Goal: Transaction & Acquisition: Purchase product/service

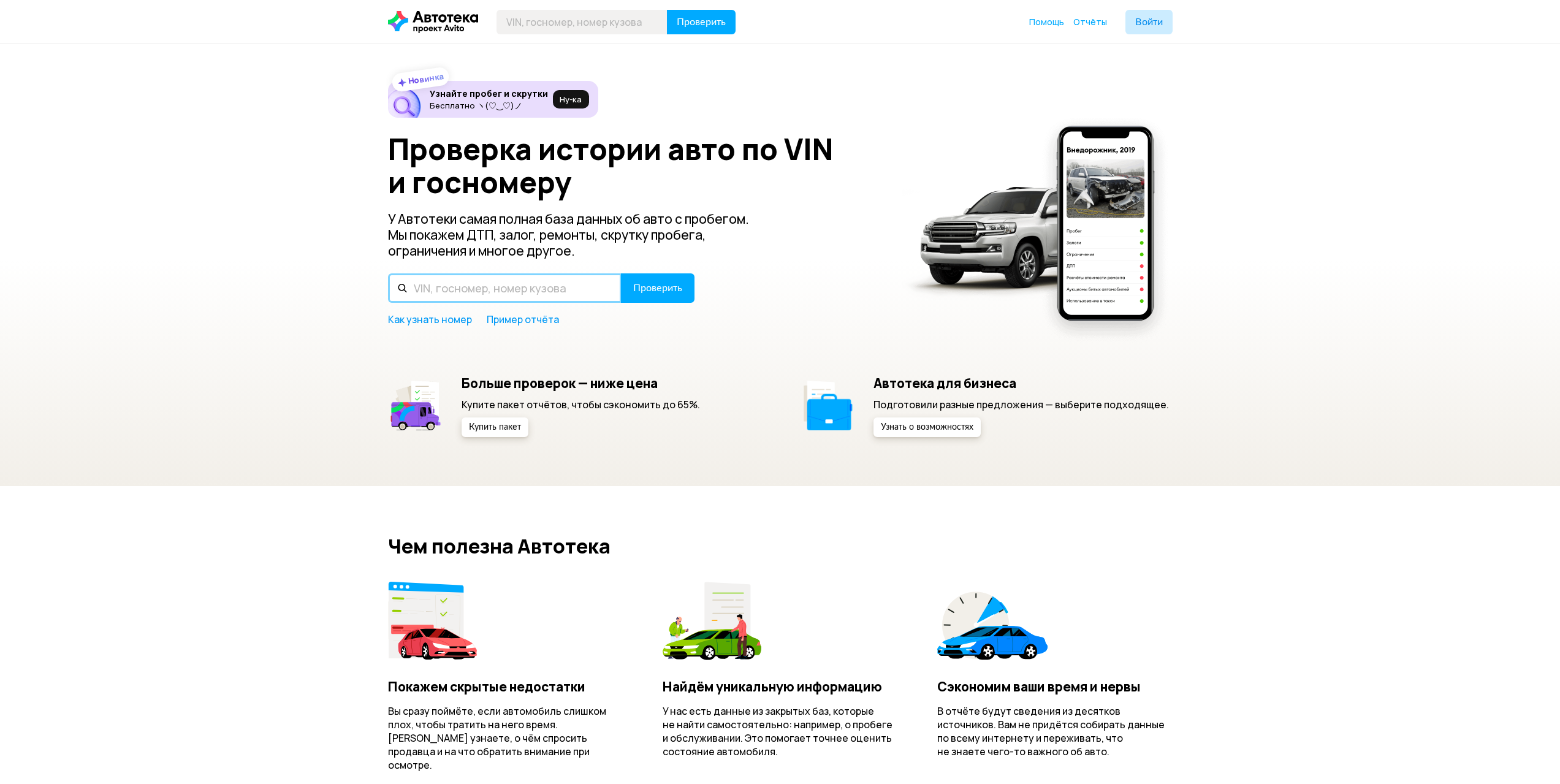
drag, startPoint x: 0, startPoint y: 0, endPoint x: 489, endPoint y: 293, distance: 570.1
click at [489, 293] on input "text" at bounding box center [504, 288] width 233 height 30
drag, startPoint x: 536, startPoint y: 291, endPoint x: 365, endPoint y: 284, distance: 171.1
click at [342, 283] on div "Новинка Узнайте пробег и скрутки Бесплатно ヽ(♡‿♡)ノ Ну‑ка Проверка истории авто …" at bounding box center [780, 265] width 1560 height 442
type input "[US_VEHICLE_IDENTIFICATION_NUMBER]"
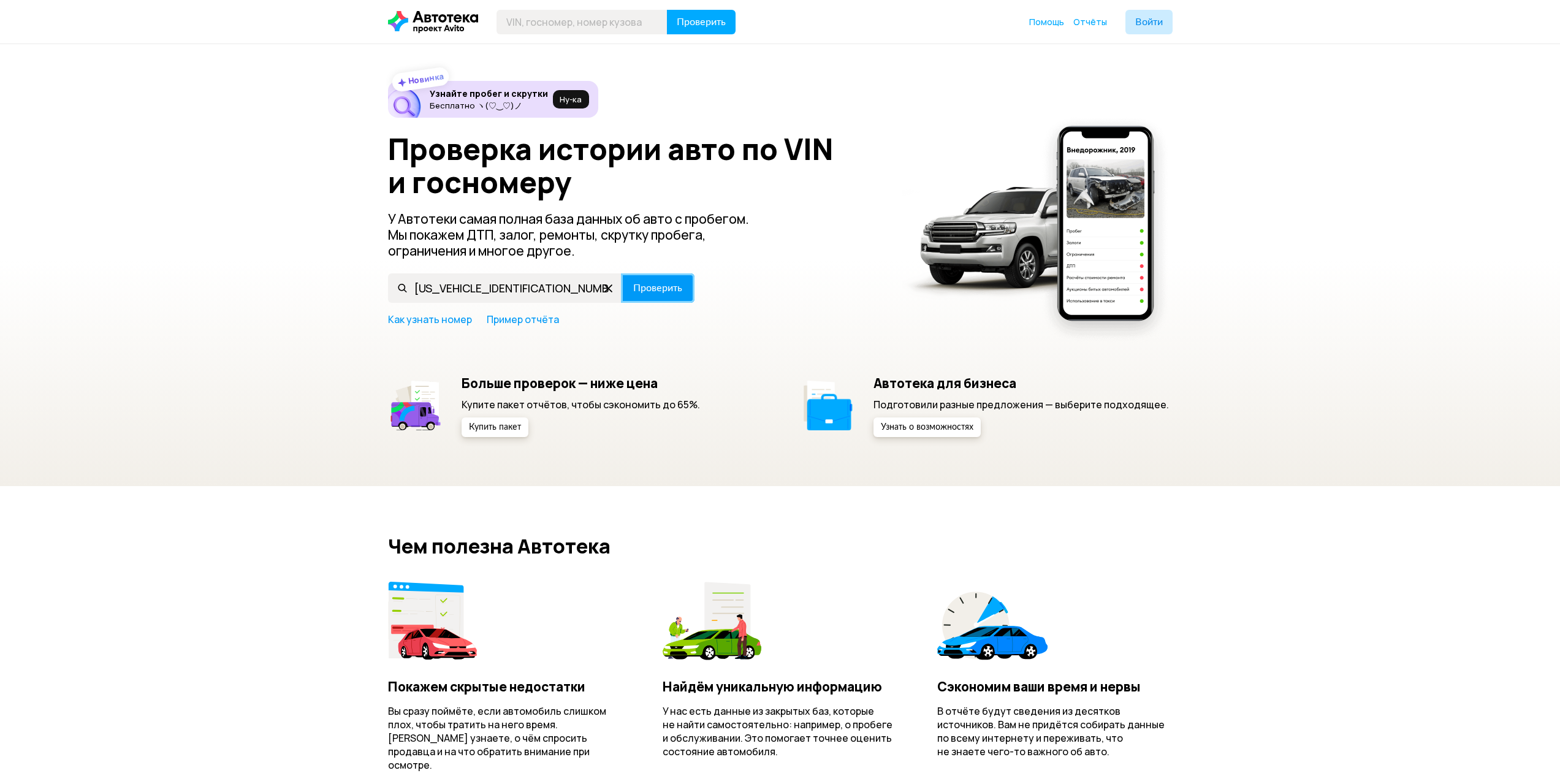
click at [654, 291] on span "Проверить" at bounding box center [657, 288] width 49 height 10
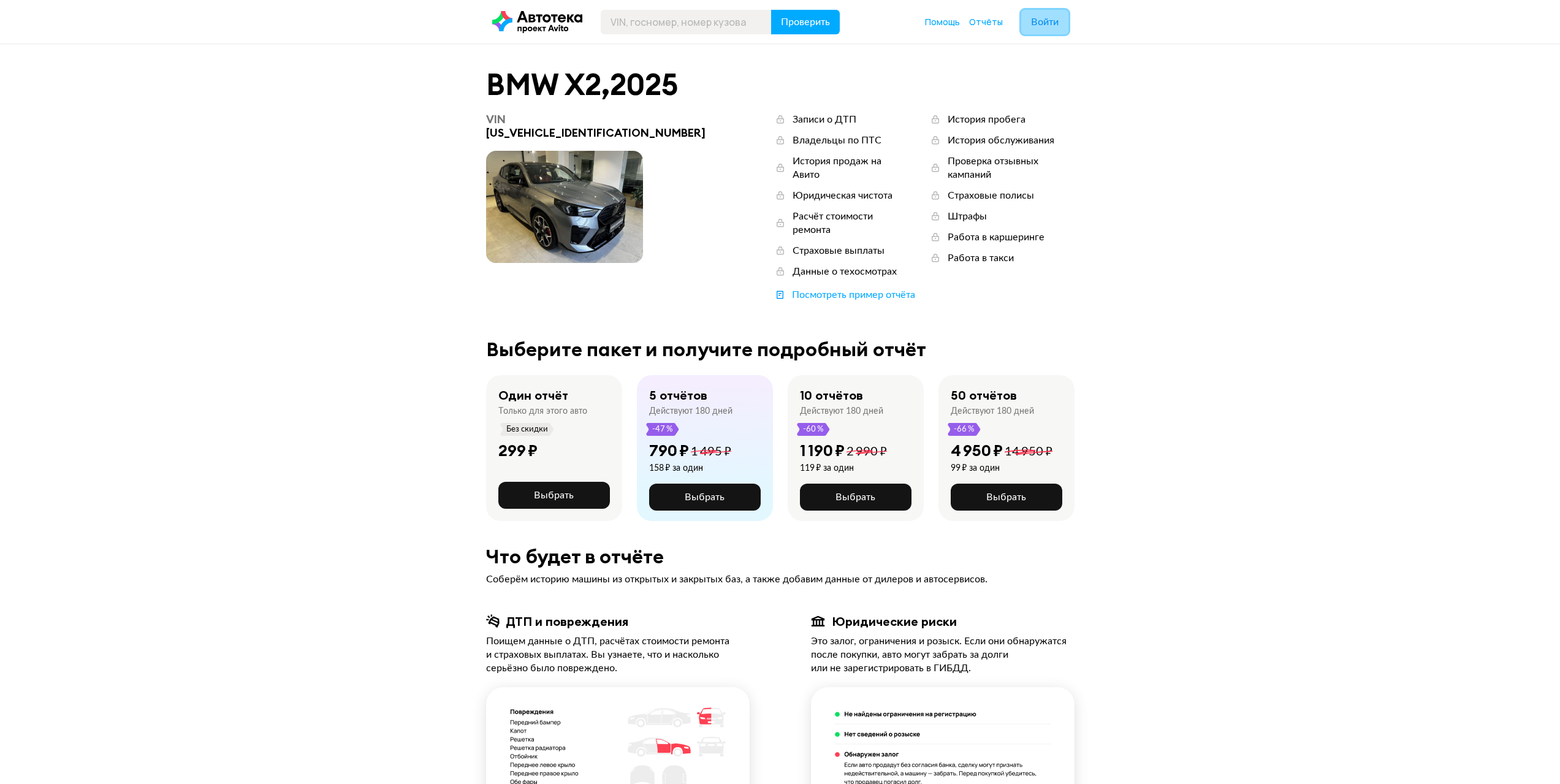
click at [1047, 26] on span "Войти" at bounding box center [1045, 21] width 28 height 10
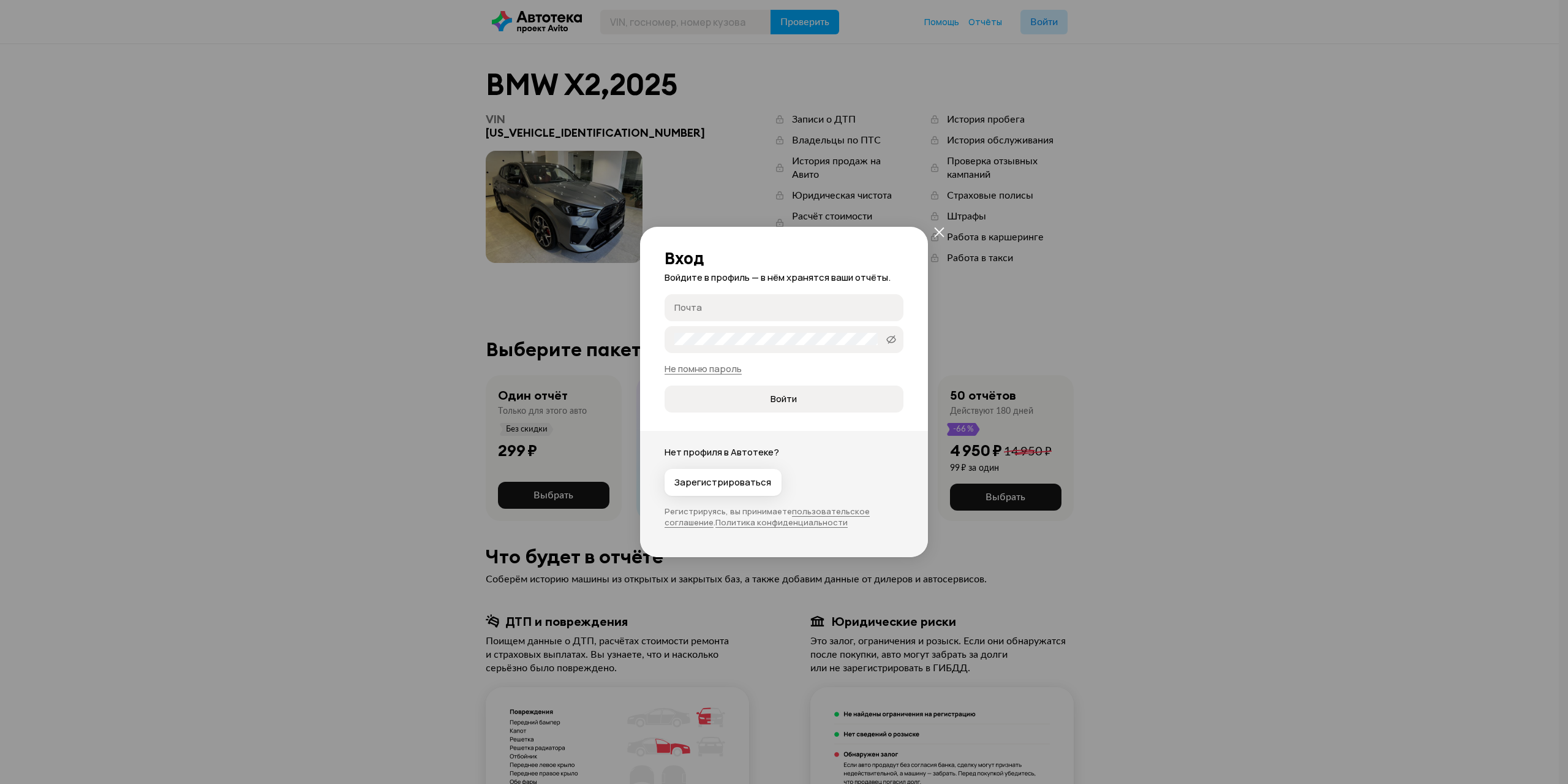
type input "[EMAIL_ADDRESS][DOMAIN_NAME]"
click at [890, 340] on icon at bounding box center [891, 340] width 10 height 13
click at [796, 405] on button "Войти" at bounding box center [784, 399] width 239 height 27
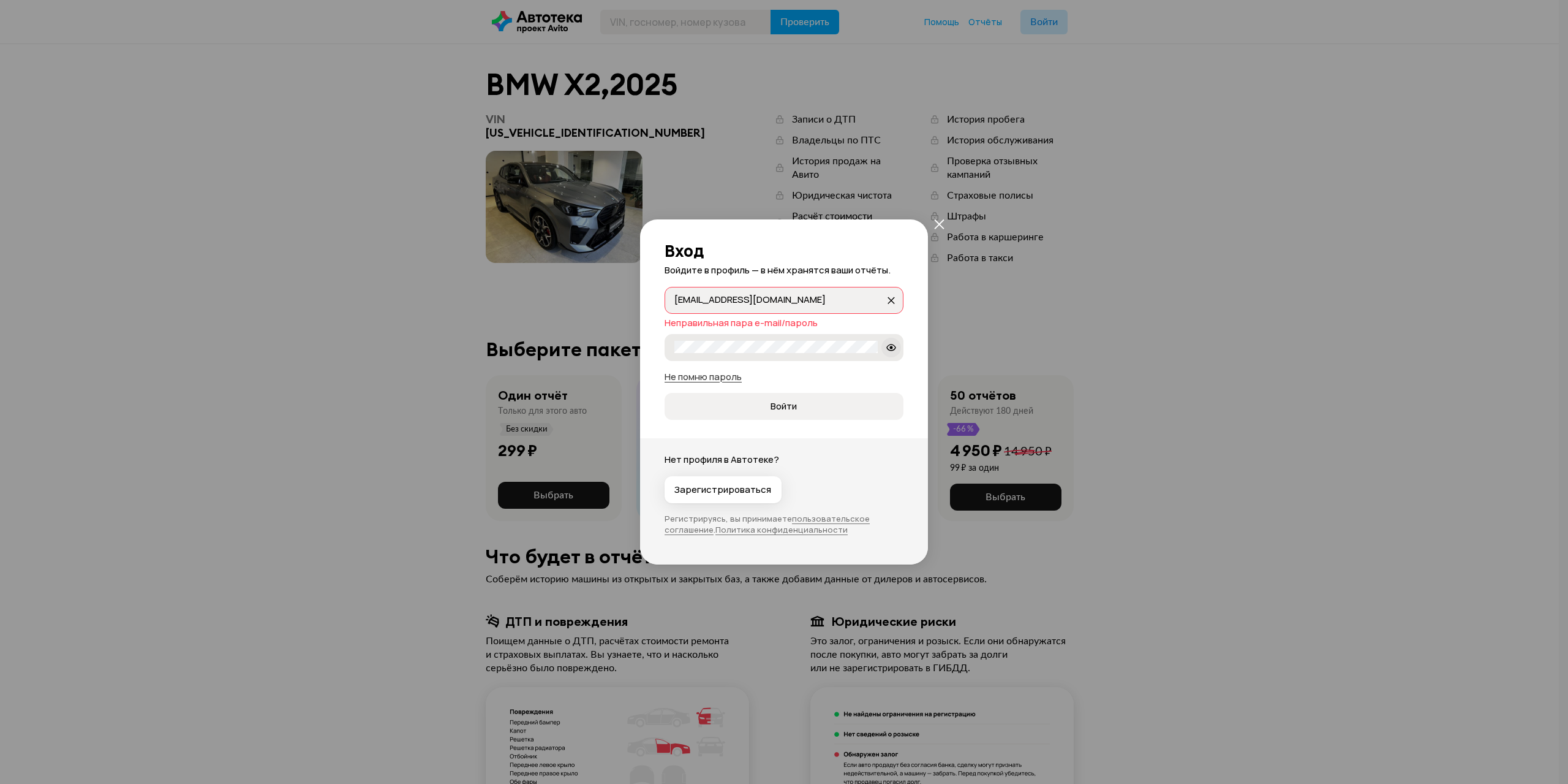
click at [734, 377] on link "Не помню пароль" at bounding box center [704, 376] width 77 height 13
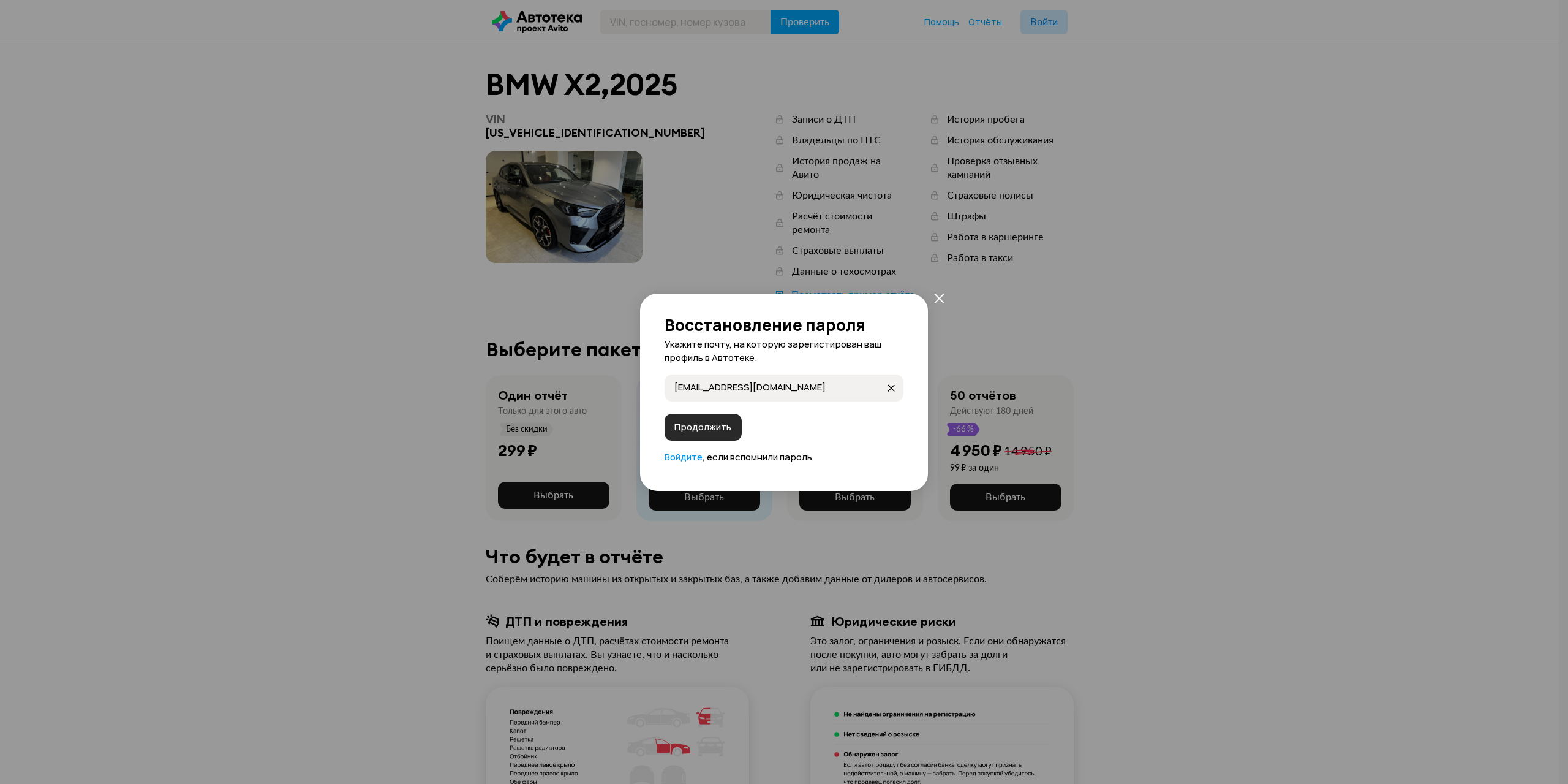
click at [723, 421] on span "Продолжить" at bounding box center [704, 427] width 57 height 13
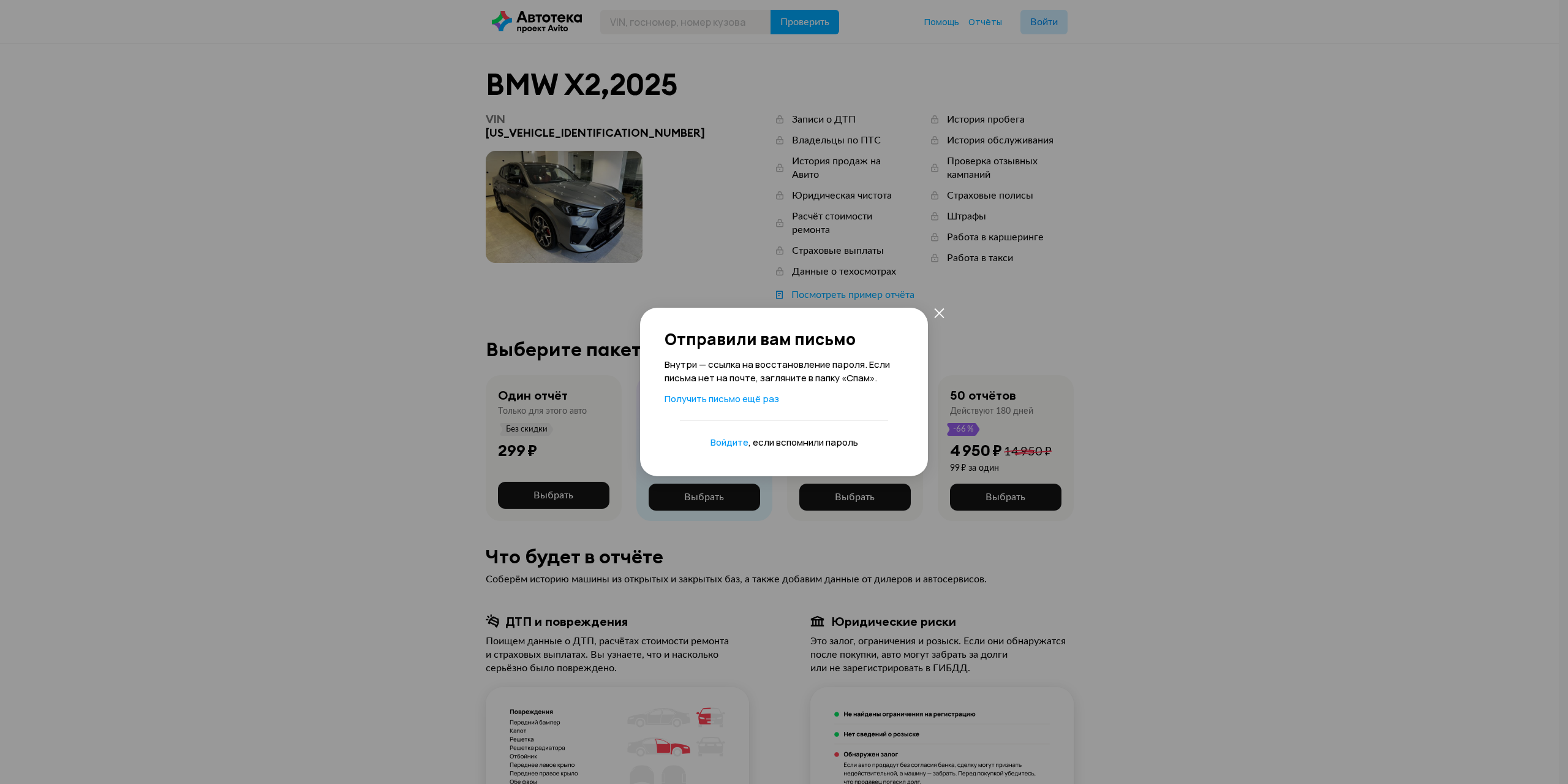
click at [930, 314] on button "закрыть" at bounding box center [939, 312] width 22 height 22
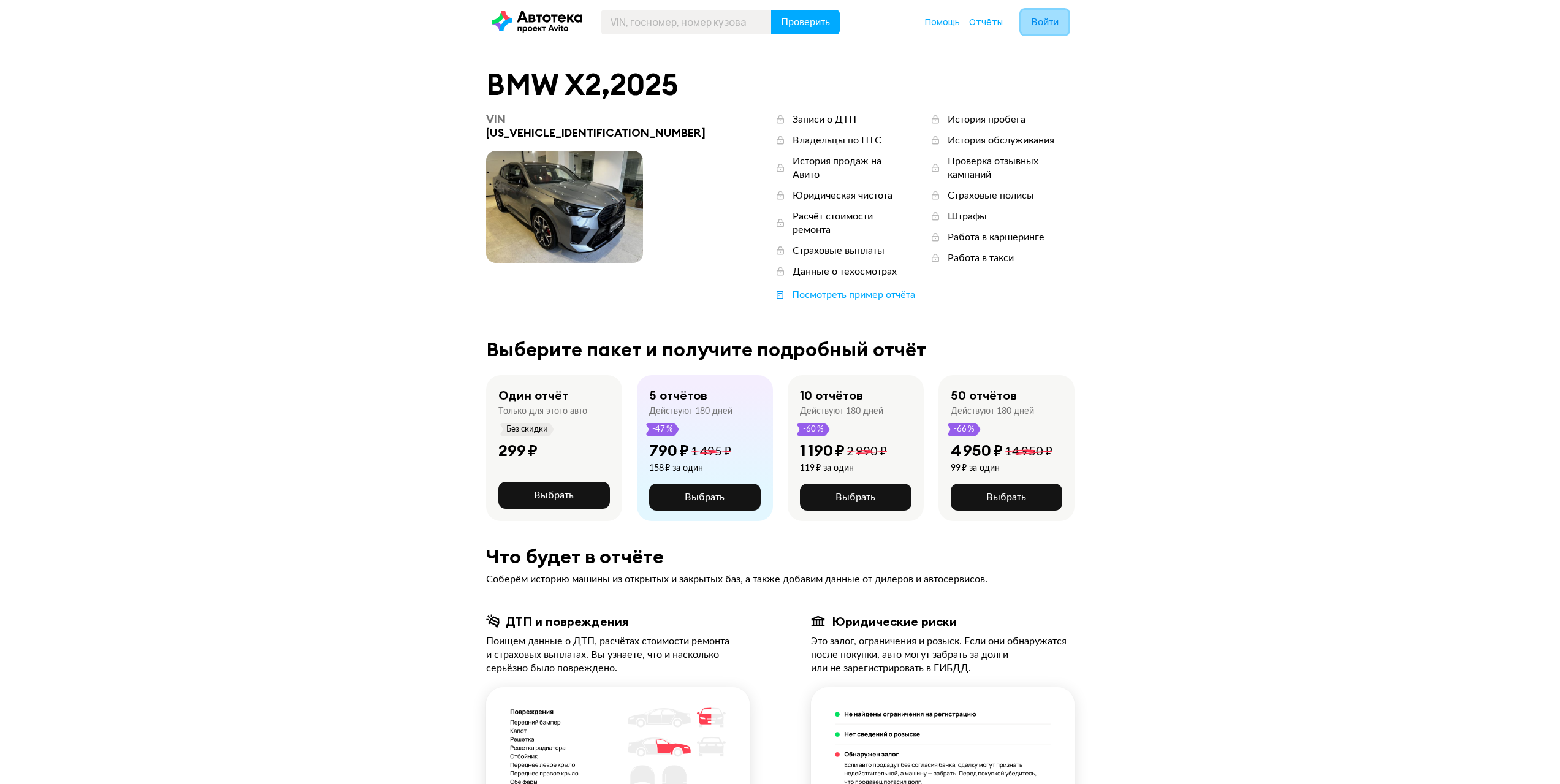
click at [1028, 16] on button "Войти" at bounding box center [1045, 21] width 47 height 24
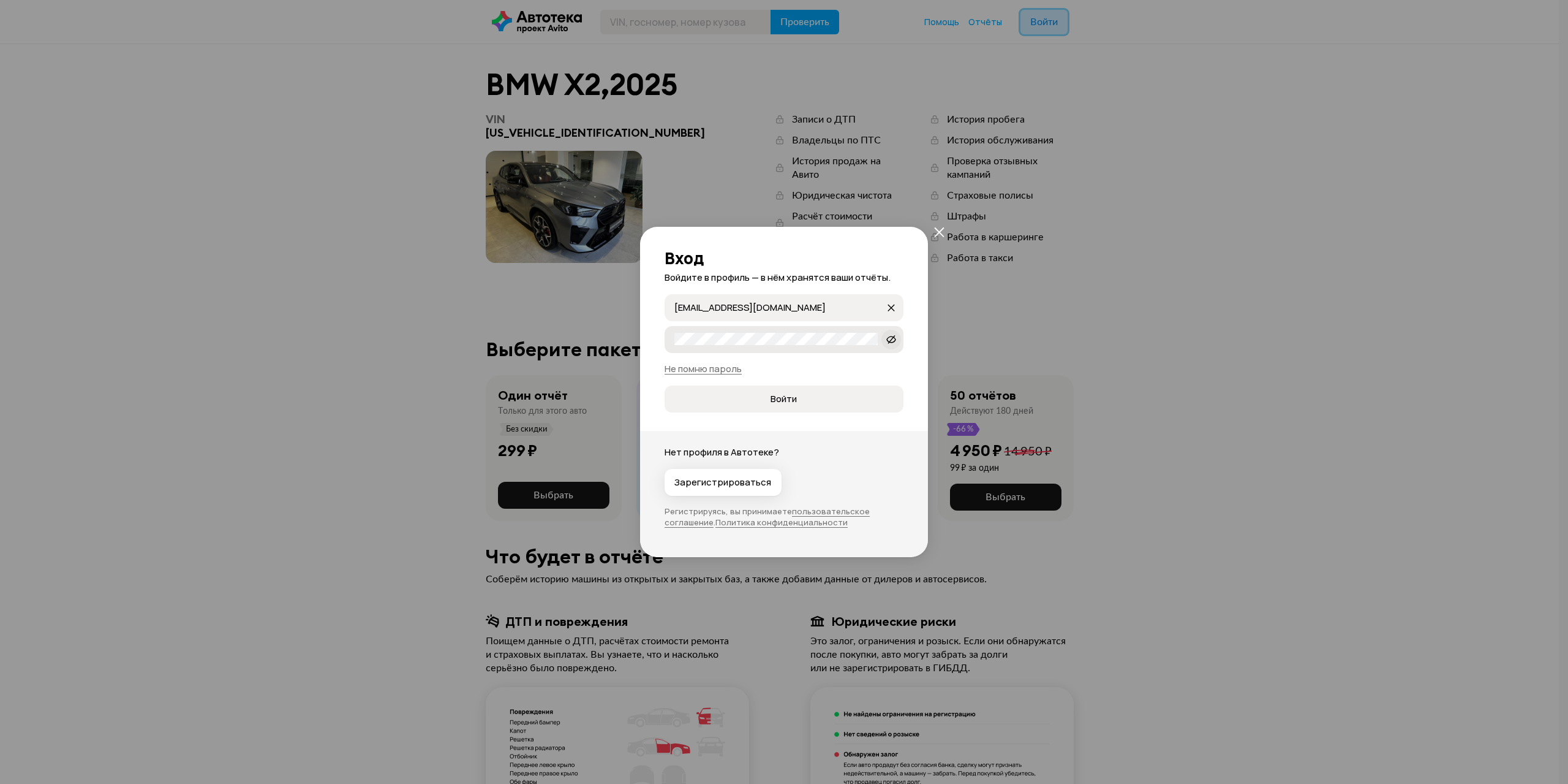
click at [893, 338] on icon at bounding box center [891, 340] width 10 height 13
click at [782, 404] on span "Войти" at bounding box center [783, 399] width 26 height 13
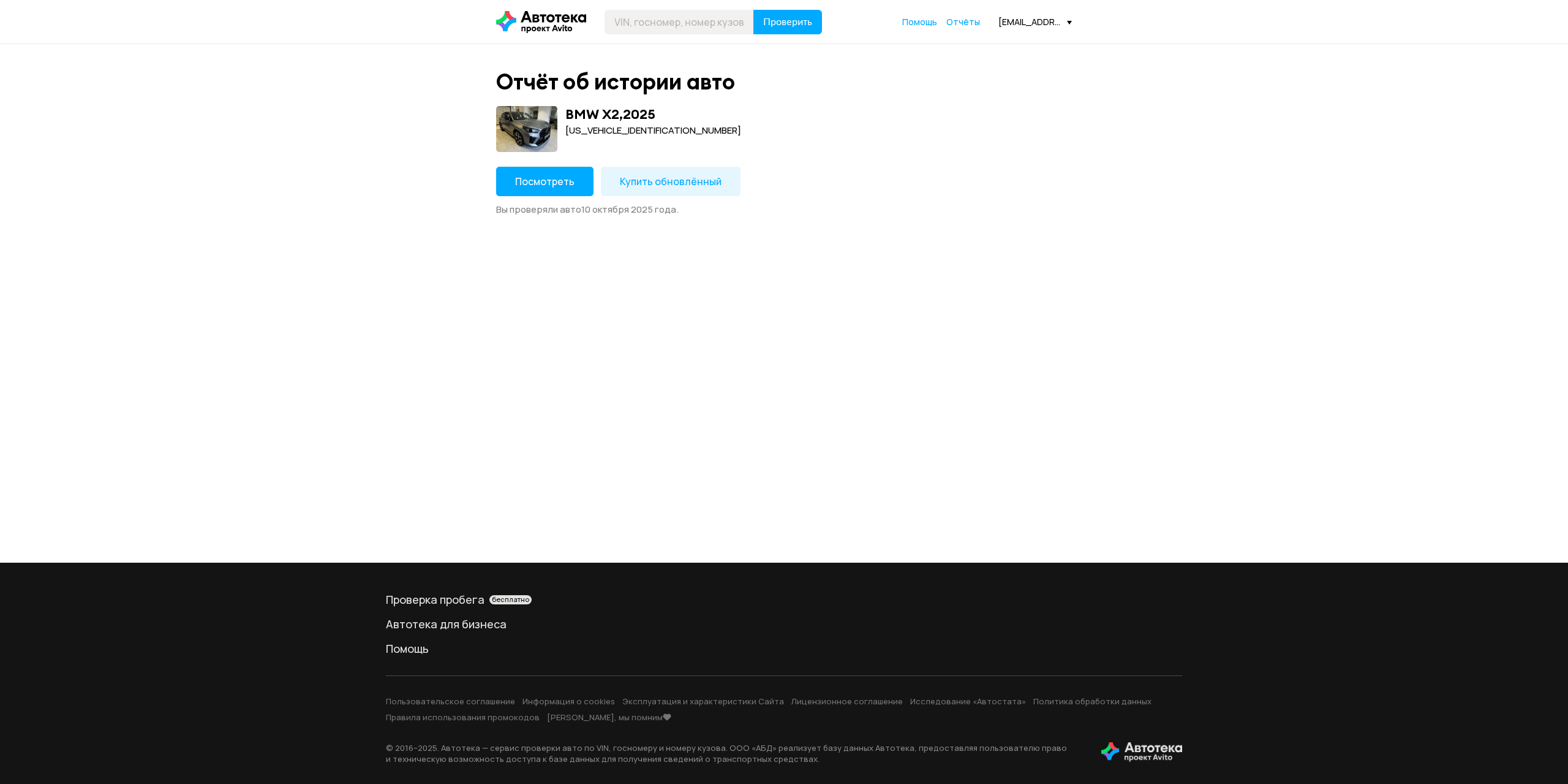
click at [542, 183] on span "Посмотреть" at bounding box center [544, 181] width 59 height 13
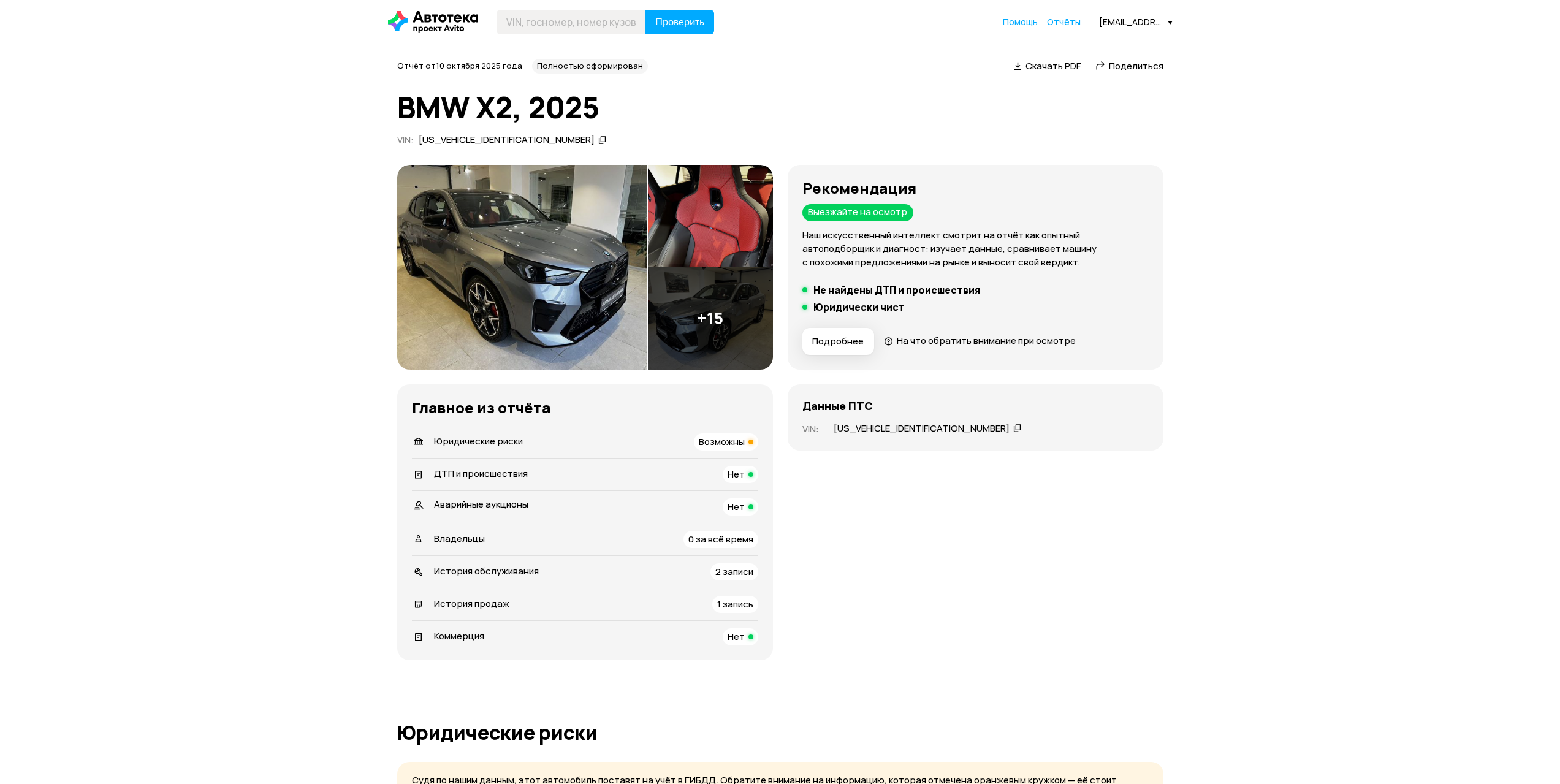
click at [720, 439] on span "Возможны" at bounding box center [721, 442] width 46 height 13
click at [699, 327] on img at bounding box center [710, 318] width 125 height 102
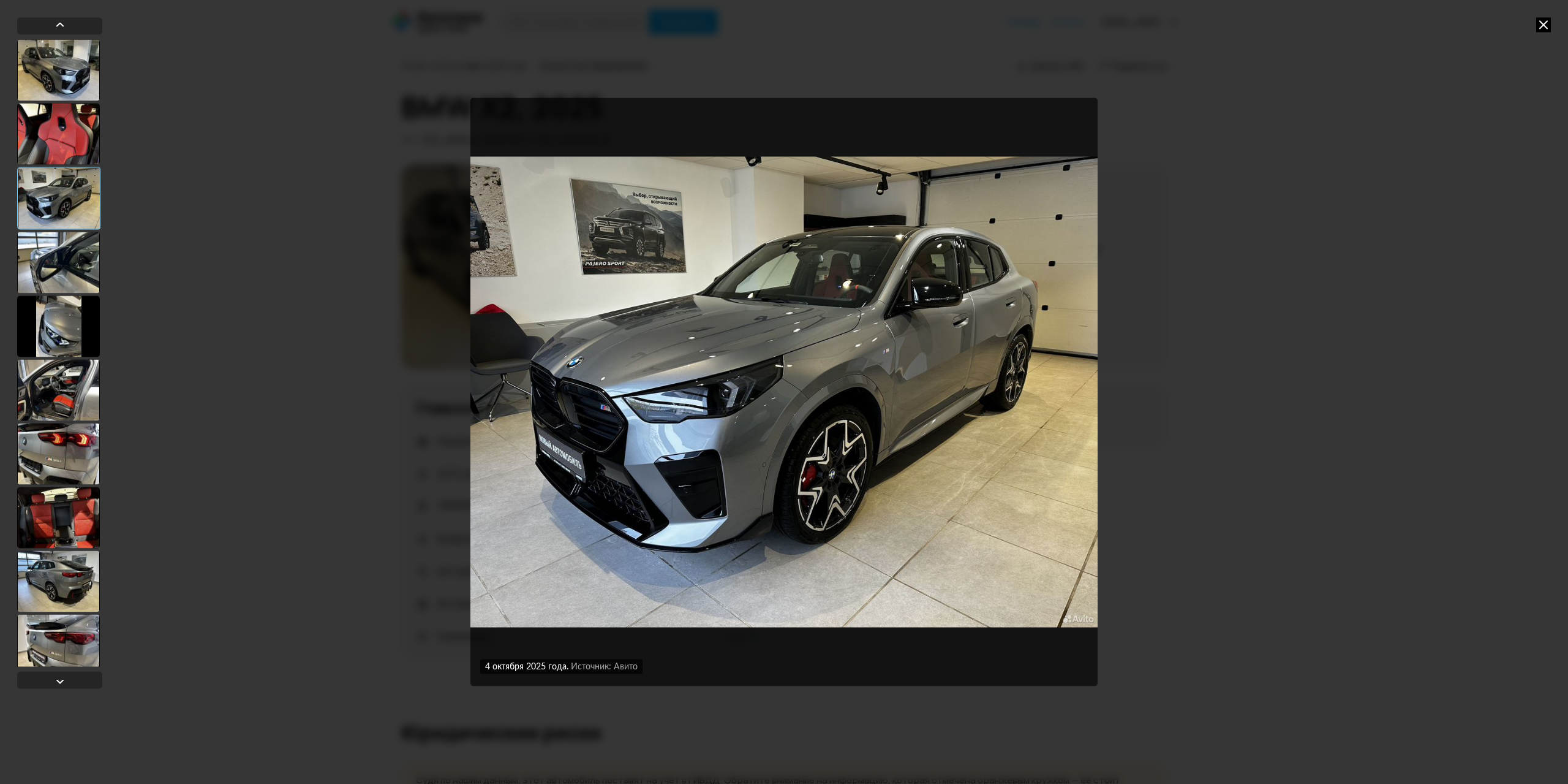
click at [71, 155] on div at bounding box center [58, 133] width 83 height 62
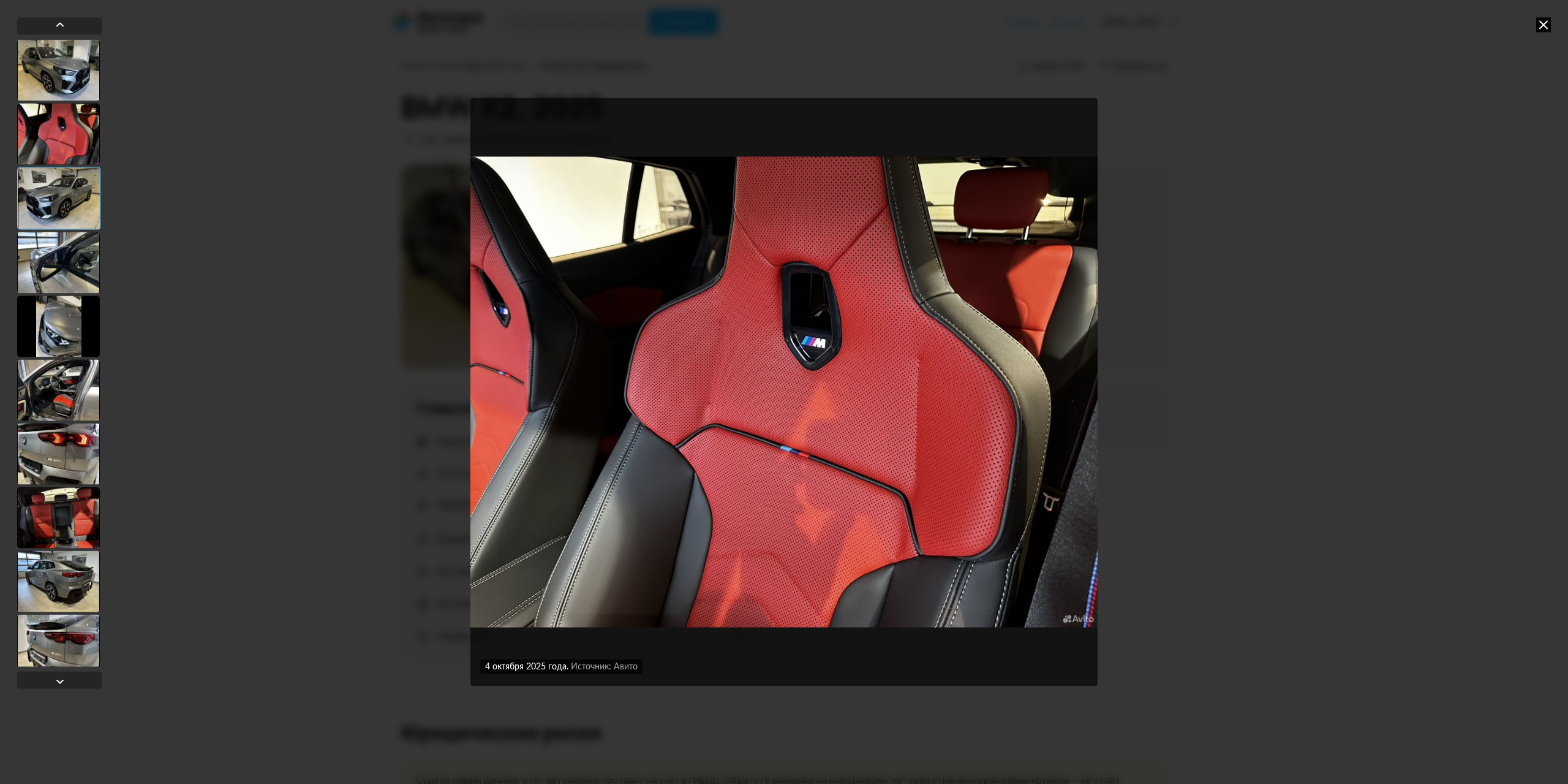
click at [72, 250] on div at bounding box center [58, 262] width 83 height 62
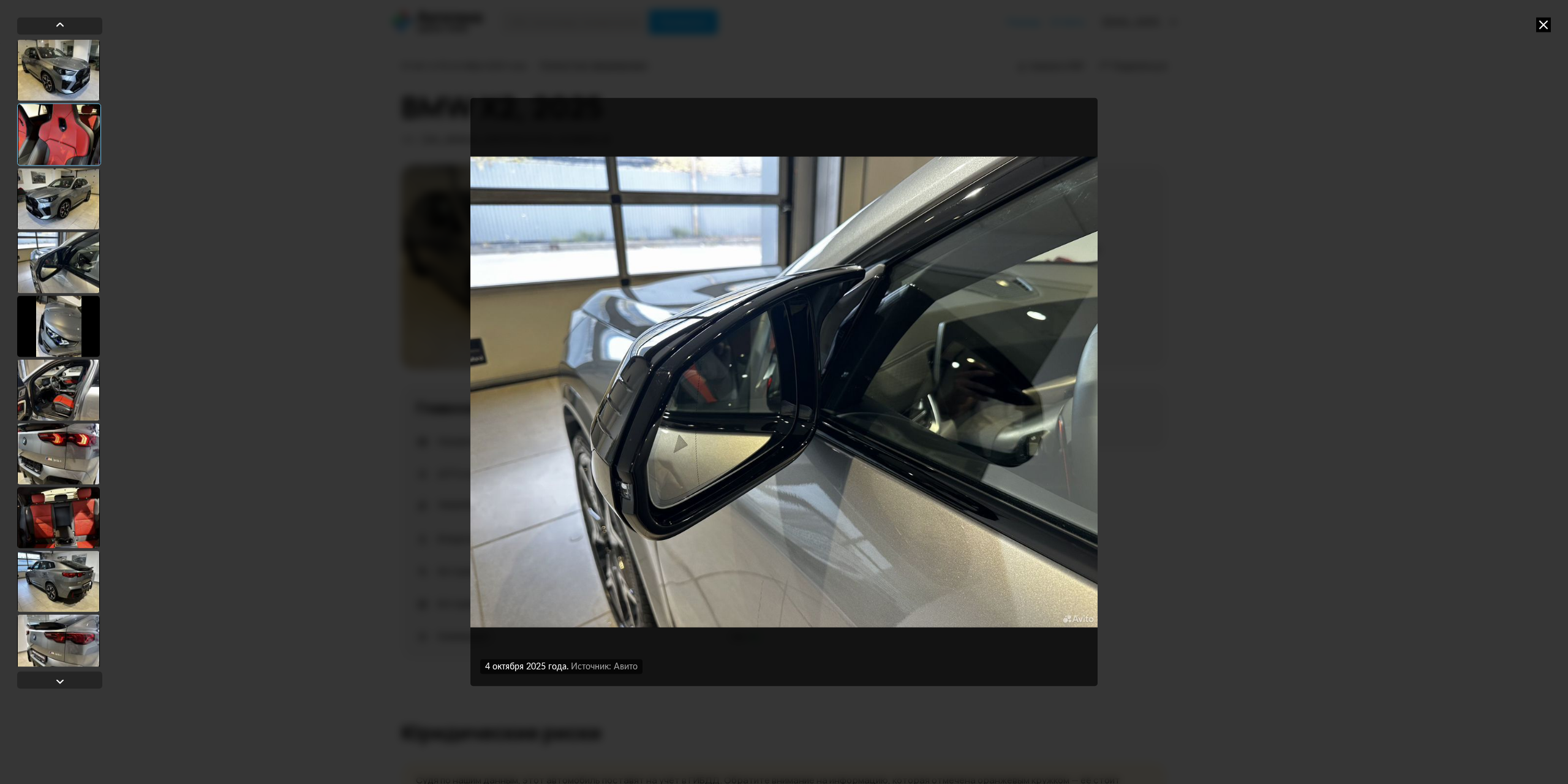
click at [72, 324] on div at bounding box center [58, 325] width 83 height 62
click at [72, 372] on div at bounding box center [58, 390] width 83 height 62
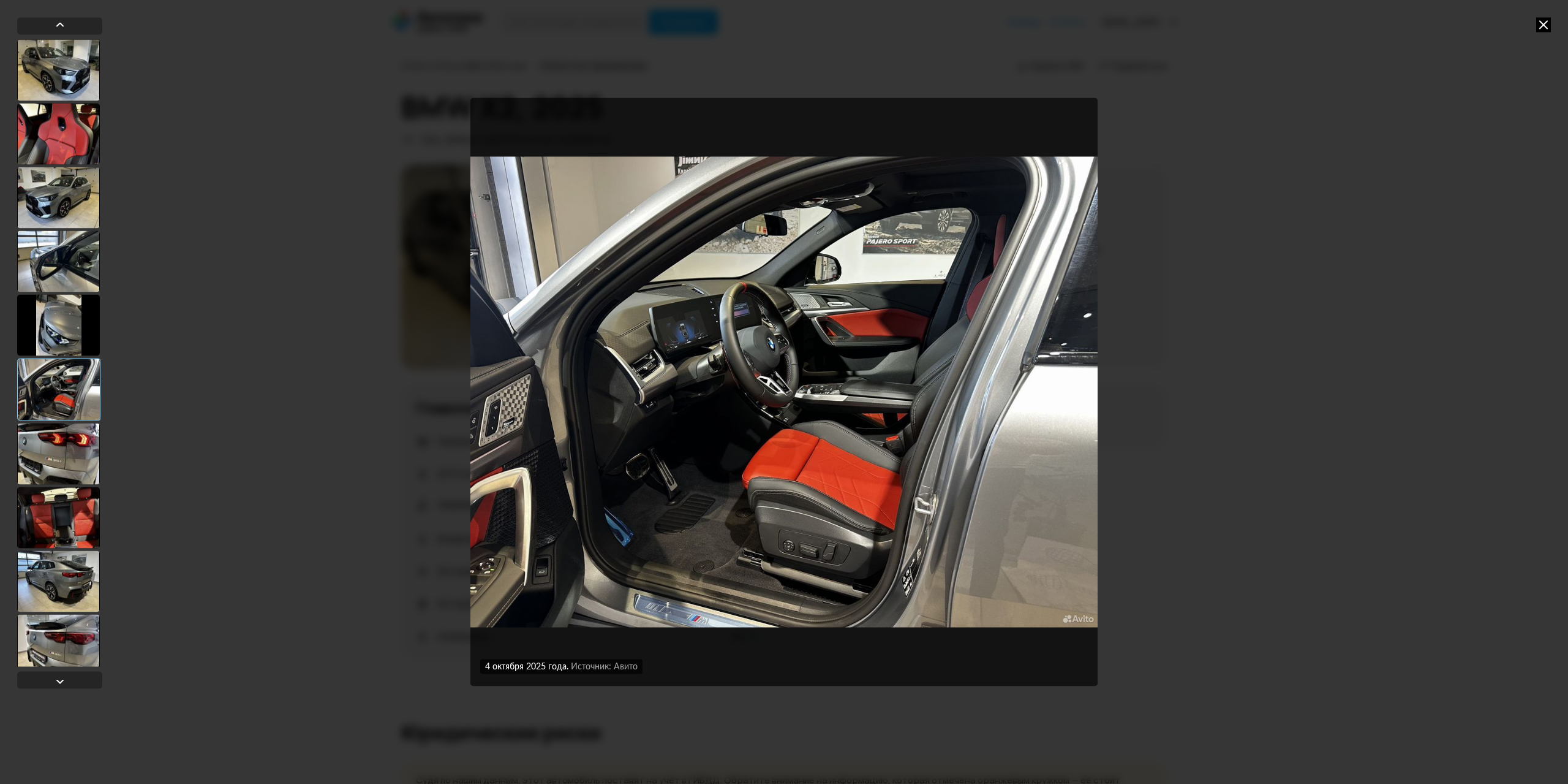
click at [76, 463] on div at bounding box center [58, 453] width 83 height 62
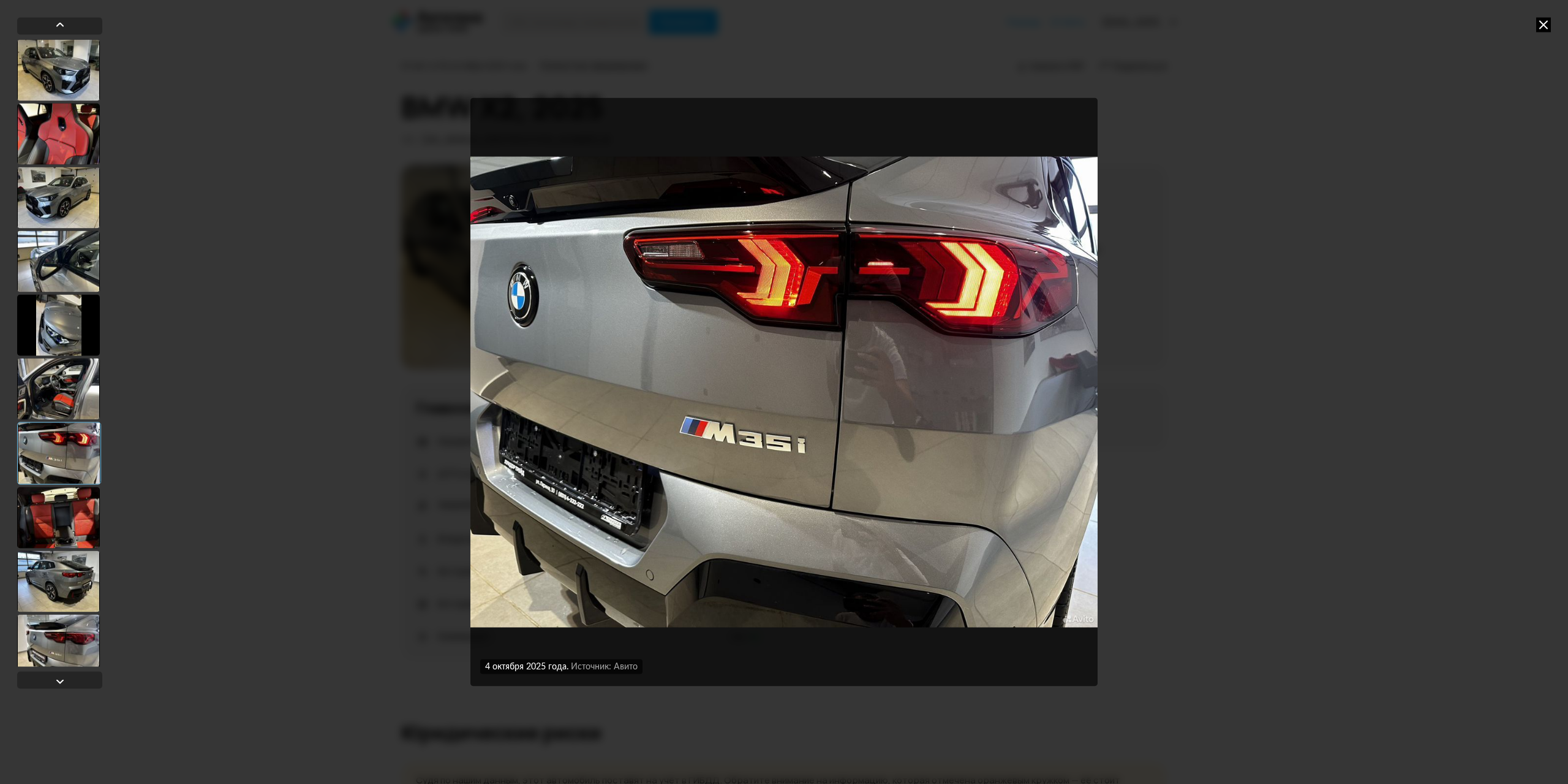
click at [63, 513] on div at bounding box center [58, 517] width 83 height 62
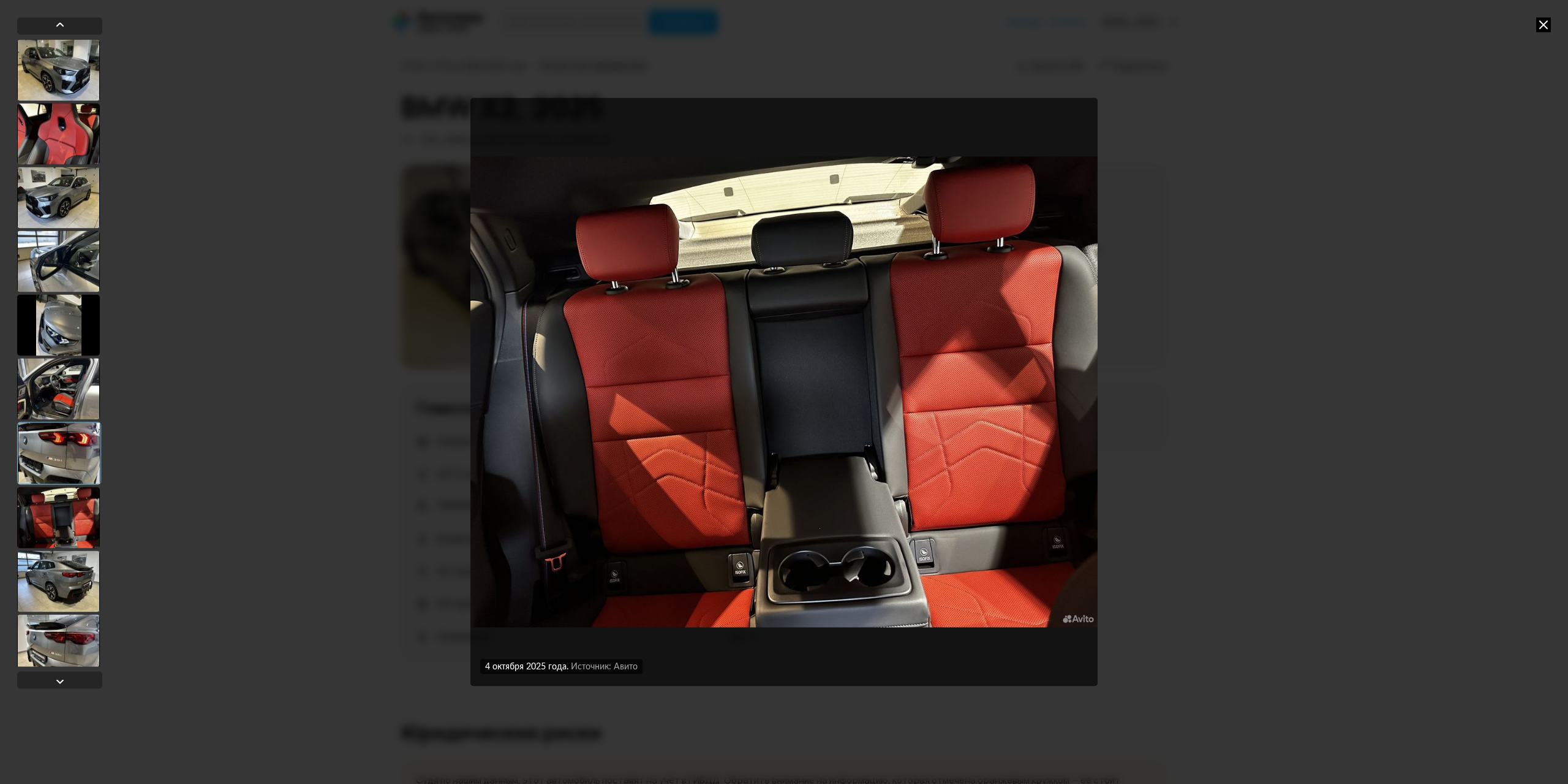
click at [73, 573] on div at bounding box center [58, 580] width 83 height 62
click at [65, 641] on div at bounding box center [58, 645] width 83 height 62
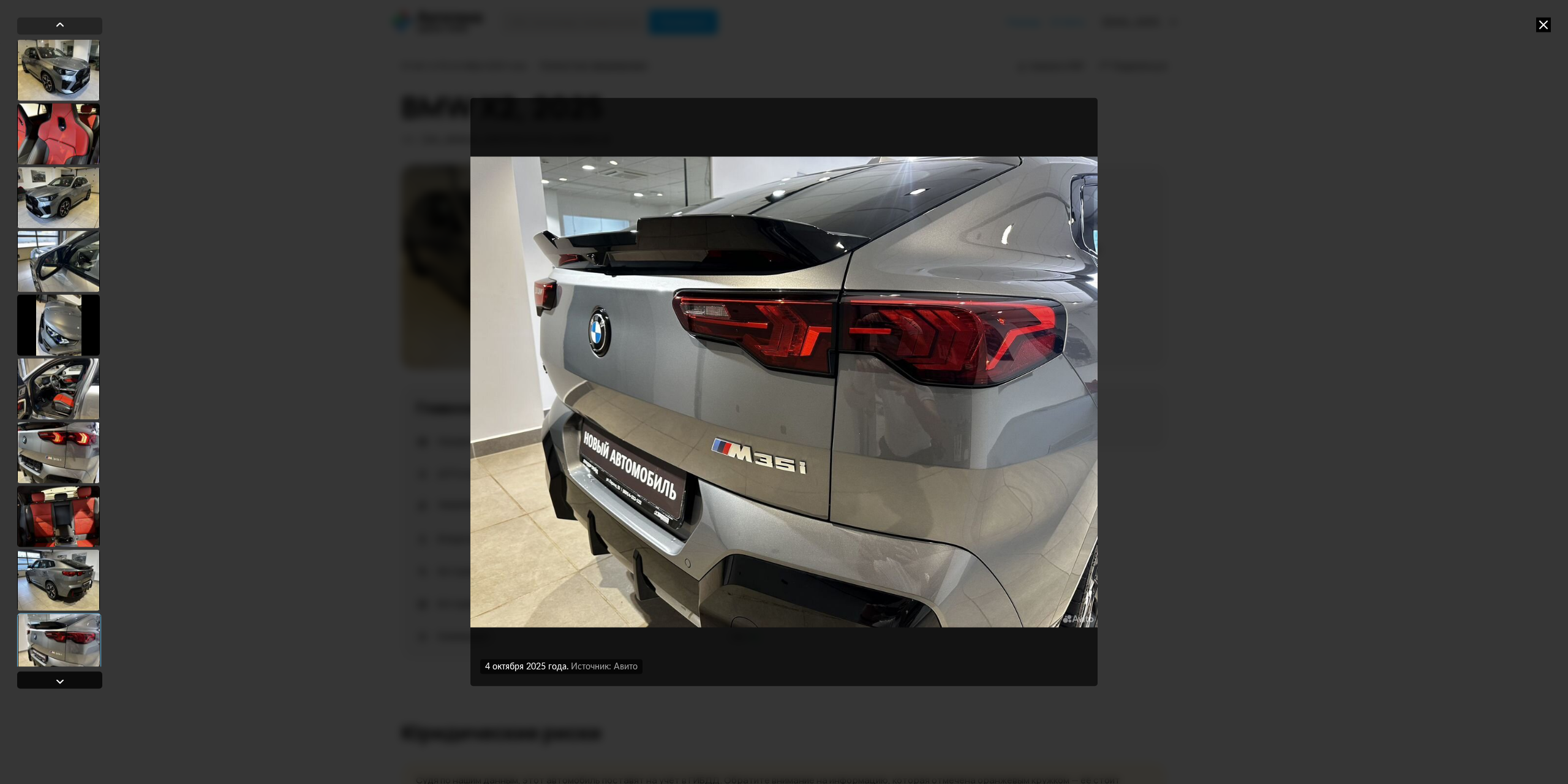
click at [66, 682] on div at bounding box center [60, 680] width 14 height 14
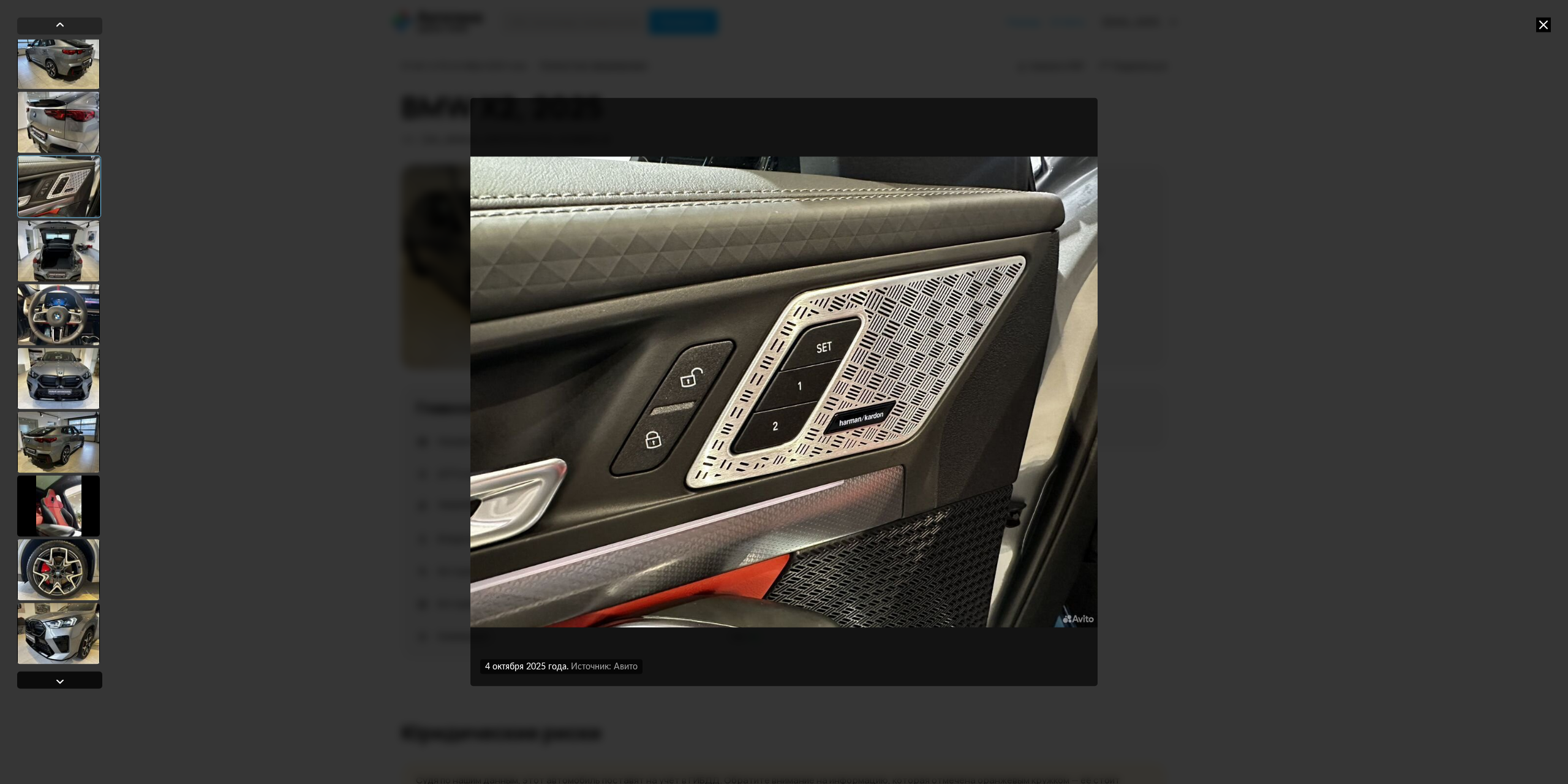
click at [66, 682] on div at bounding box center [60, 680] width 14 height 14
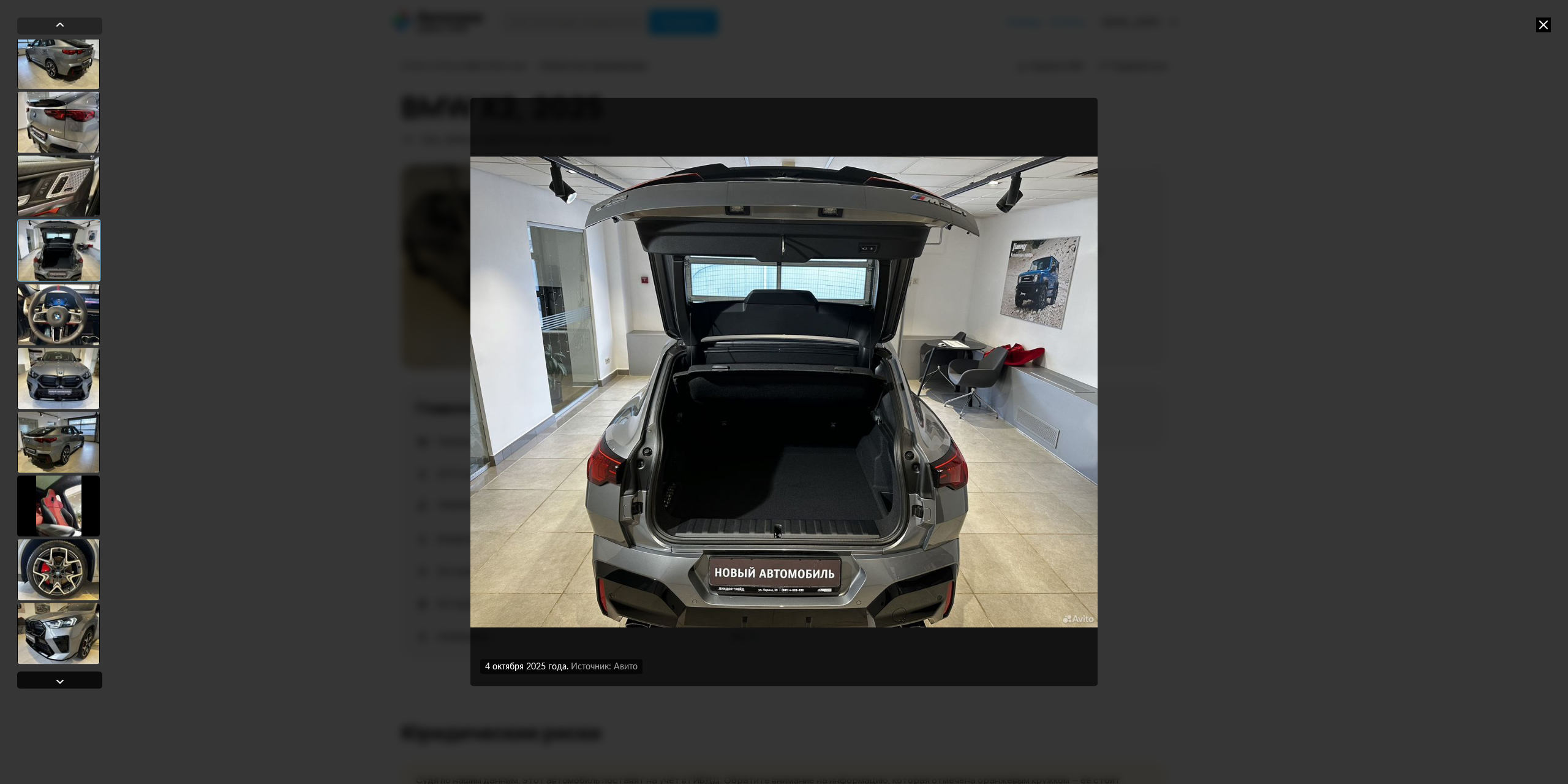
click at [66, 682] on div at bounding box center [60, 680] width 14 height 14
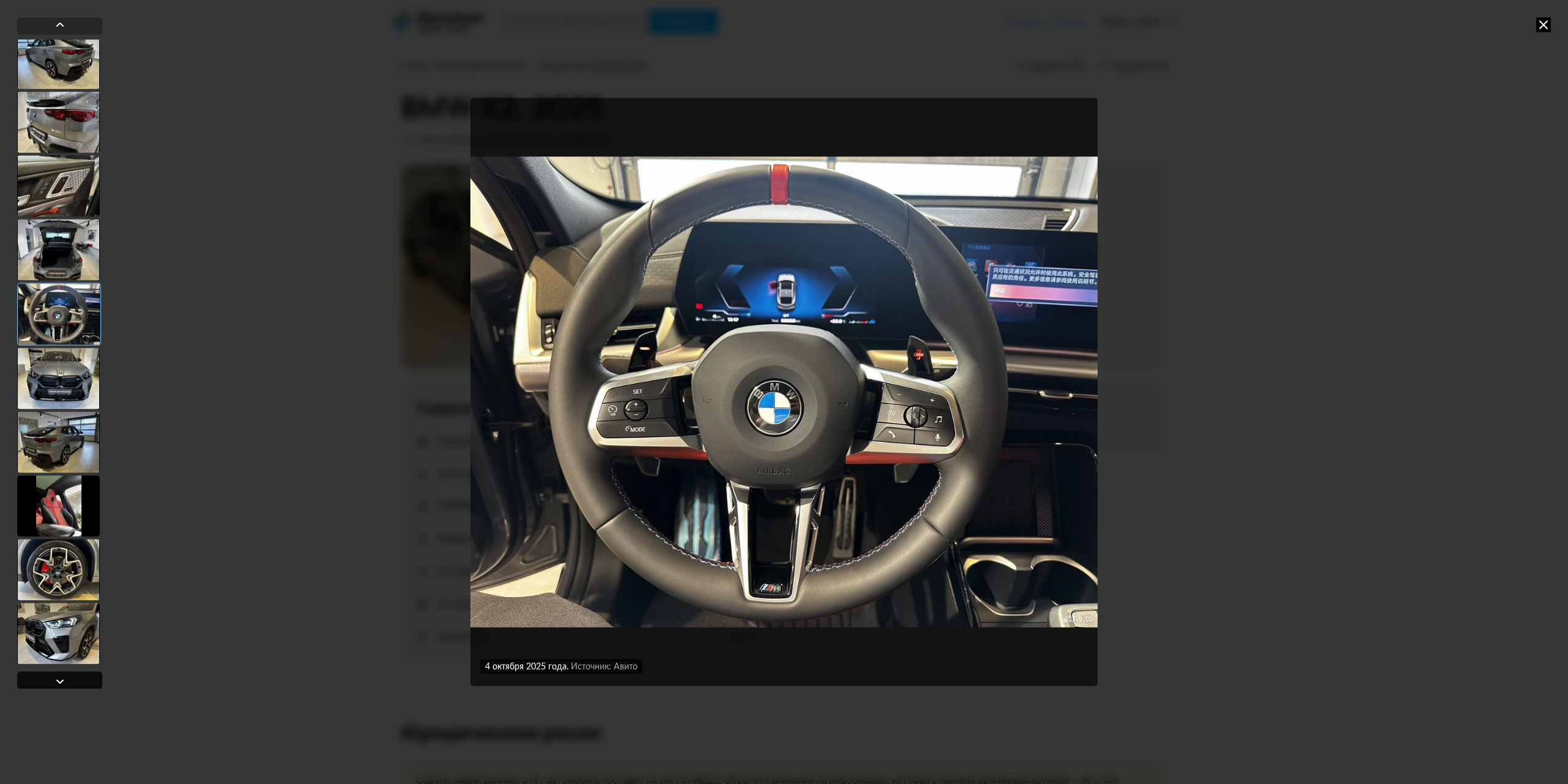
click at [66, 682] on div at bounding box center [60, 680] width 14 height 14
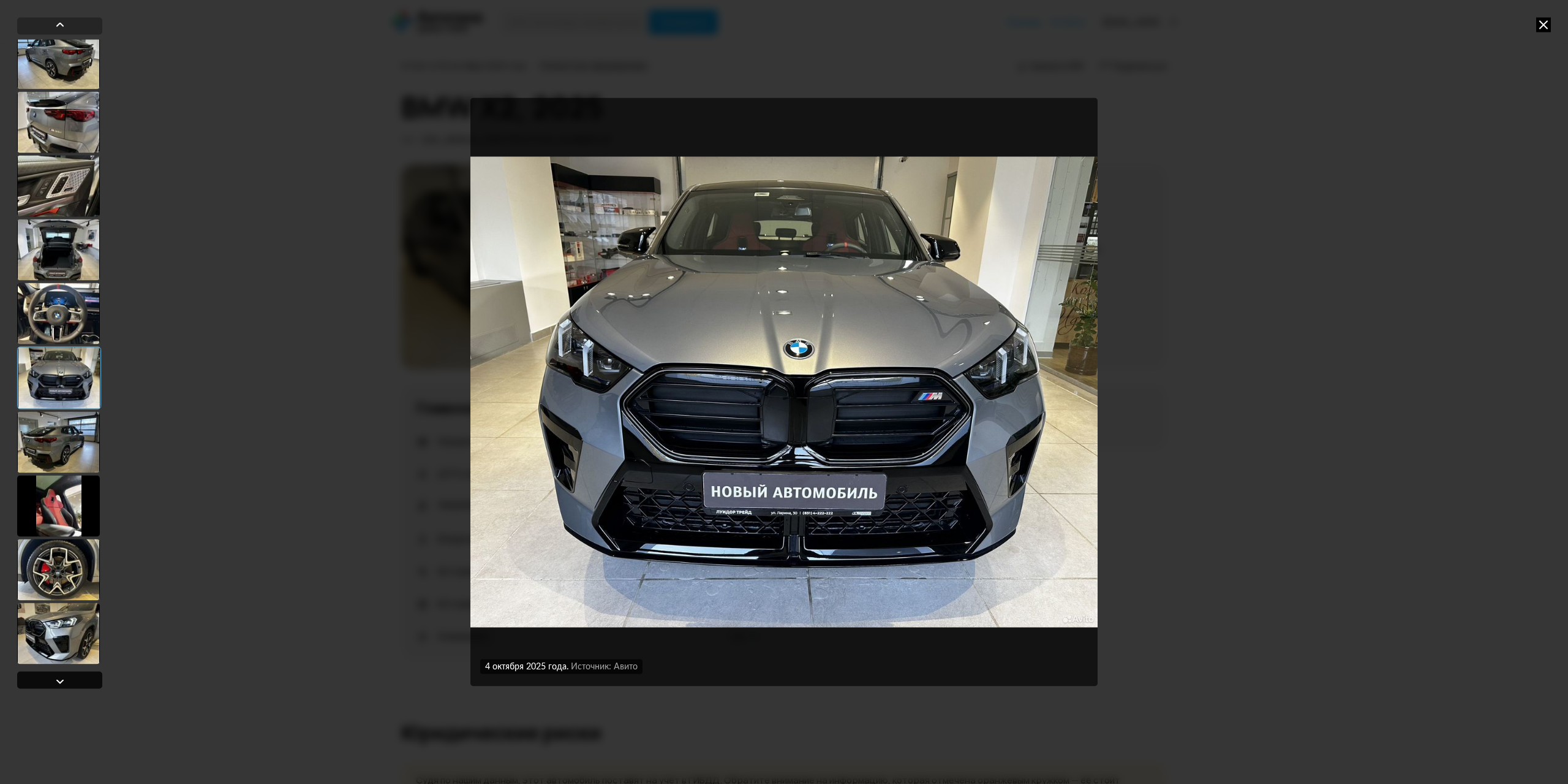
click at [67, 682] on div at bounding box center [59, 679] width 85 height 17
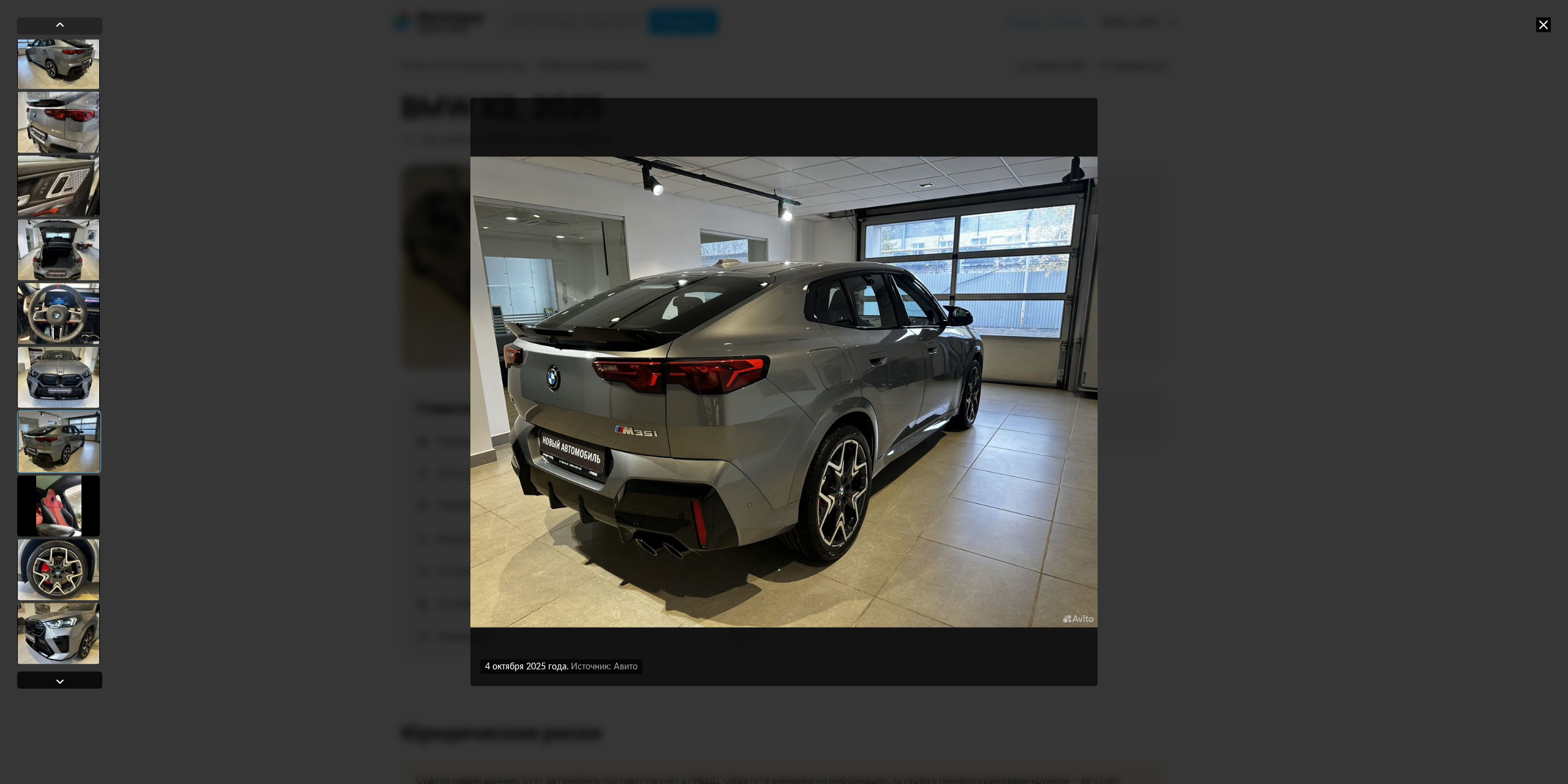
click at [72, 679] on div at bounding box center [59, 679] width 85 height 17
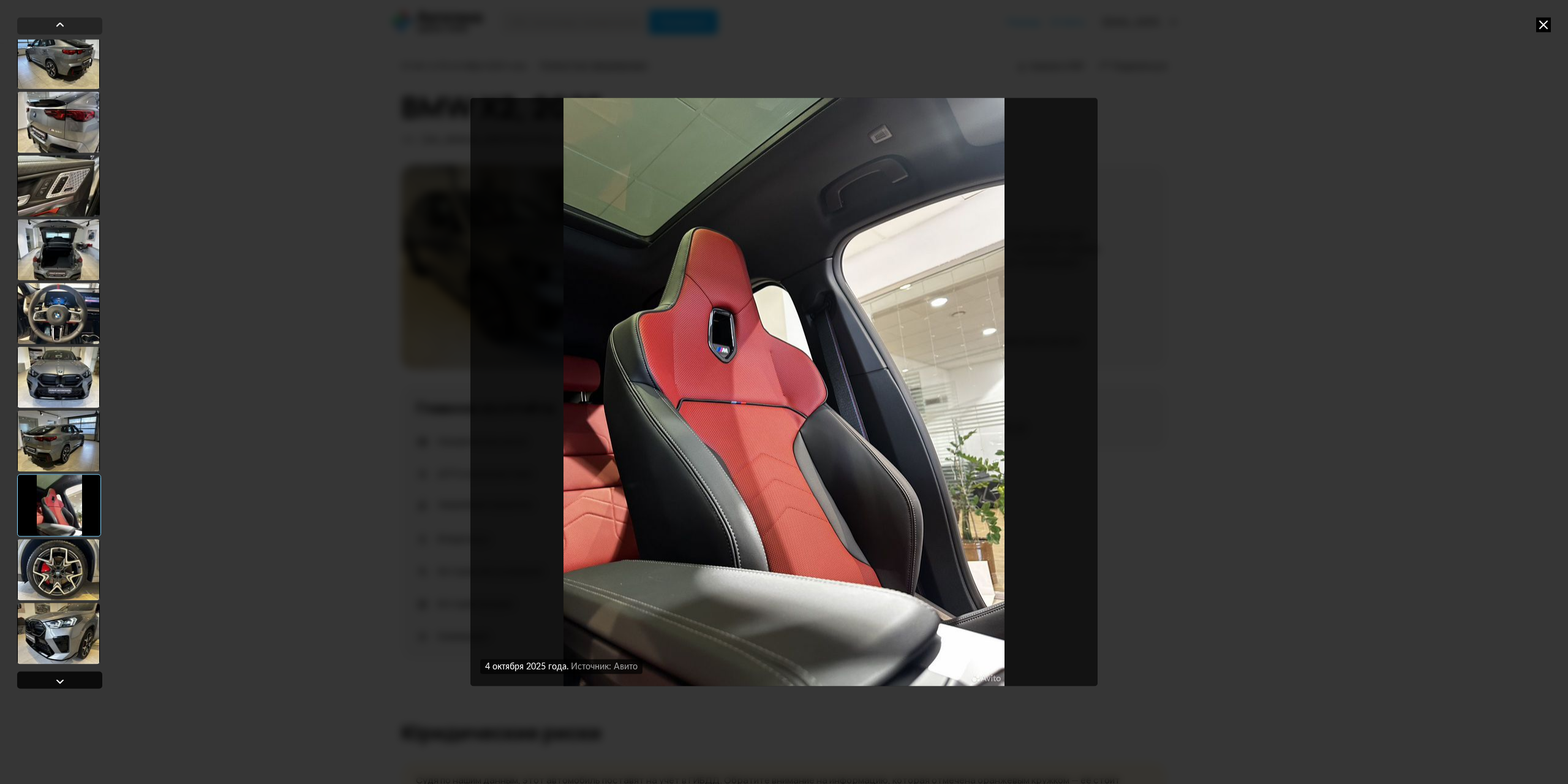
click at [71, 680] on div at bounding box center [59, 679] width 85 height 17
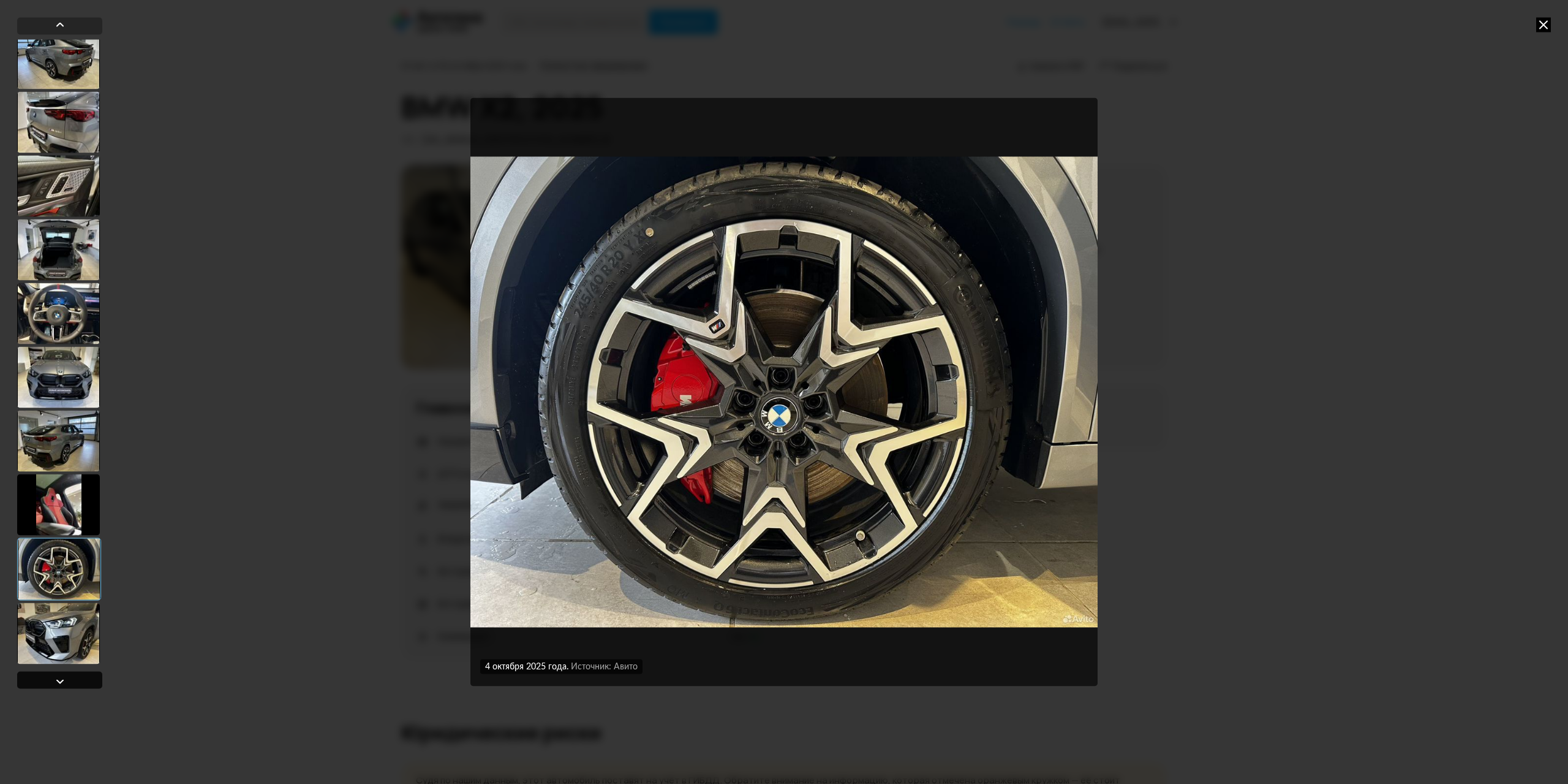
click at [71, 680] on div at bounding box center [59, 679] width 85 height 17
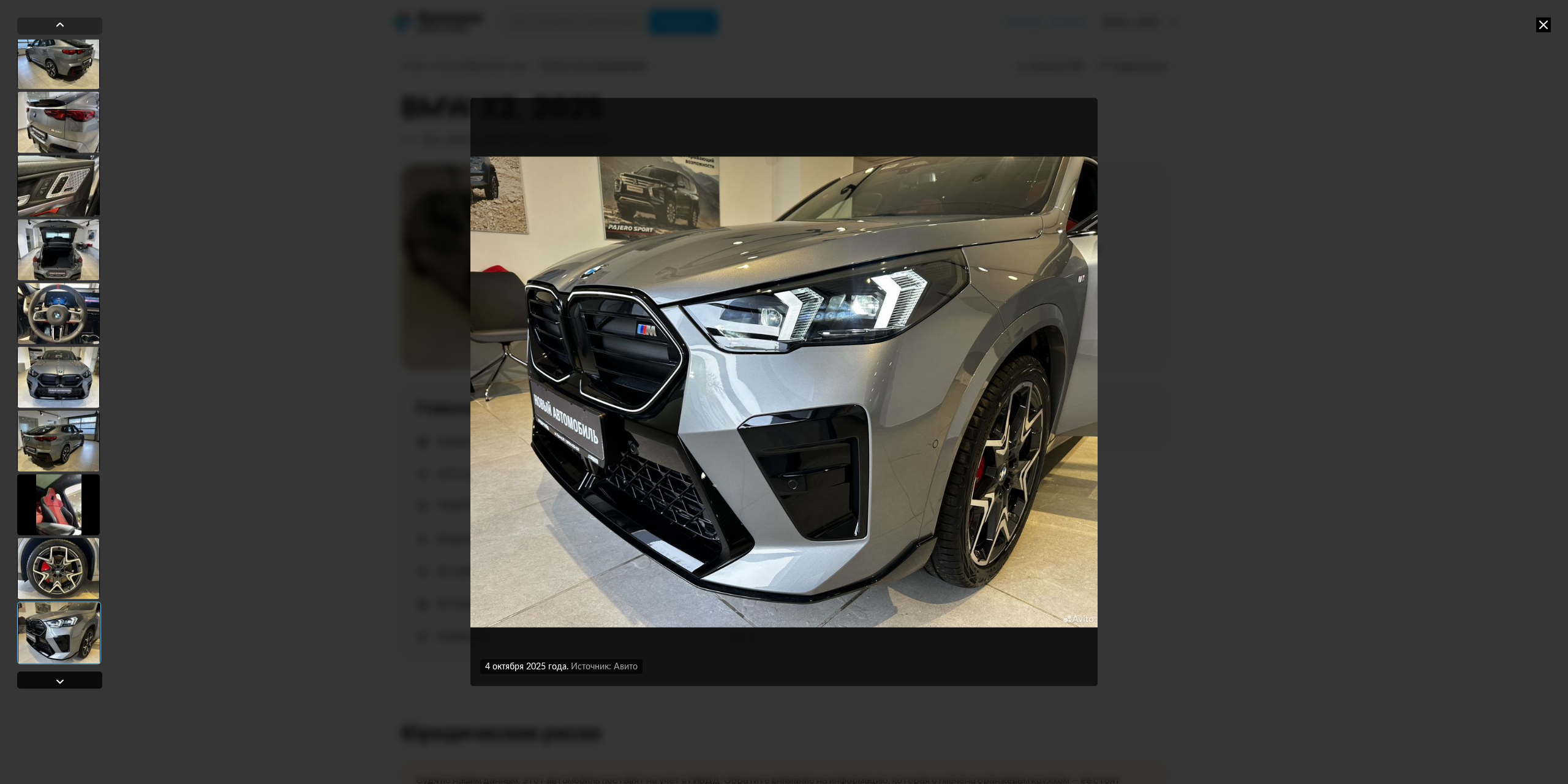
click at [71, 680] on div at bounding box center [59, 679] width 85 height 17
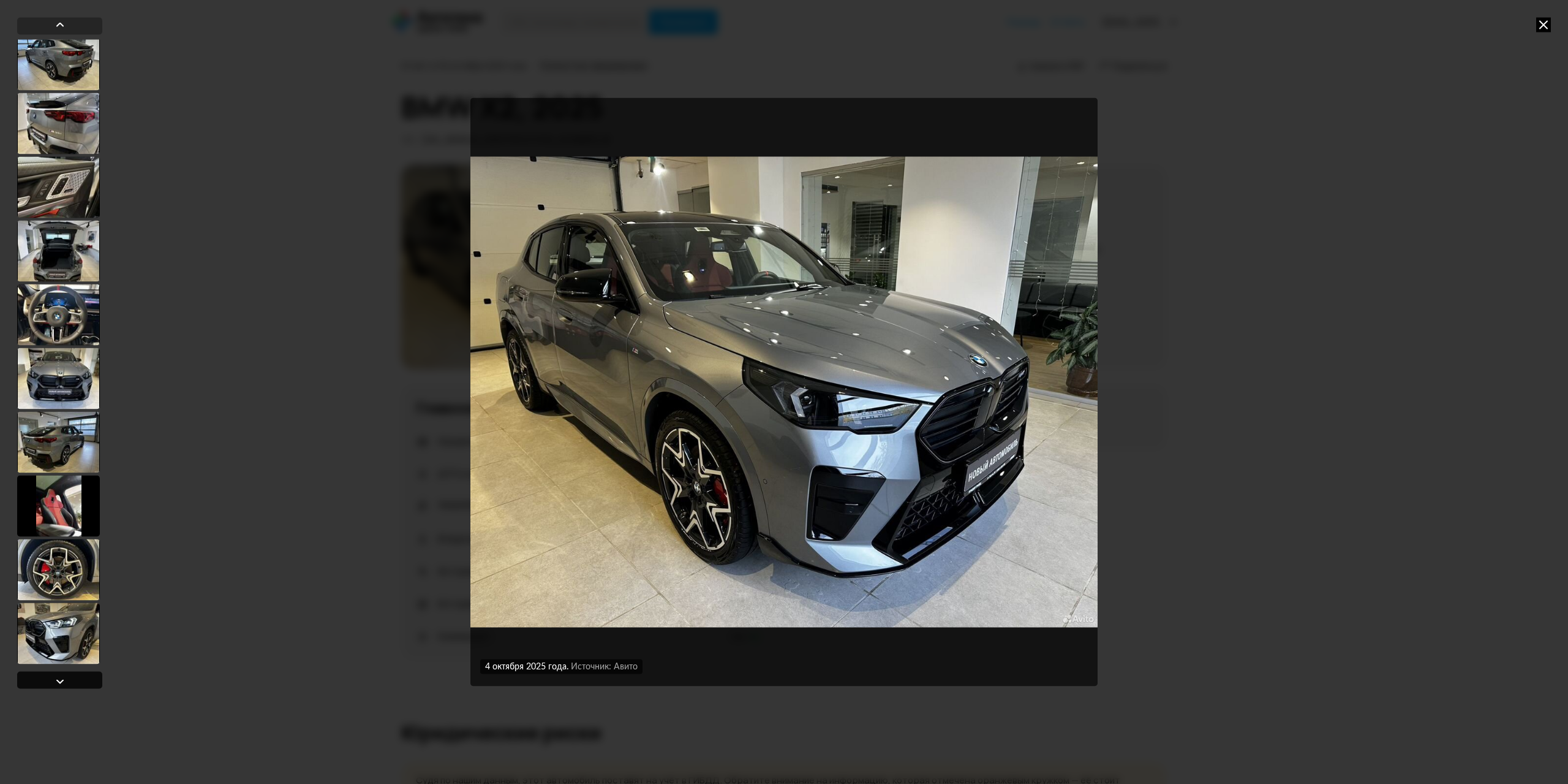
click at [71, 680] on div at bounding box center [59, 679] width 85 height 17
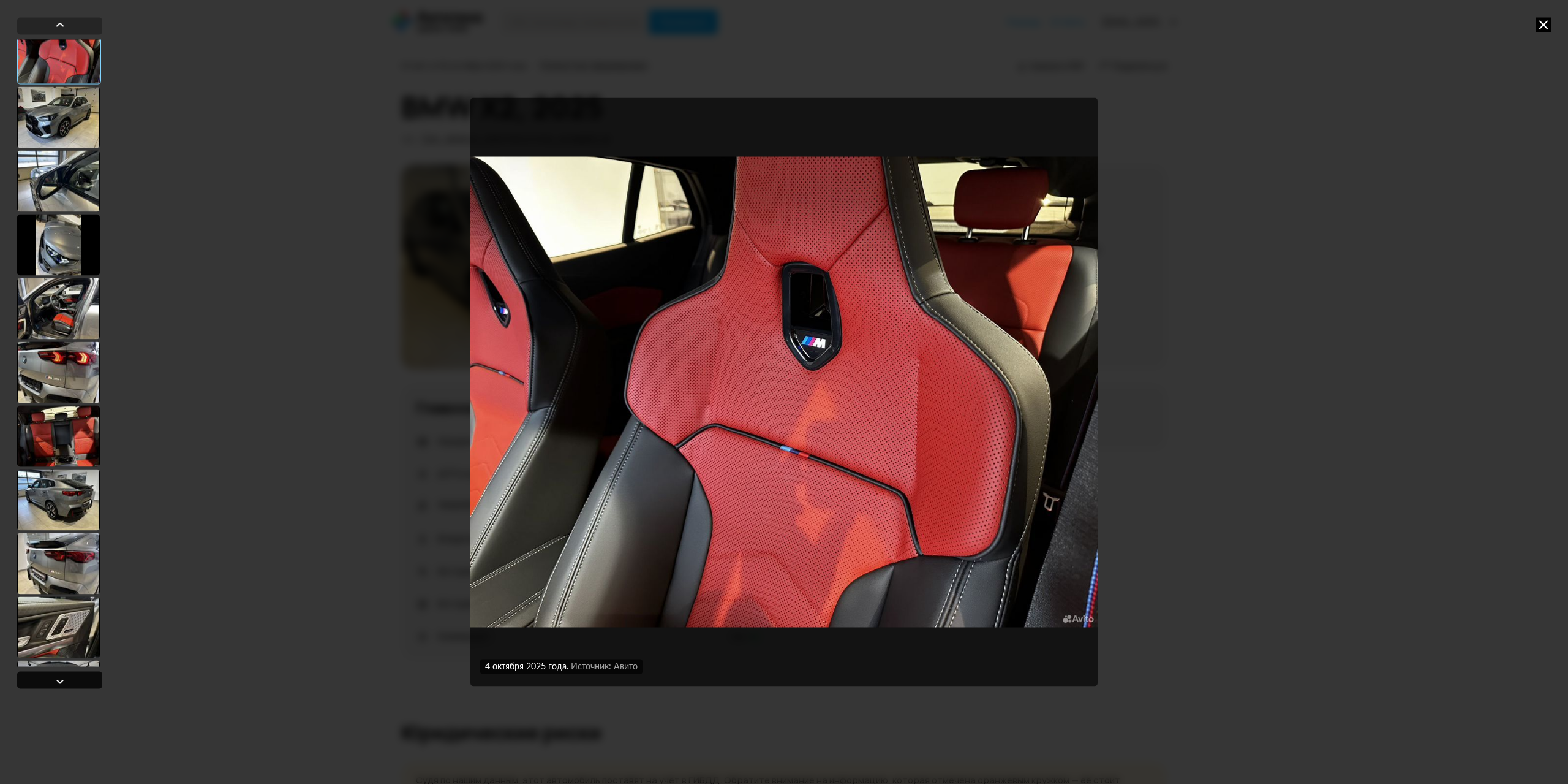
scroll to position [80, 0]
click at [71, 680] on div at bounding box center [59, 679] width 85 height 17
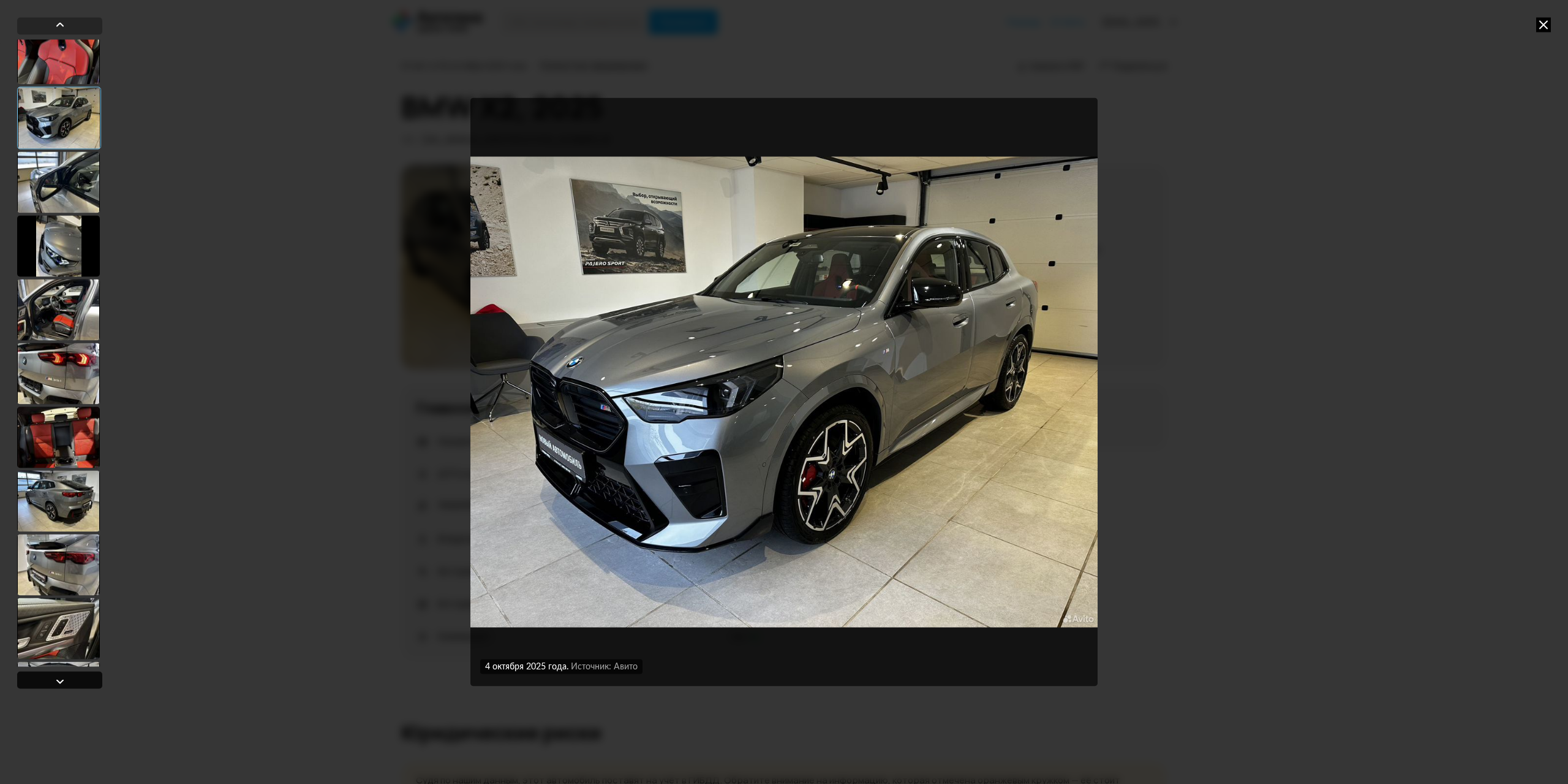
click at [71, 680] on div at bounding box center [59, 679] width 85 height 17
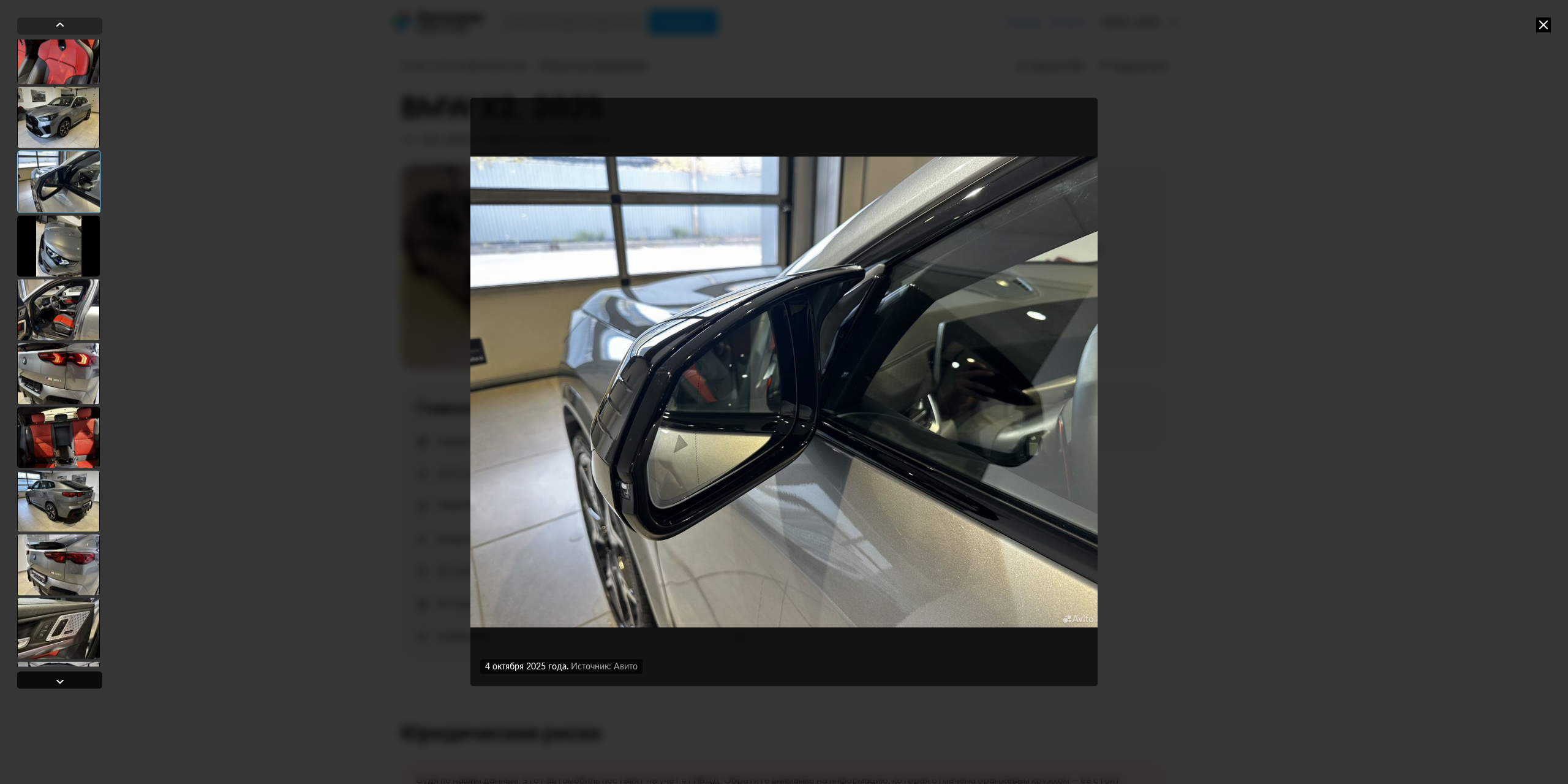
click at [75, 676] on div at bounding box center [59, 679] width 85 height 17
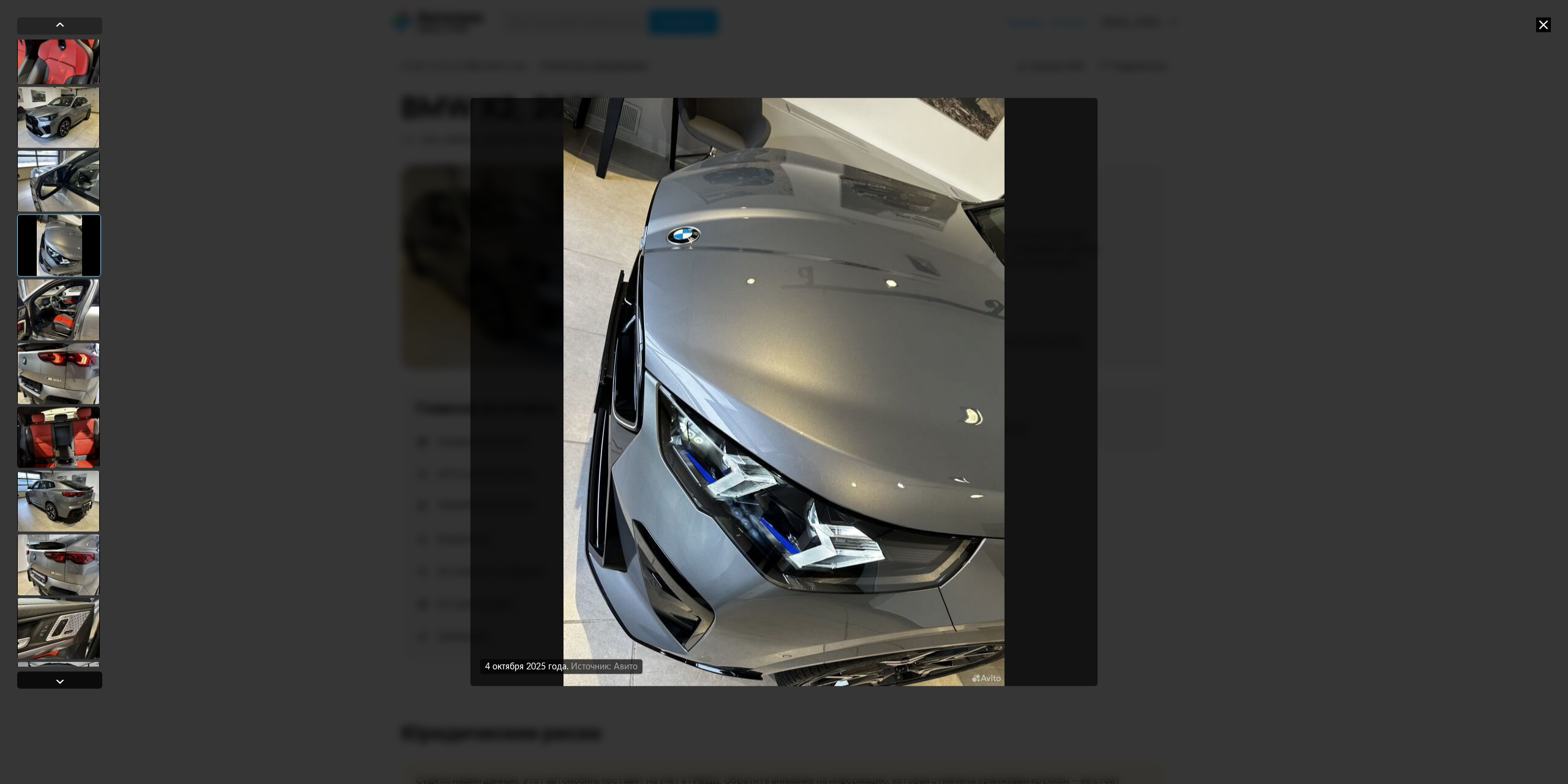
click at [74, 679] on div at bounding box center [59, 679] width 85 height 17
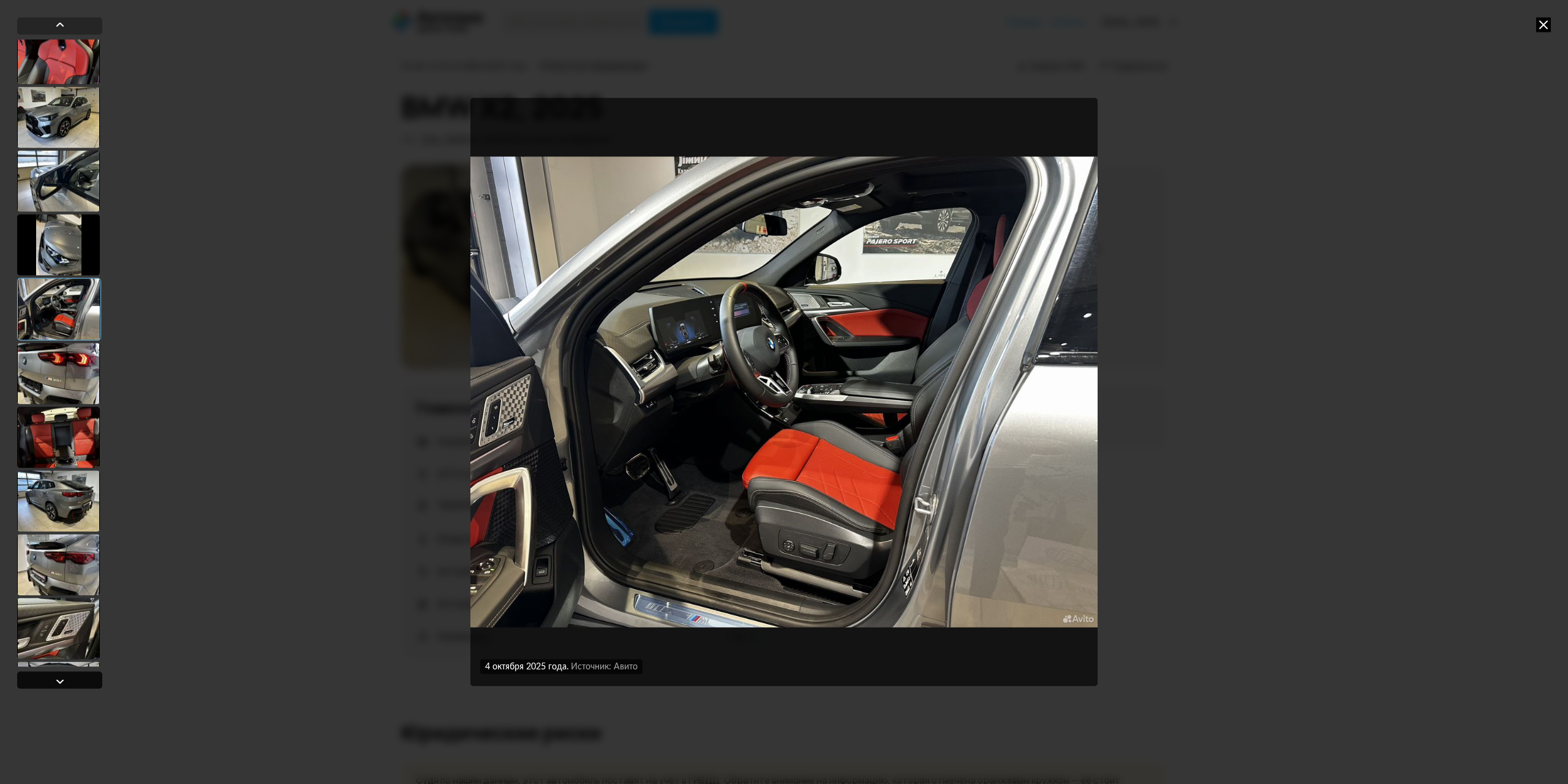
click at [75, 680] on div at bounding box center [59, 679] width 85 height 17
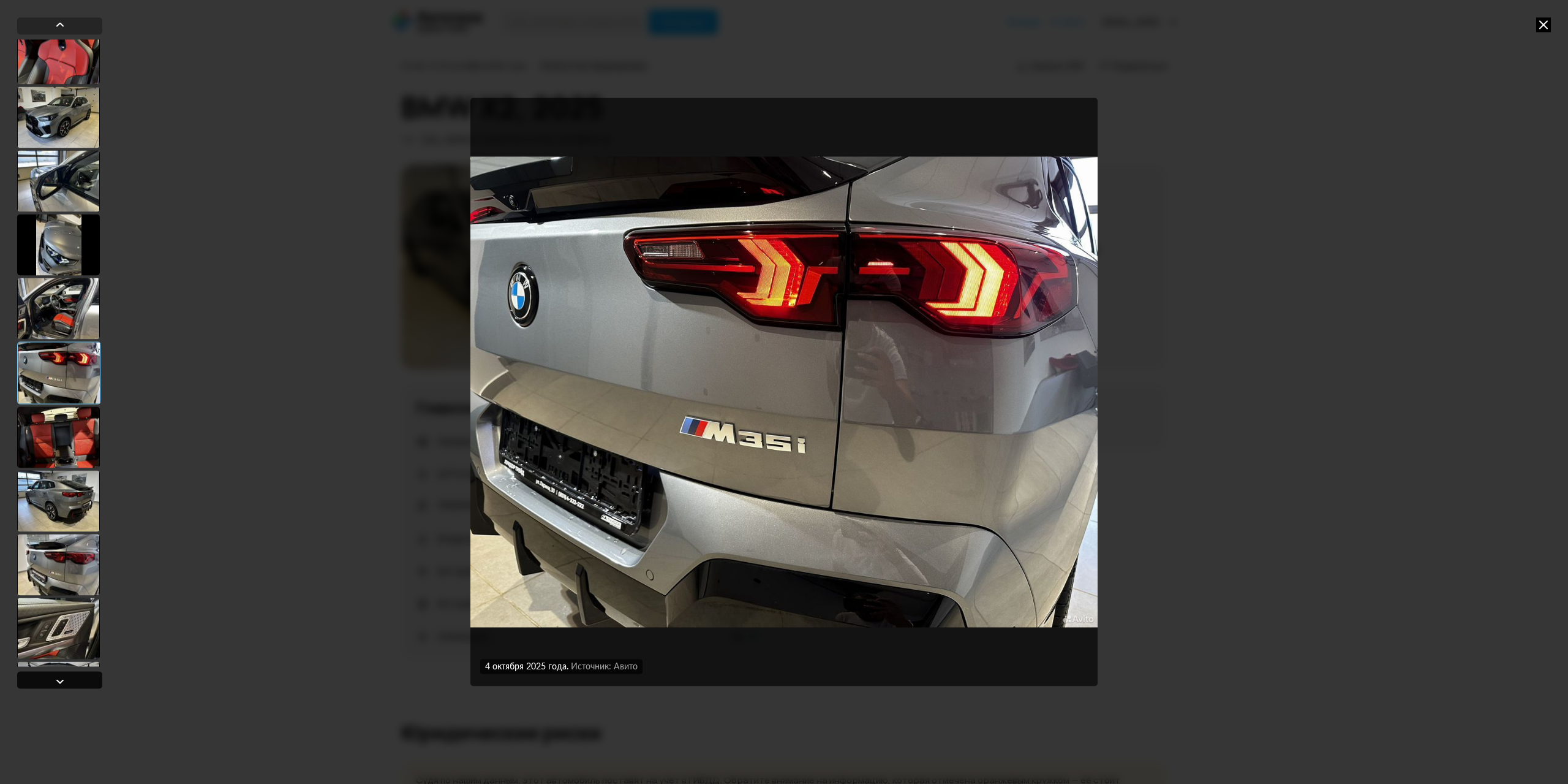
click at [75, 680] on div at bounding box center [59, 679] width 85 height 17
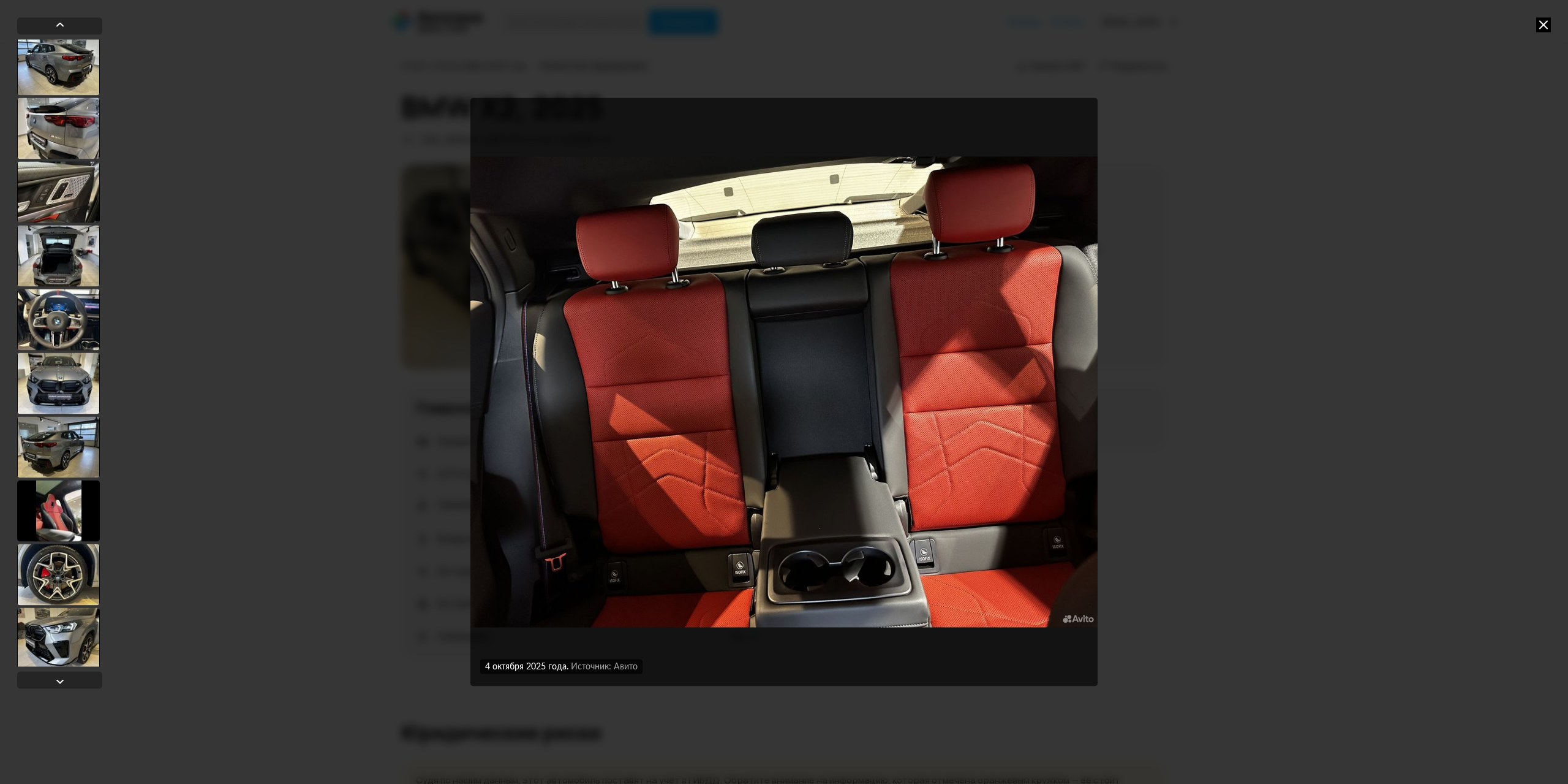
scroll to position [521, 0]
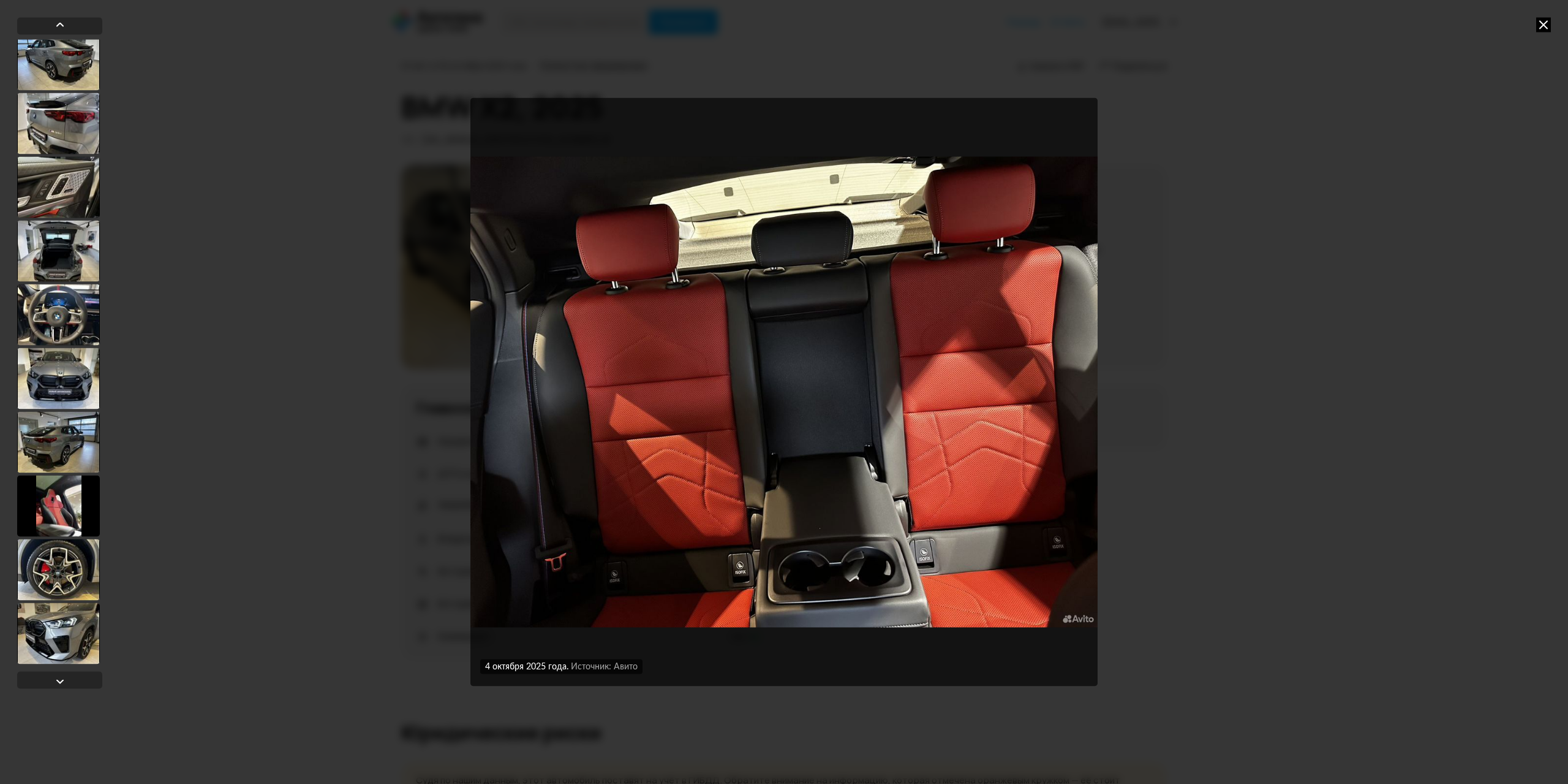
click at [67, 567] on div at bounding box center [58, 569] width 83 height 62
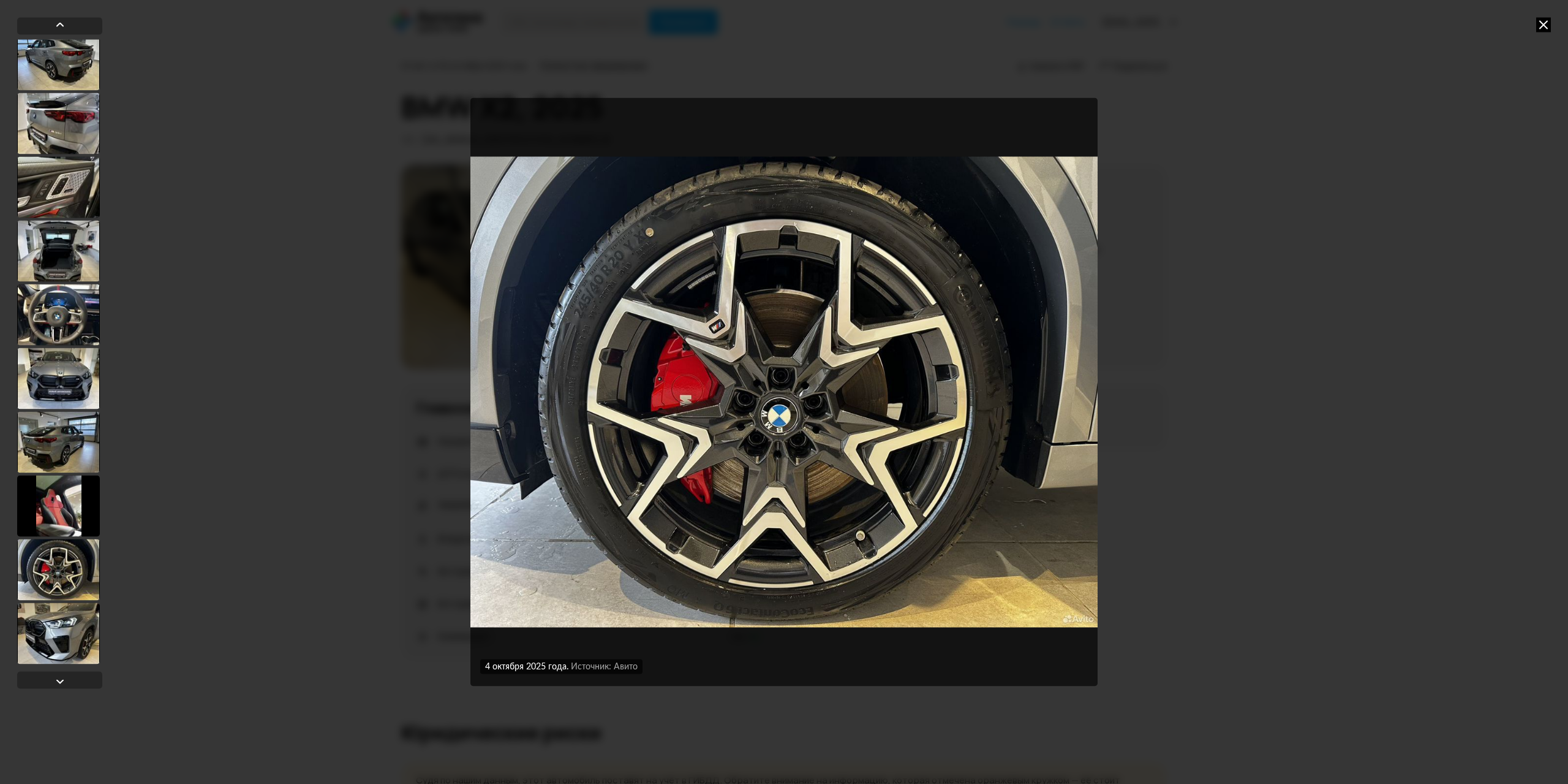
scroll to position [520, 0]
click at [598, 305] on img "Go to Slide 17" at bounding box center [784, 392] width 628 height 587
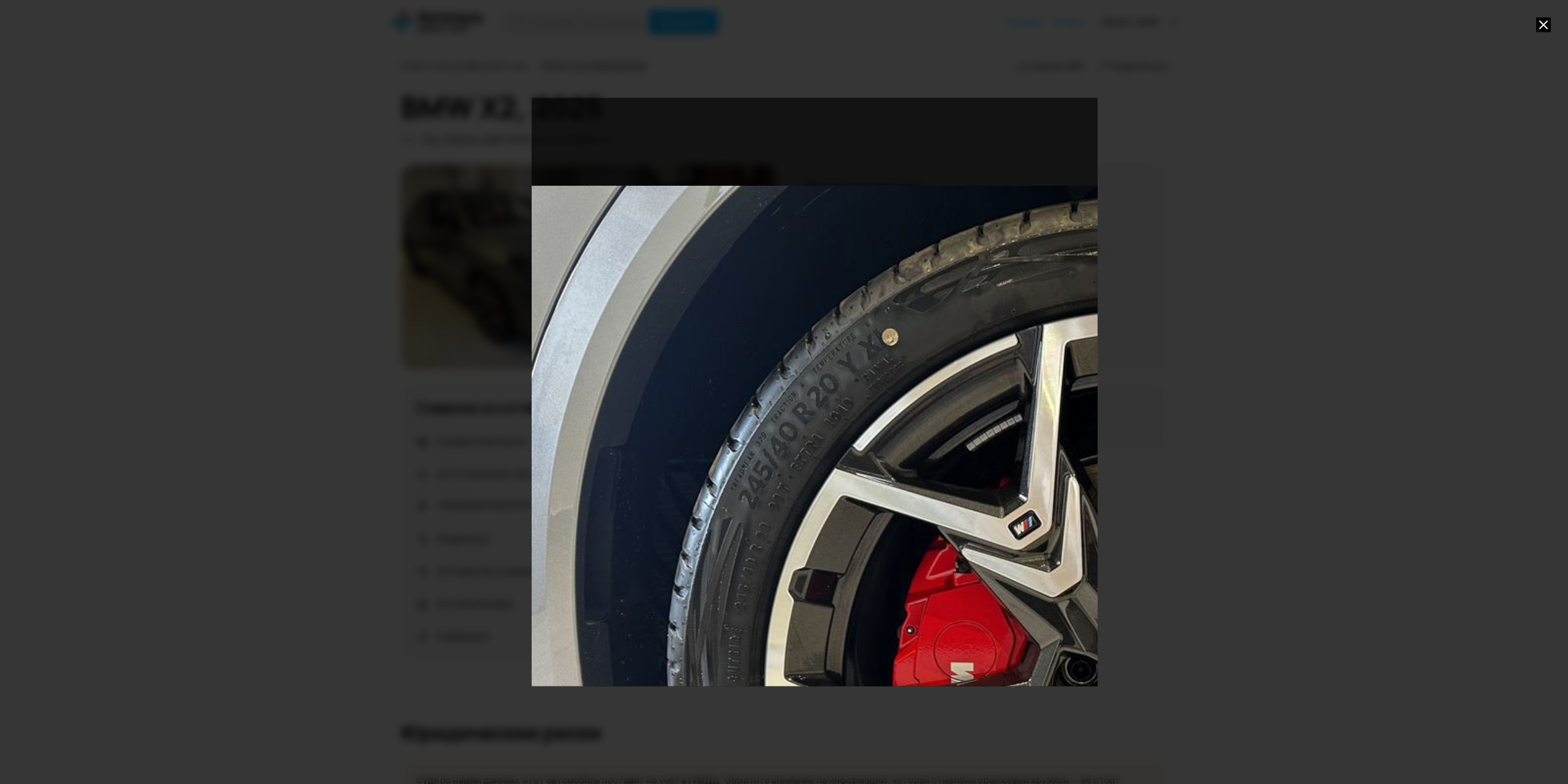
drag, startPoint x: 684, startPoint y: 295, endPoint x: 1100, endPoint y: 550, distance: 487.9
click at [1100, 550] on div at bounding box center [784, 392] width 1568 height 784
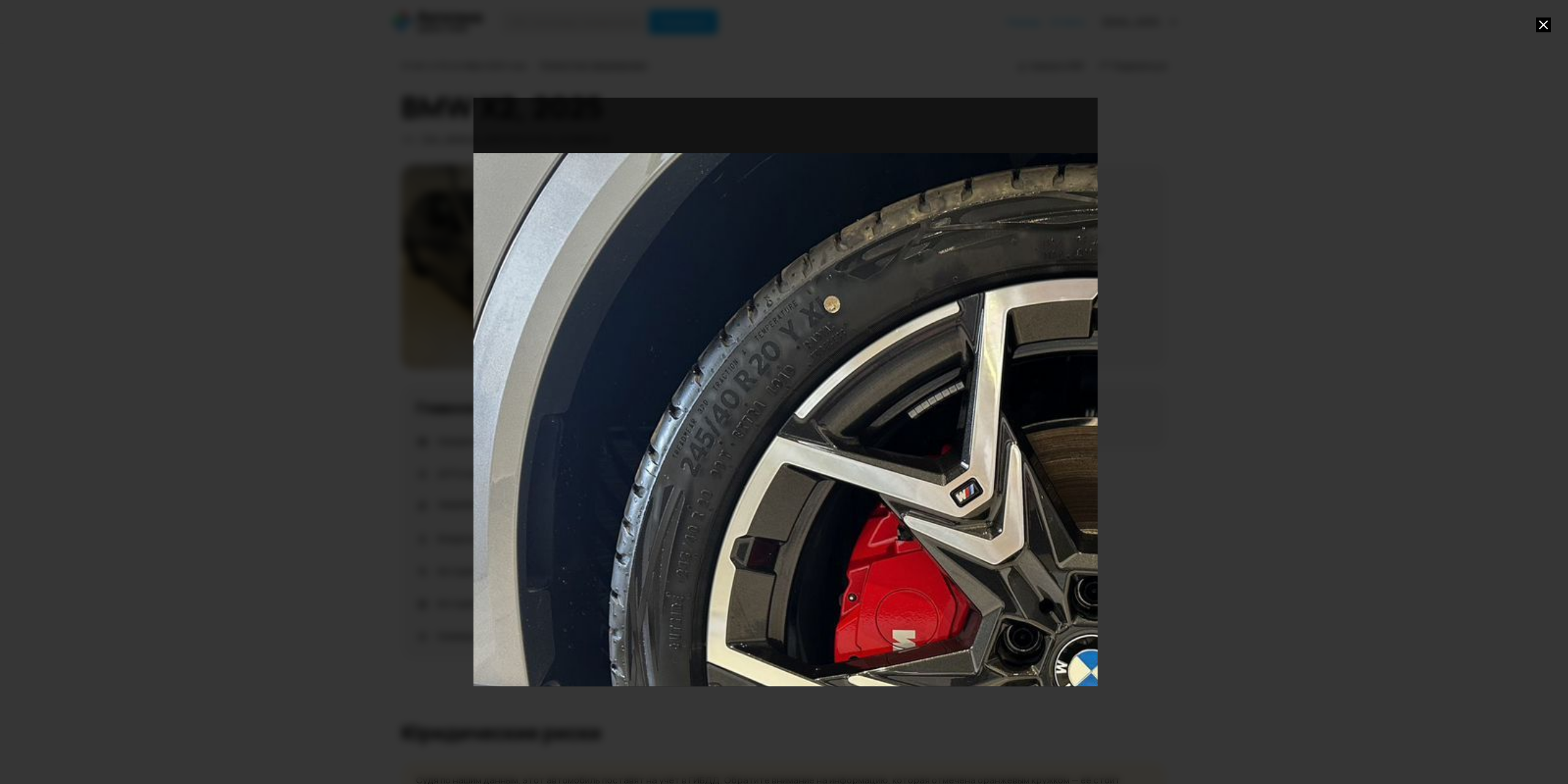
click at [833, 426] on div "Go to Slide 17" at bounding box center [1101, 623] width 1255 height 1176
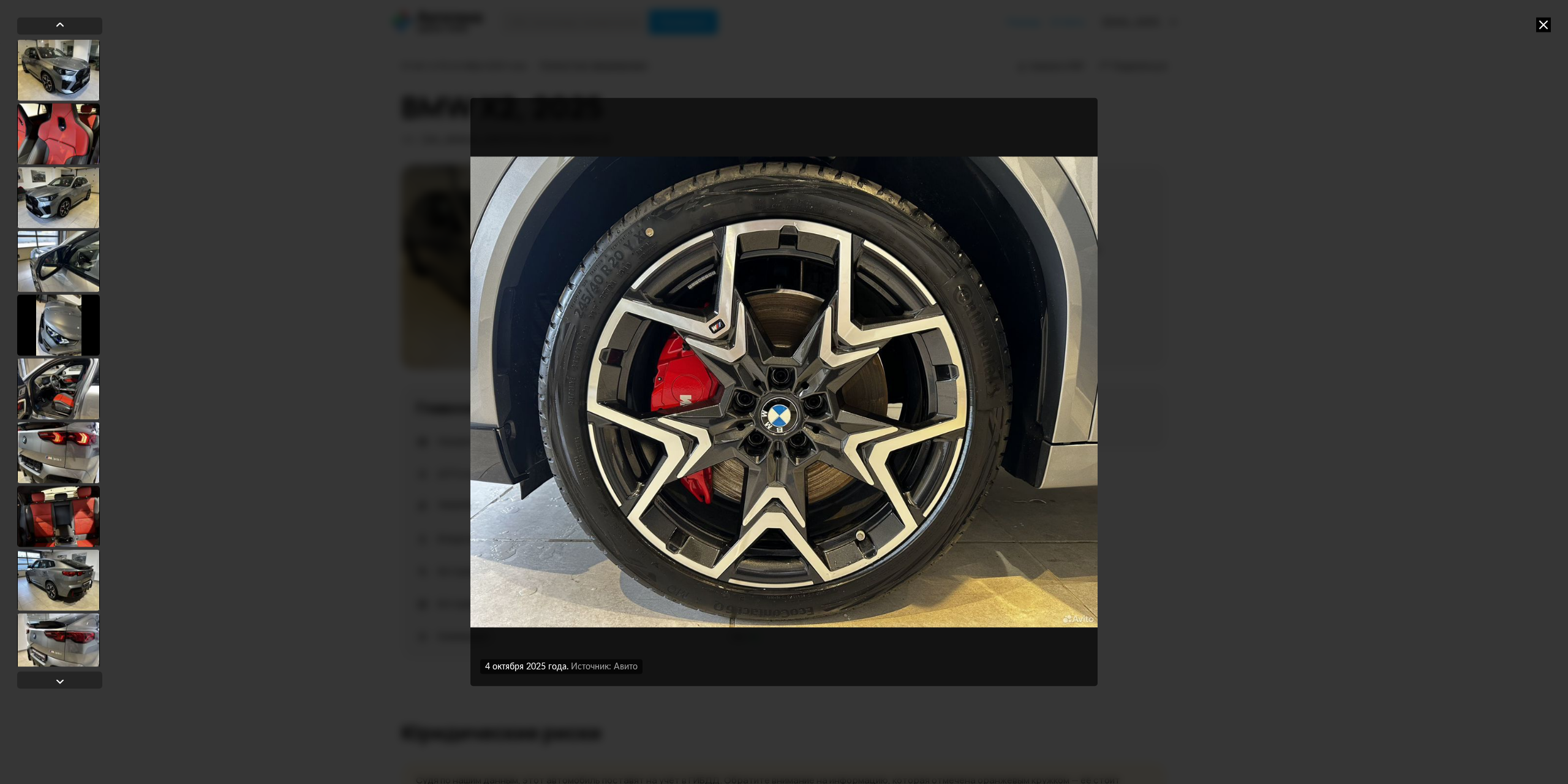
click at [587, 291] on img "Go to Slide 17" at bounding box center [784, 392] width 628 height 587
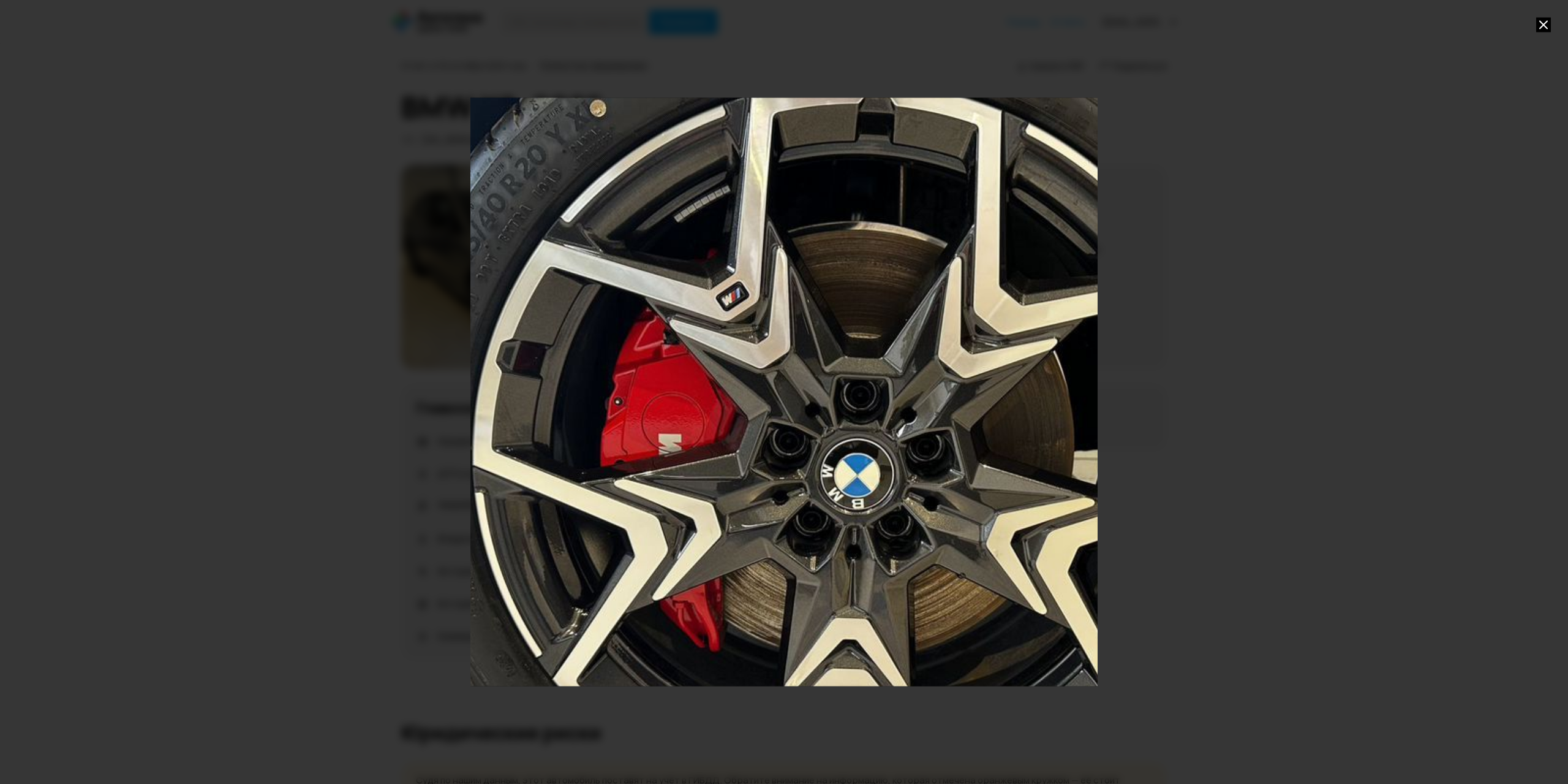
drag, startPoint x: 702, startPoint y: 331, endPoint x: 794, endPoint y: 350, distance: 93.9
click at [794, 350] on div "Go to Slide 17" at bounding box center [867, 426] width 1255 height 1176
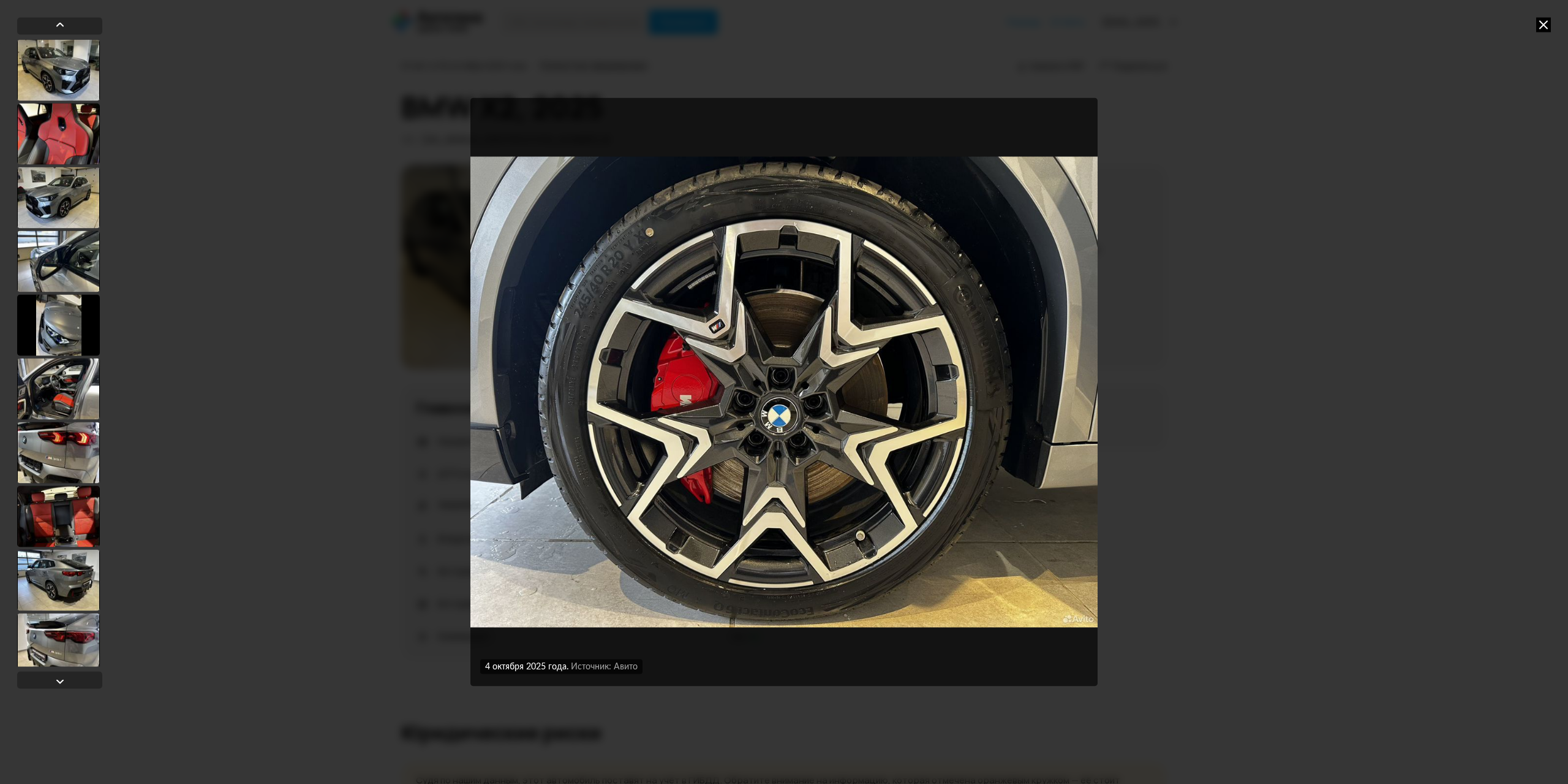
click at [587, 255] on img "Go to Slide 17" at bounding box center [784, 392] width 628 height 587
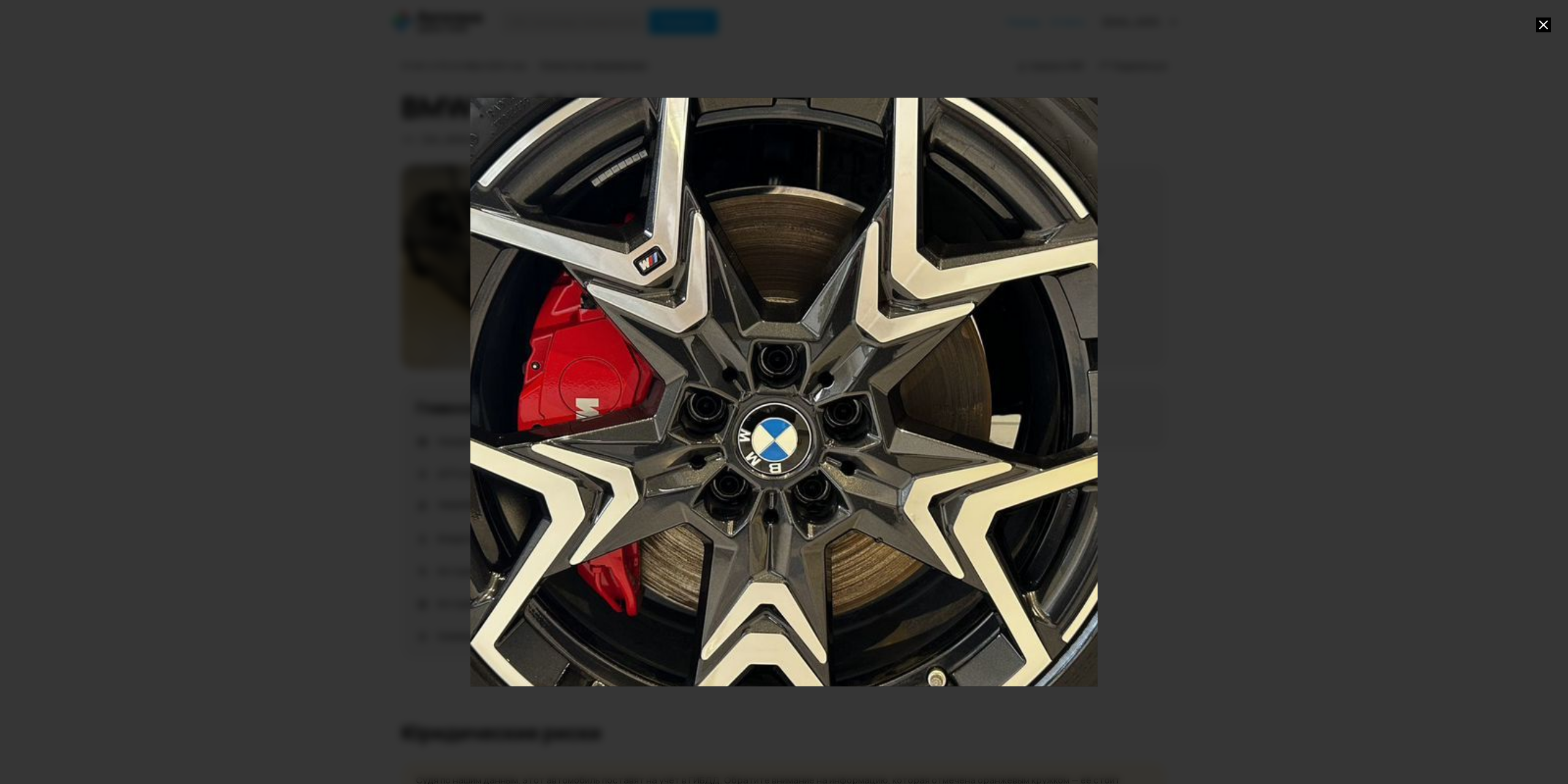
click at [501, 207] on div "Go to Slide 17" at bounding box center [784, 392] width 1255 height 1176
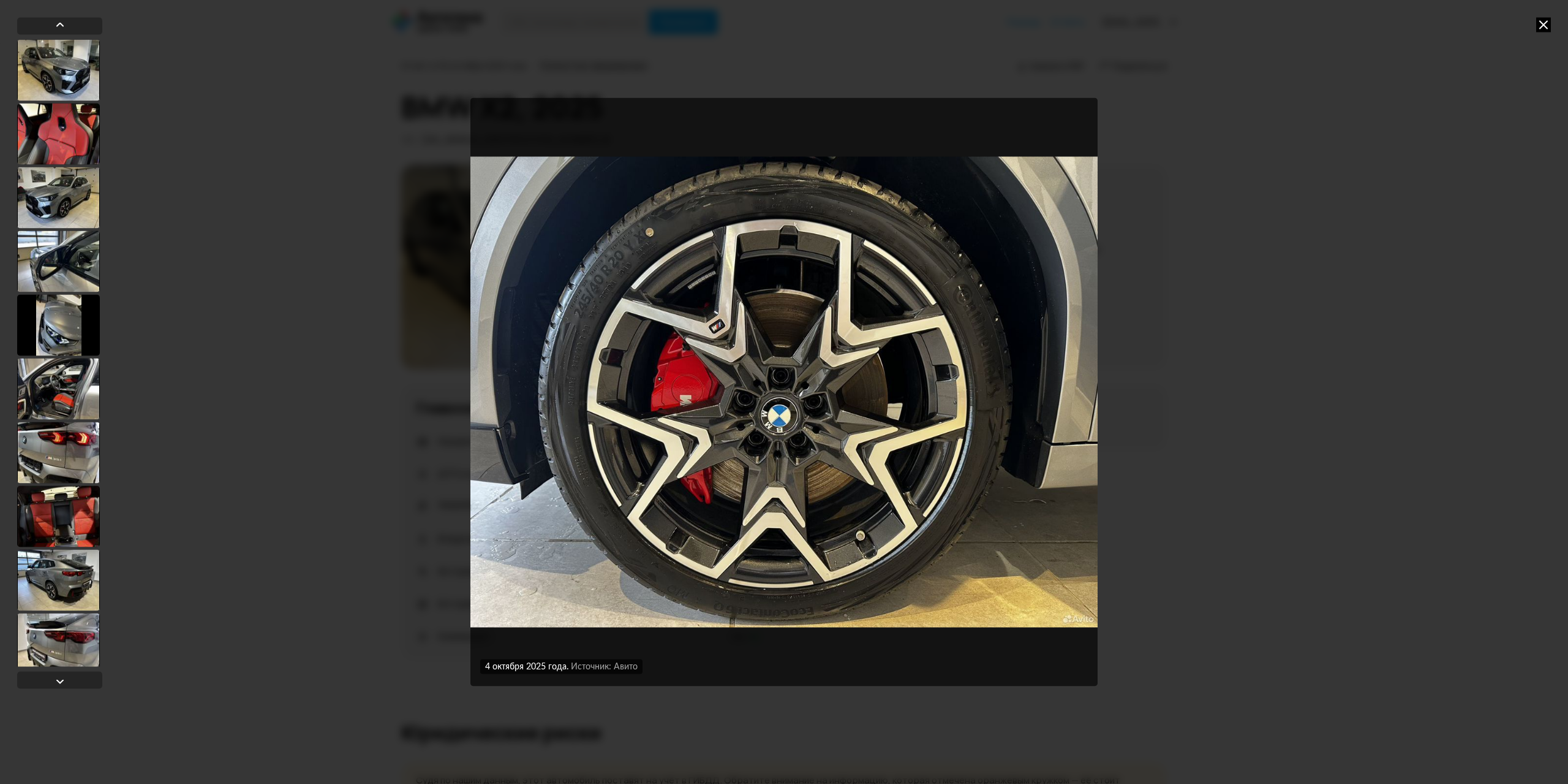
click at [495, 207] on img "Go to Slide 17" at bounding box center [784, 392] width 628 height 587
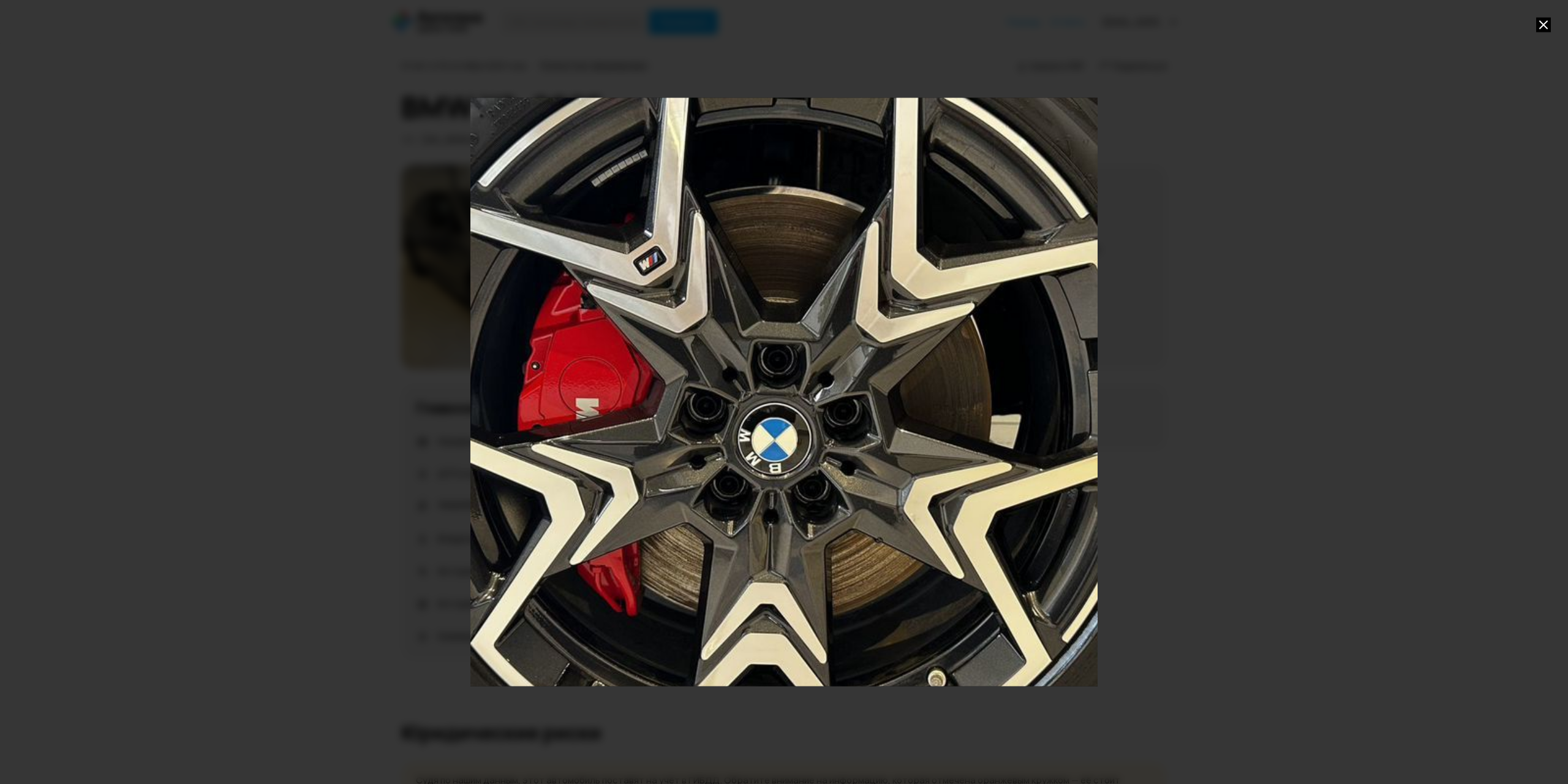
click at [495, 231] on div "Go to Slide 17" at bounding box center [784, 392] width 1255 height 1176
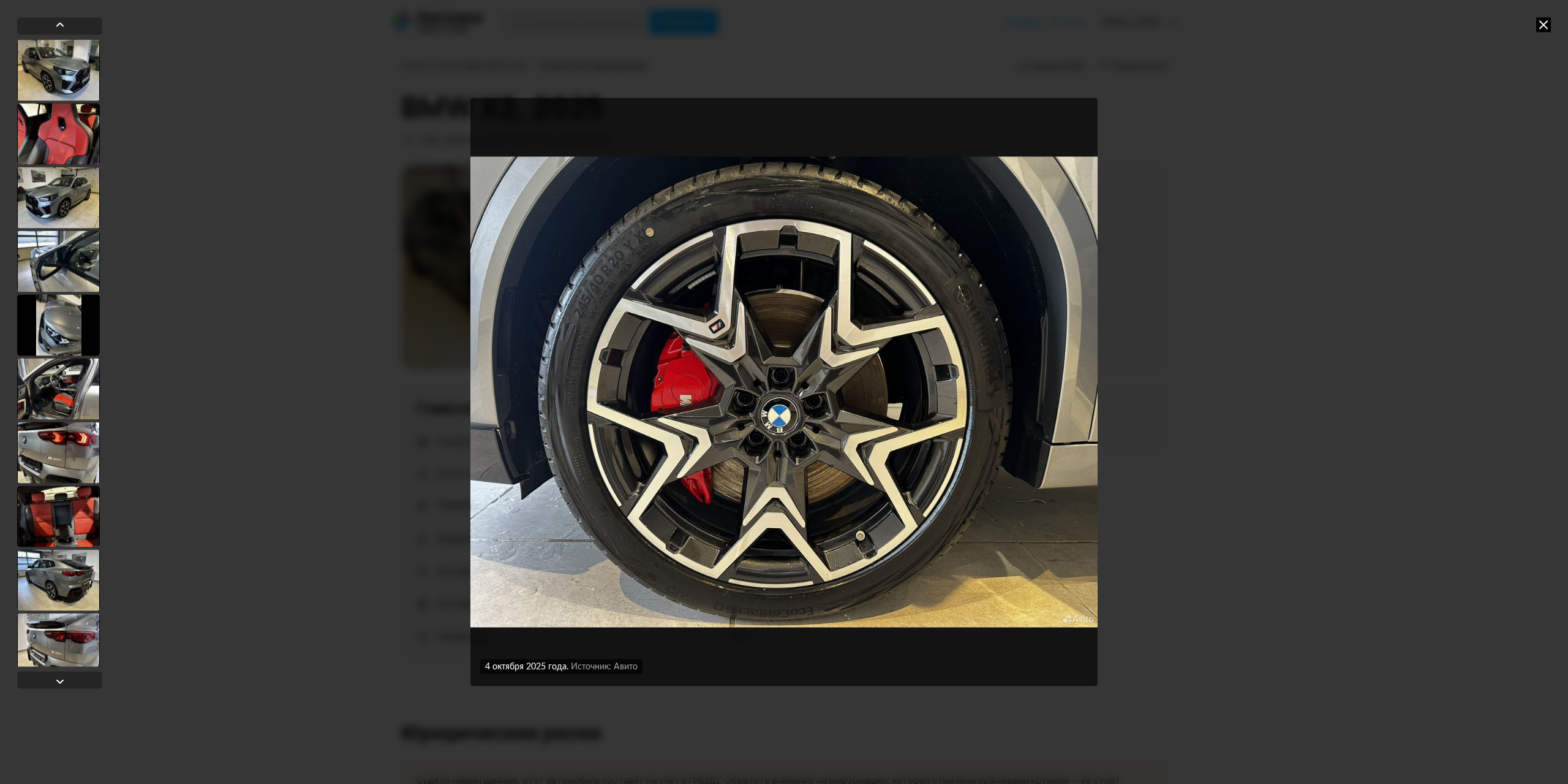
click at [495, 231] on img "Go to Slide 17" at bounding box center [784, 392] width 628 height 587
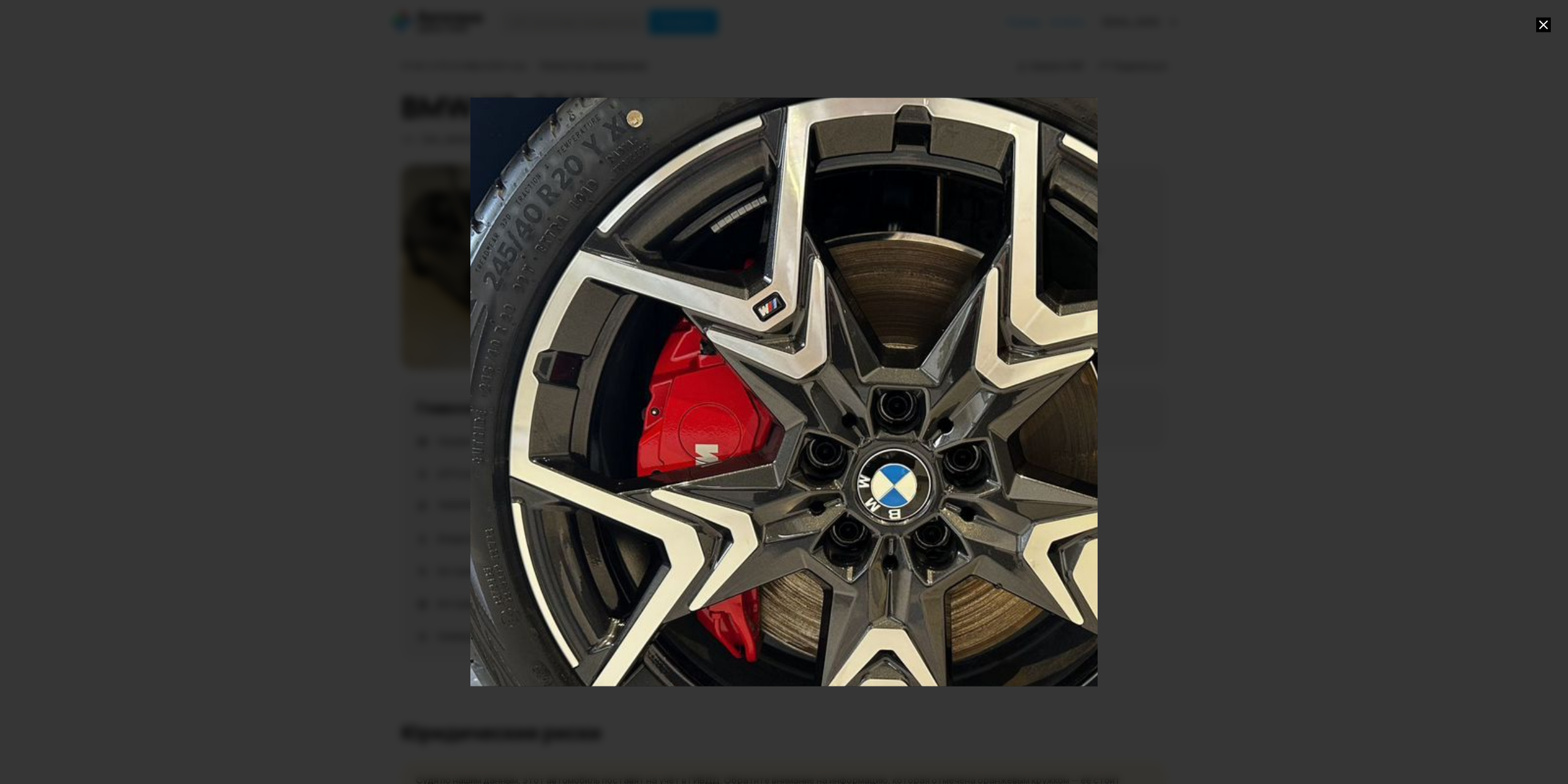
drag, startPoint x: 498, startPoint y: 246, endPoint x: 750, endPoint y: 333, distance: 266.6
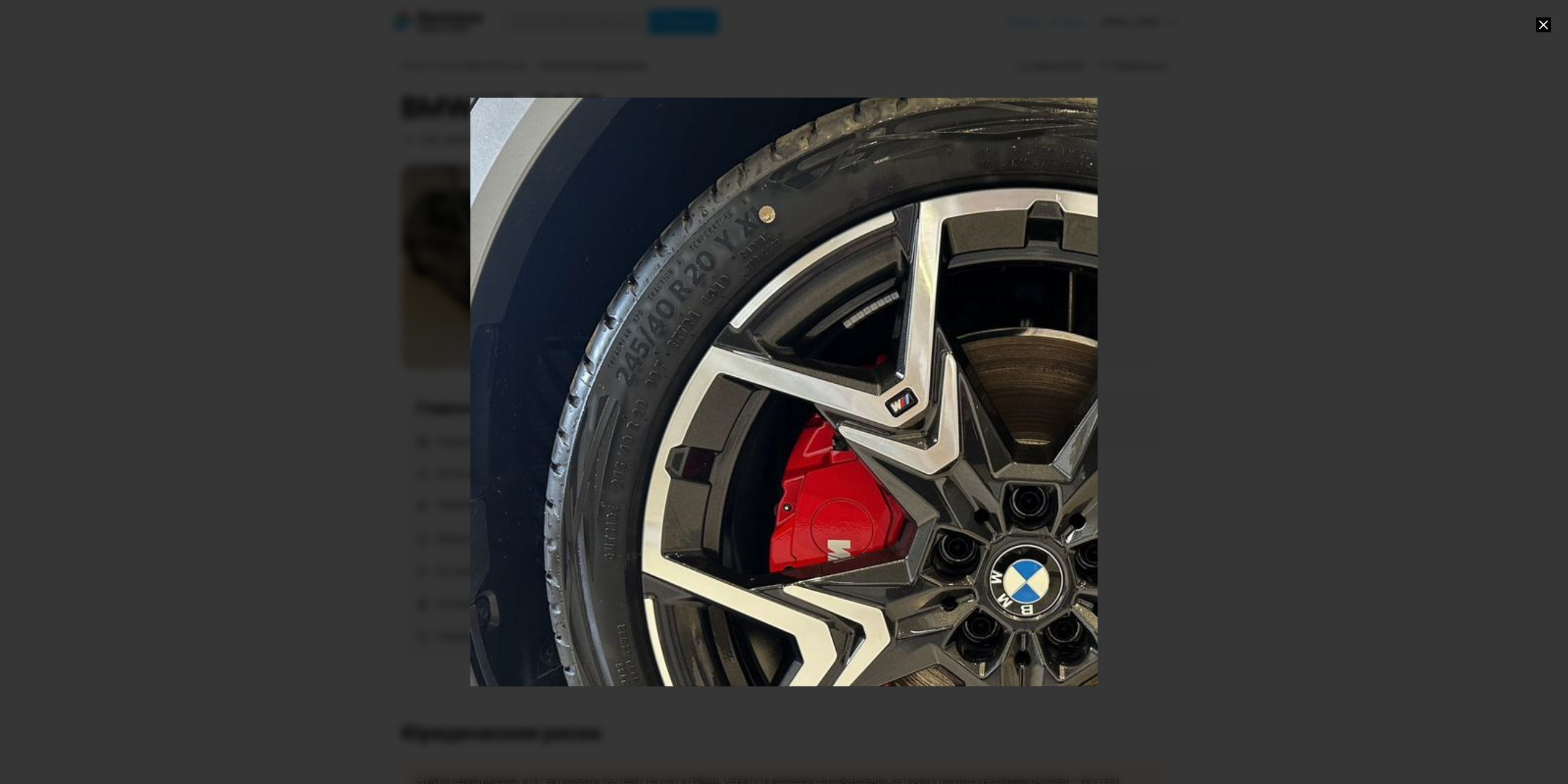
drag, startPoint x: 750, startPoint y: 333, endPoint x: 775, endPoint y: 287, distance: 52.4
drag, startPoint x: 775, startPoint y: 287, endPoint x: 1133, endPoint y: 350, distance: 363.5
click at [1133, 350] on div at bounding box center [784, 392] width 1568 height 784
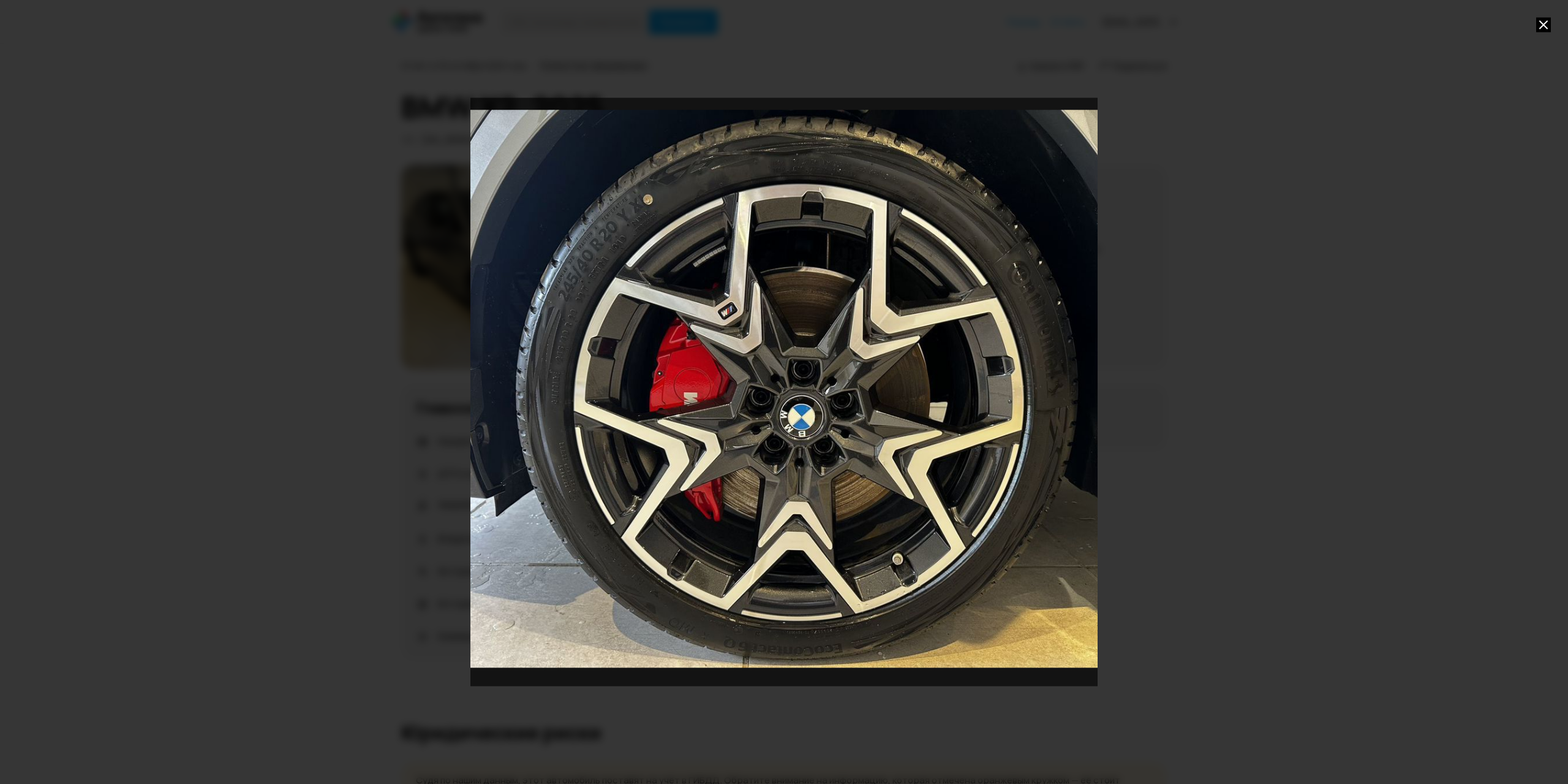
drag, startPoint x: 865, startPoint y: 349, endPoint x: 846, endPoint y: 308, distance: 45.2
click at [846, 308] on div "Go to Slide 17" at bounding box center [806, 388] width 743 height 696
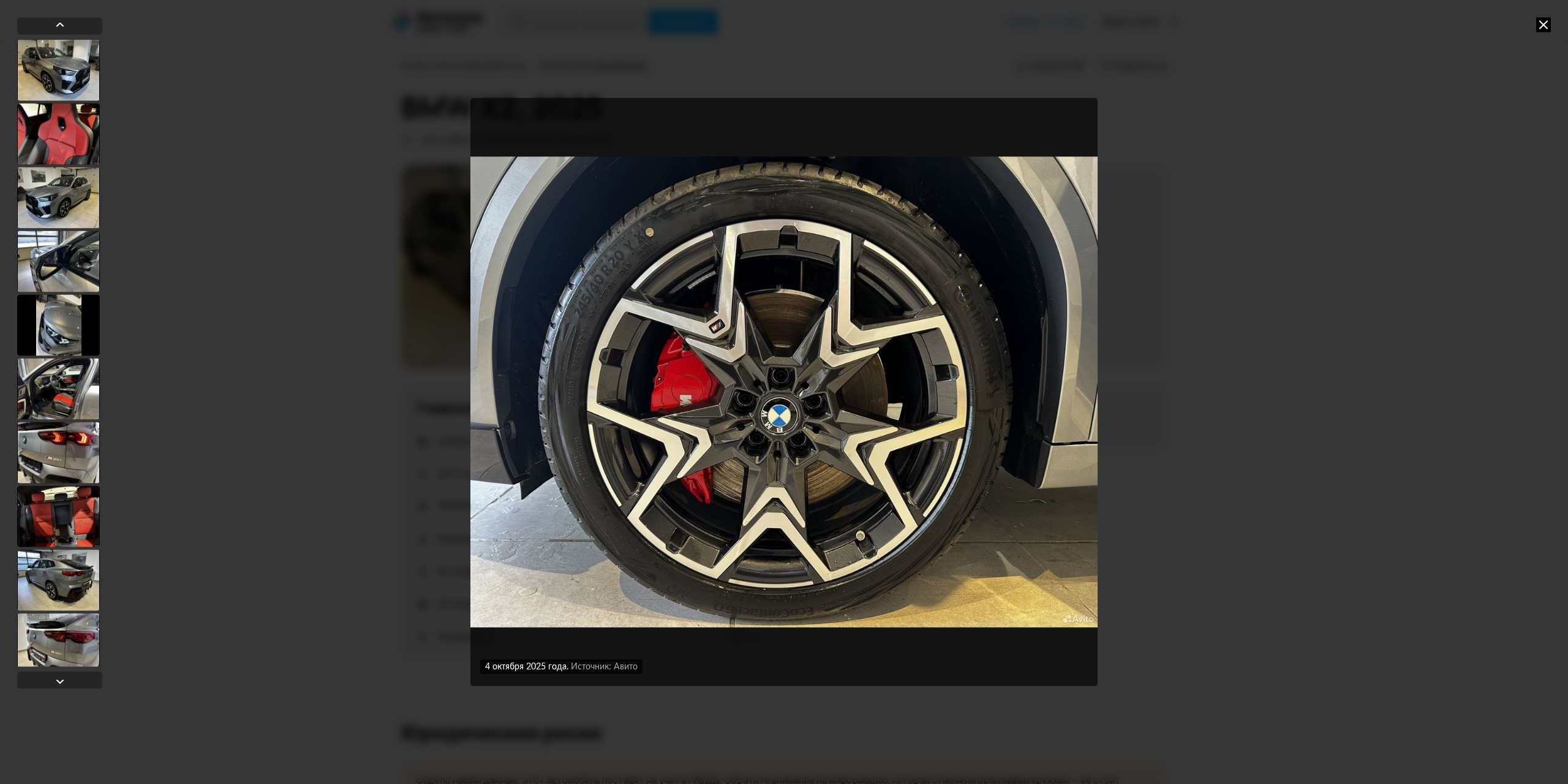
click at [72, 63] on div at bounding box center [58, 70] width 83 height 62
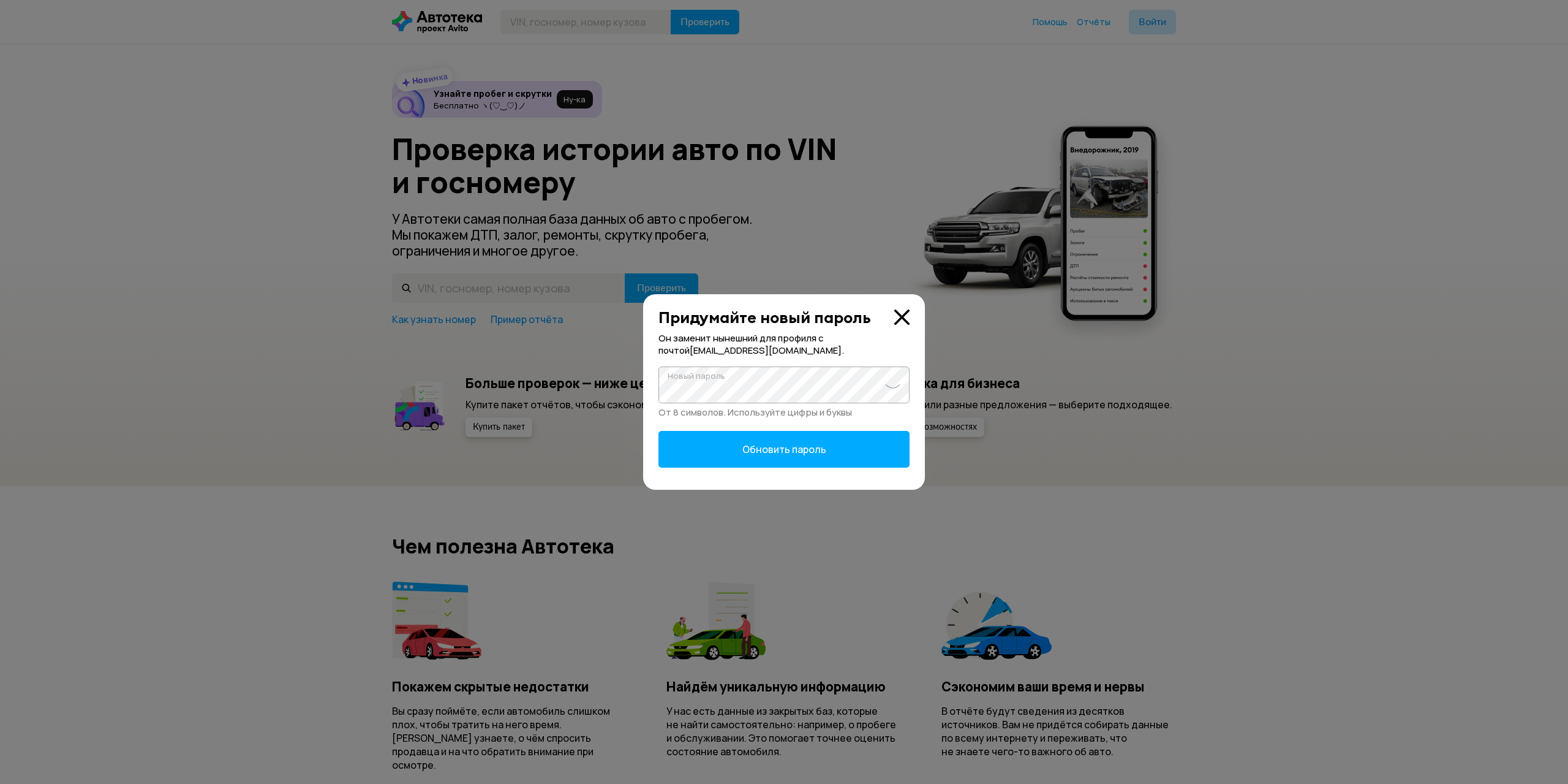
click at [891, 386] on span at bounding box center [892, 384] width 15 height 9
click at [780, 449] on span "Обновить пароль" at bounding box center [785, 449] width 84 height 13
click at [897, 386] on span at bounding box center [892, 384] width 15 height 9
click at [829, 443] on button "Обновить пароль" at bounding box center [784, 449] width 251 height 37
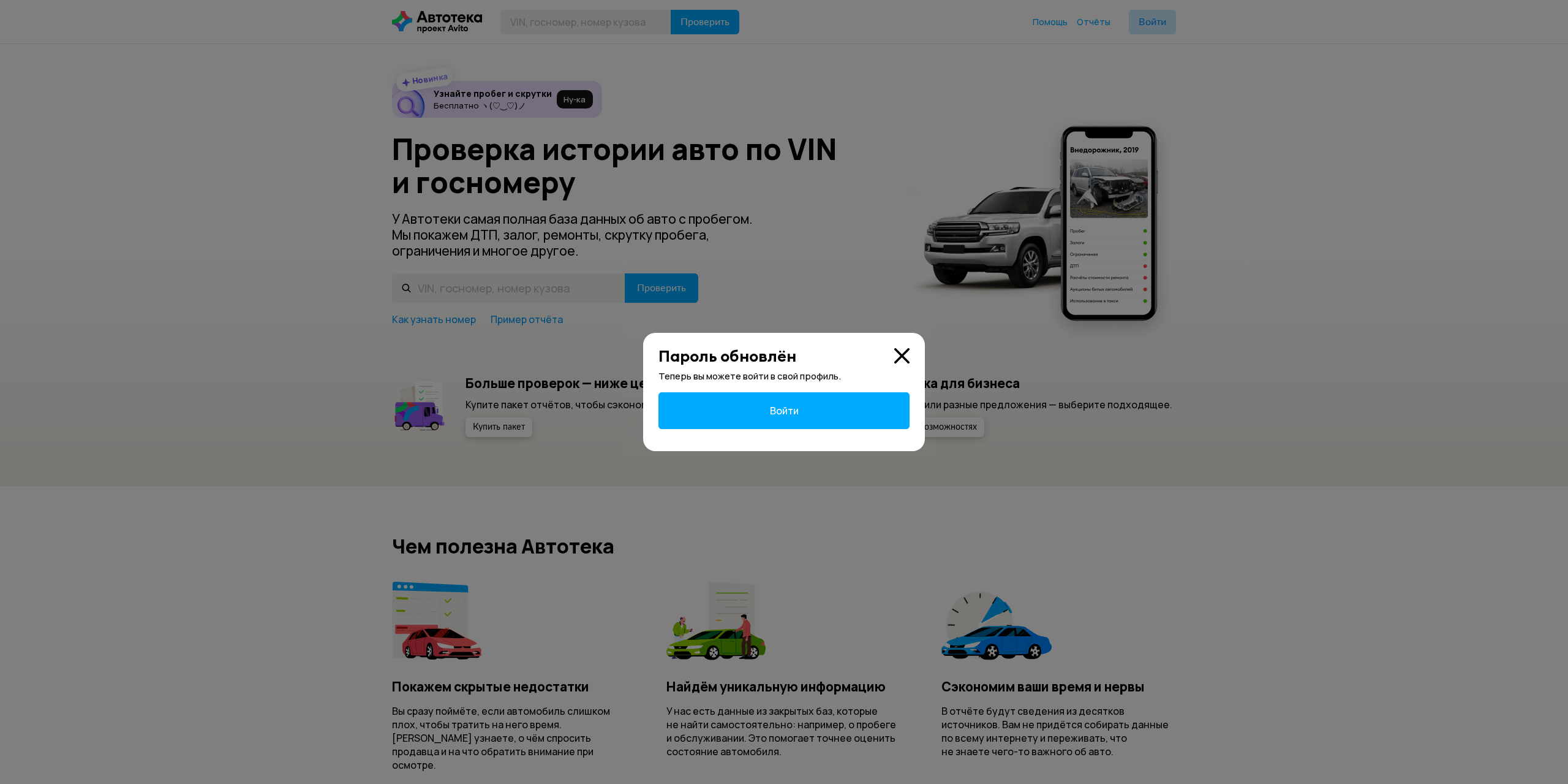
click at [789, 410] on span "Войти" at bounding box center [784, 410] width 29 height 13
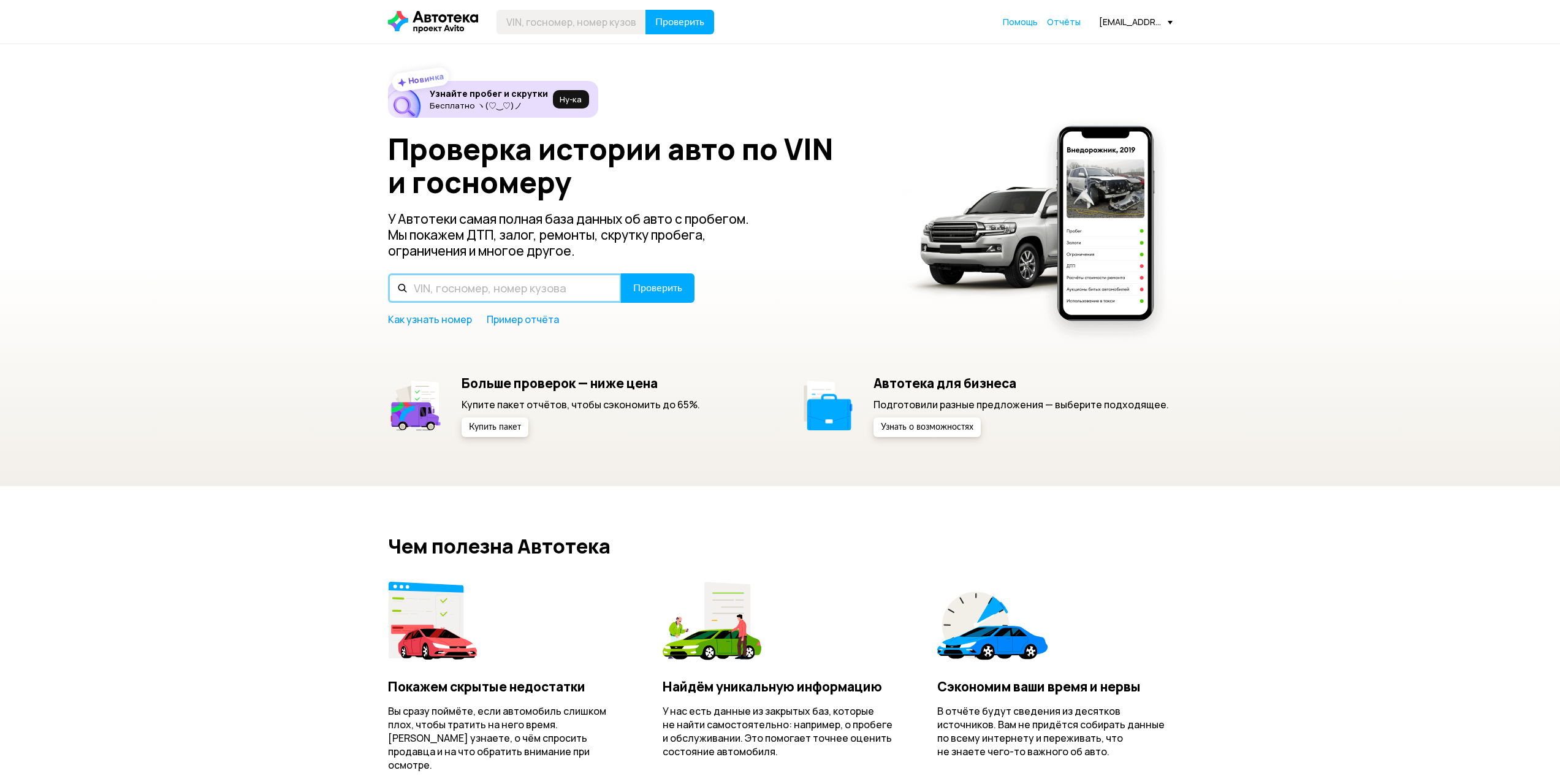
click at [471, 280] on input "text" at bounding box center [504, 288] width 233 height 30
paste input "[US_VEHICLE_IDENTIFICATION_NUMBER]"
type input "[US_VEHICLE_IDENTIFICATION_NUMBER]"
click at [667, 289] on span "Проверить" at bounding box center [657, 288] width 49 height 10
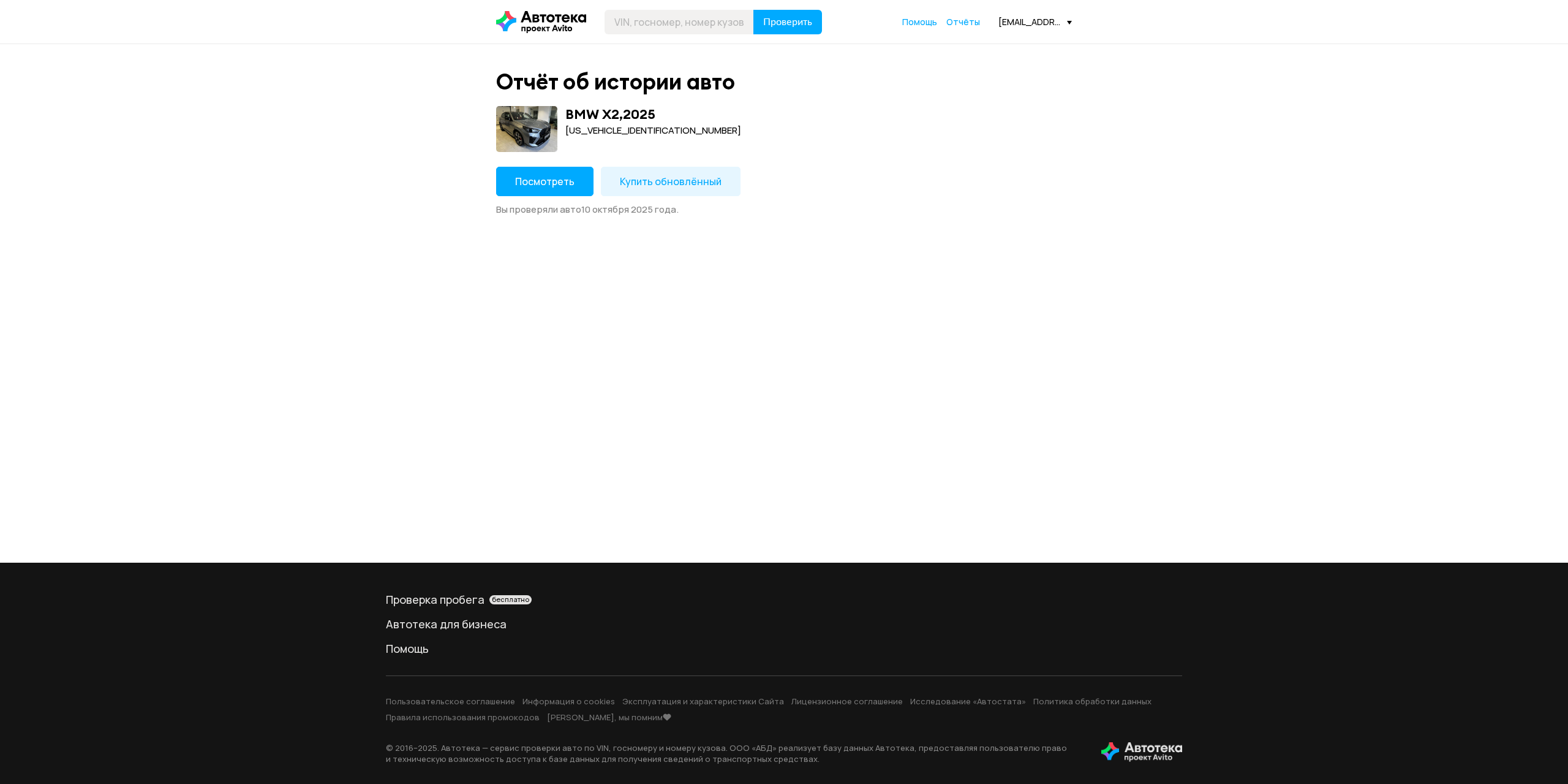
click at [678, 180] on span "Купить обновлённый" at bounding box center [671, 181] width 102 height 13
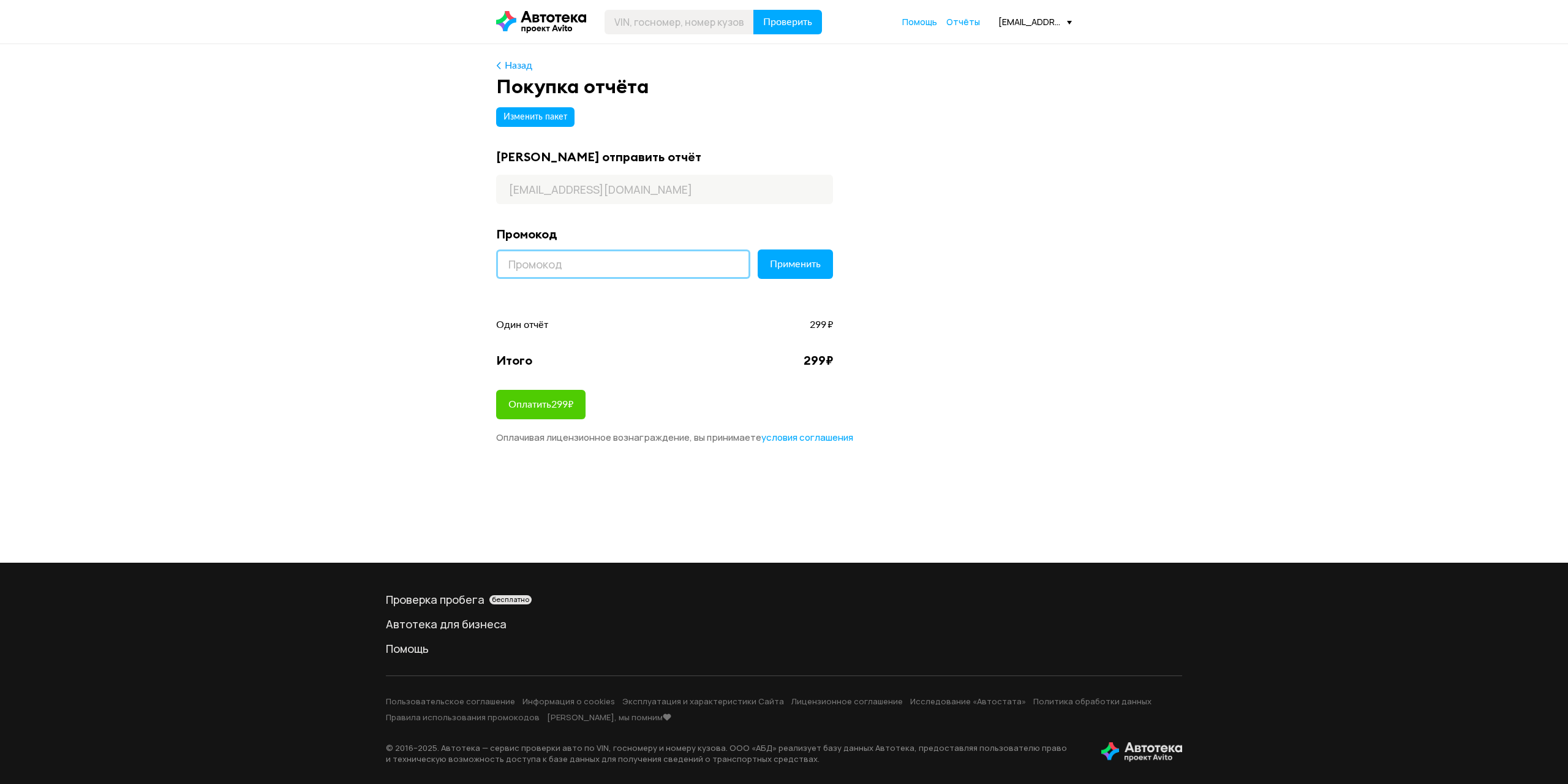
click at [575, 254] on input at bounding box center [623, 264] width 254 height 30
click at [624, 353] on div "Итого 299 ₽" at bounding box center [664, 356] width 337 height 37
click at [569, 404] on span "Оплатить 299 ₽" at bounding box center [541, 404] width 65 height 10
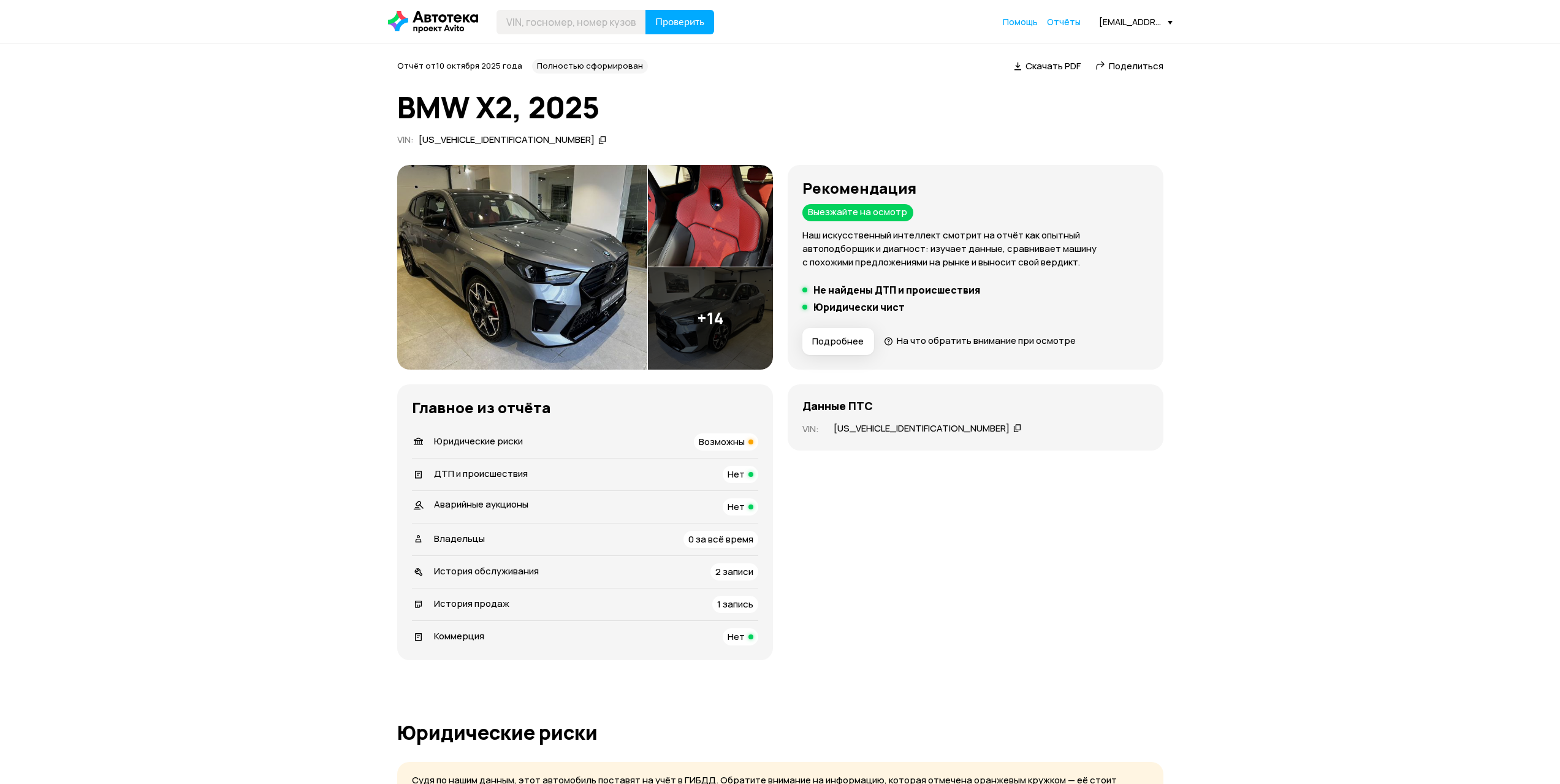
click at [730, 441] on span "Возможны" at bounding box center [721, 442] width 46 height 13
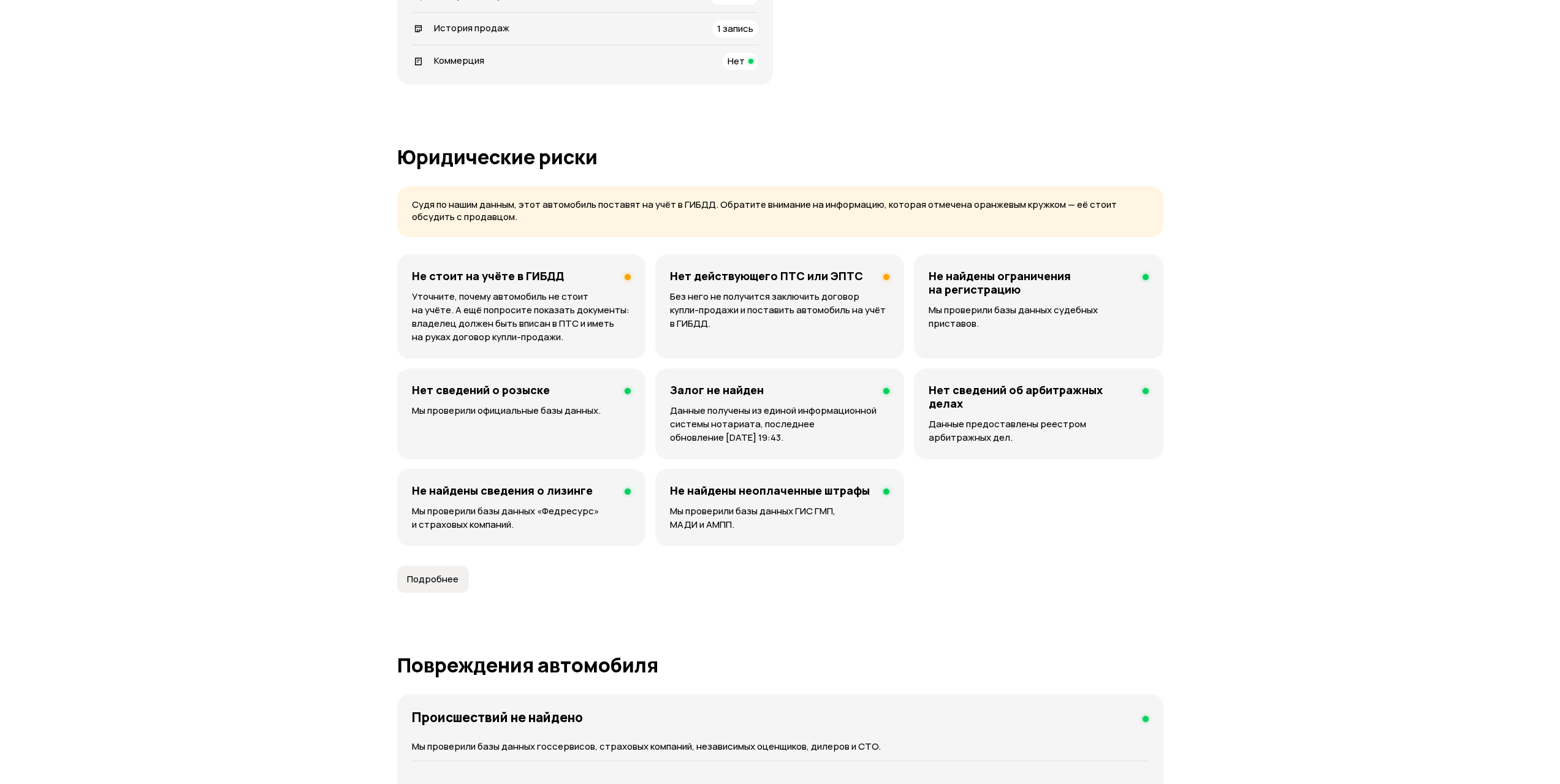
scroll to position [517, 0]
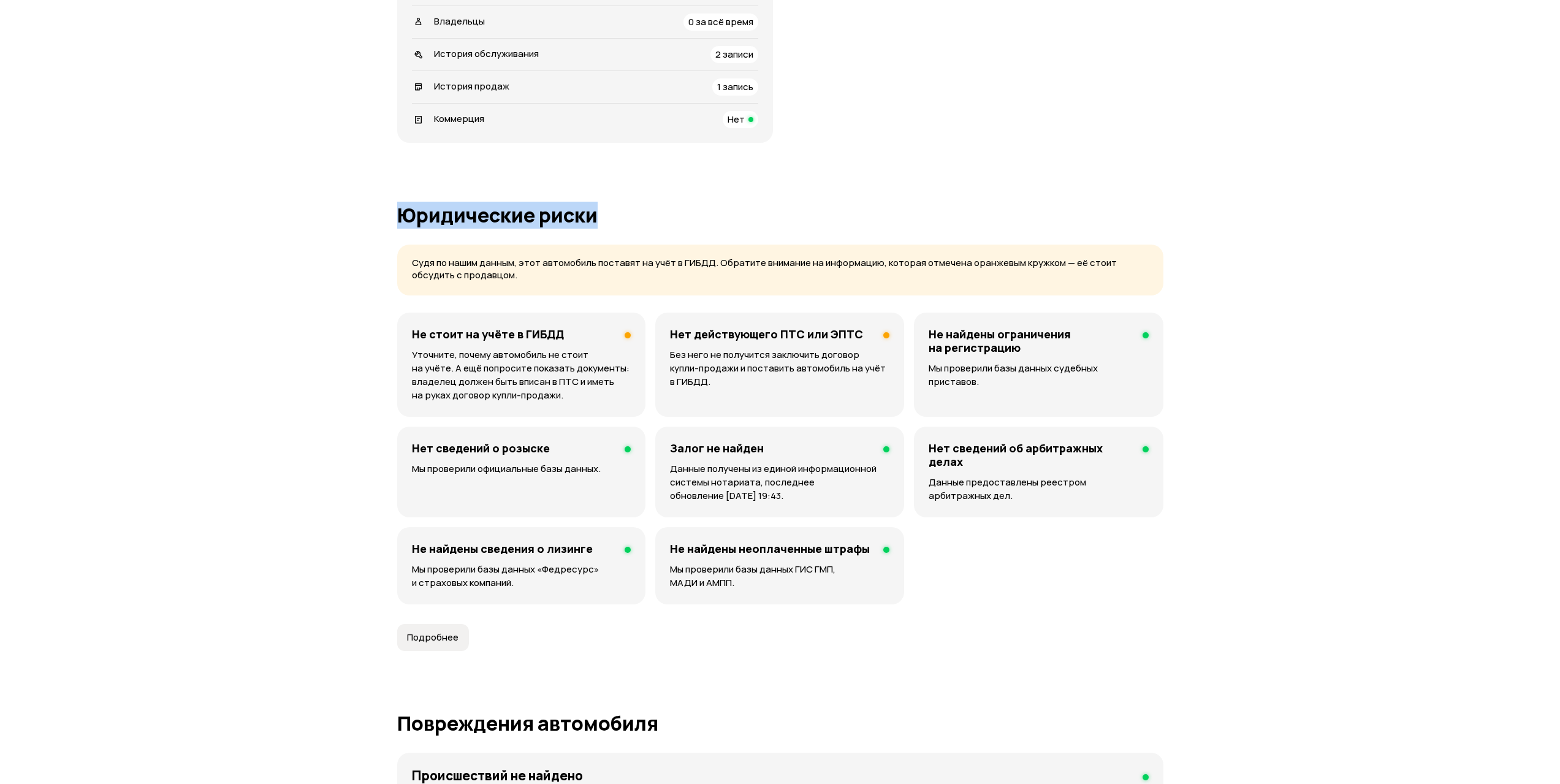
drag, startPoint x: 398, startPoint y: 215, endPoint x: 730, endPoint y: 193, distance: 332.7
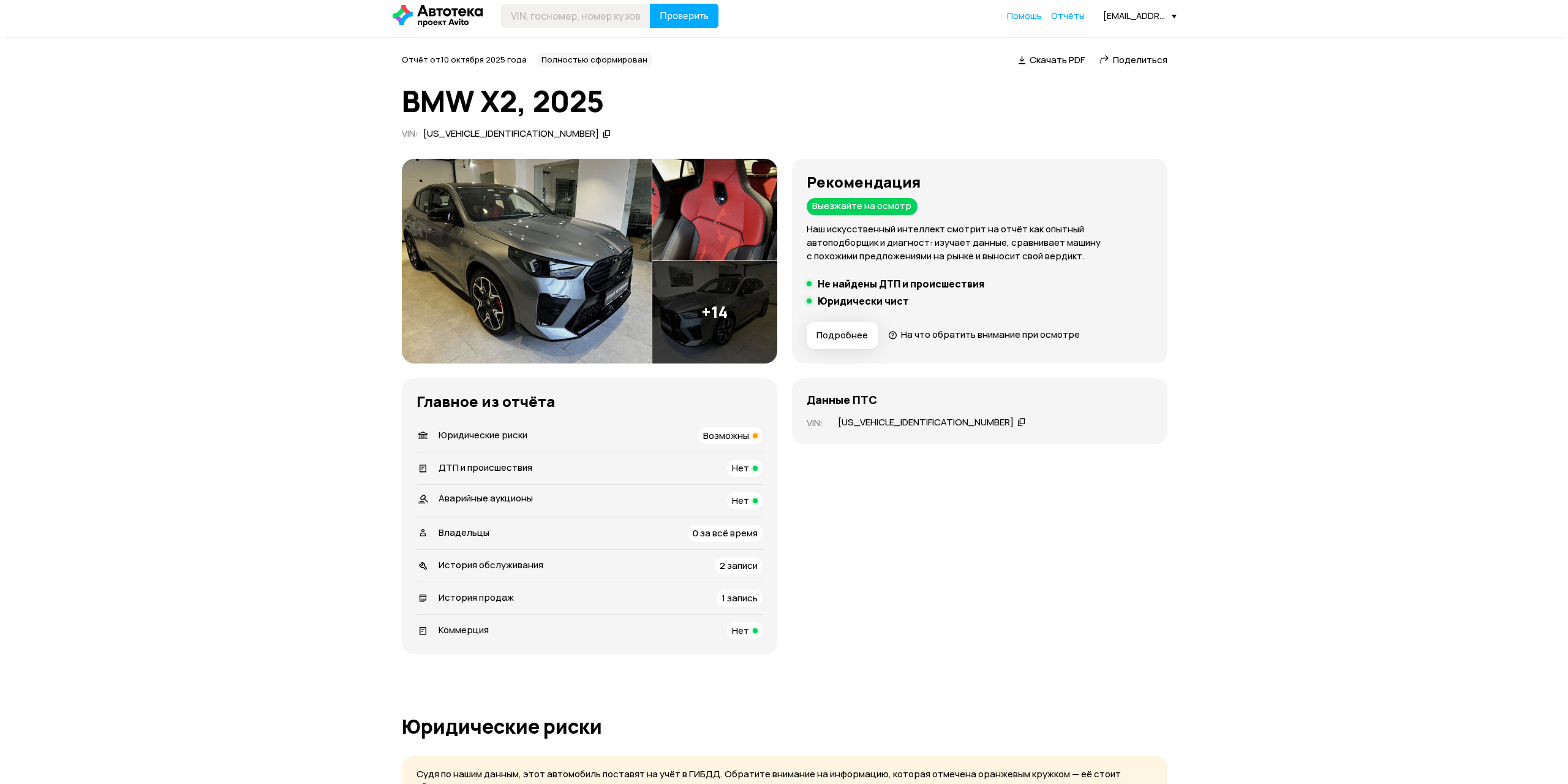
scroll to position [0, 0]
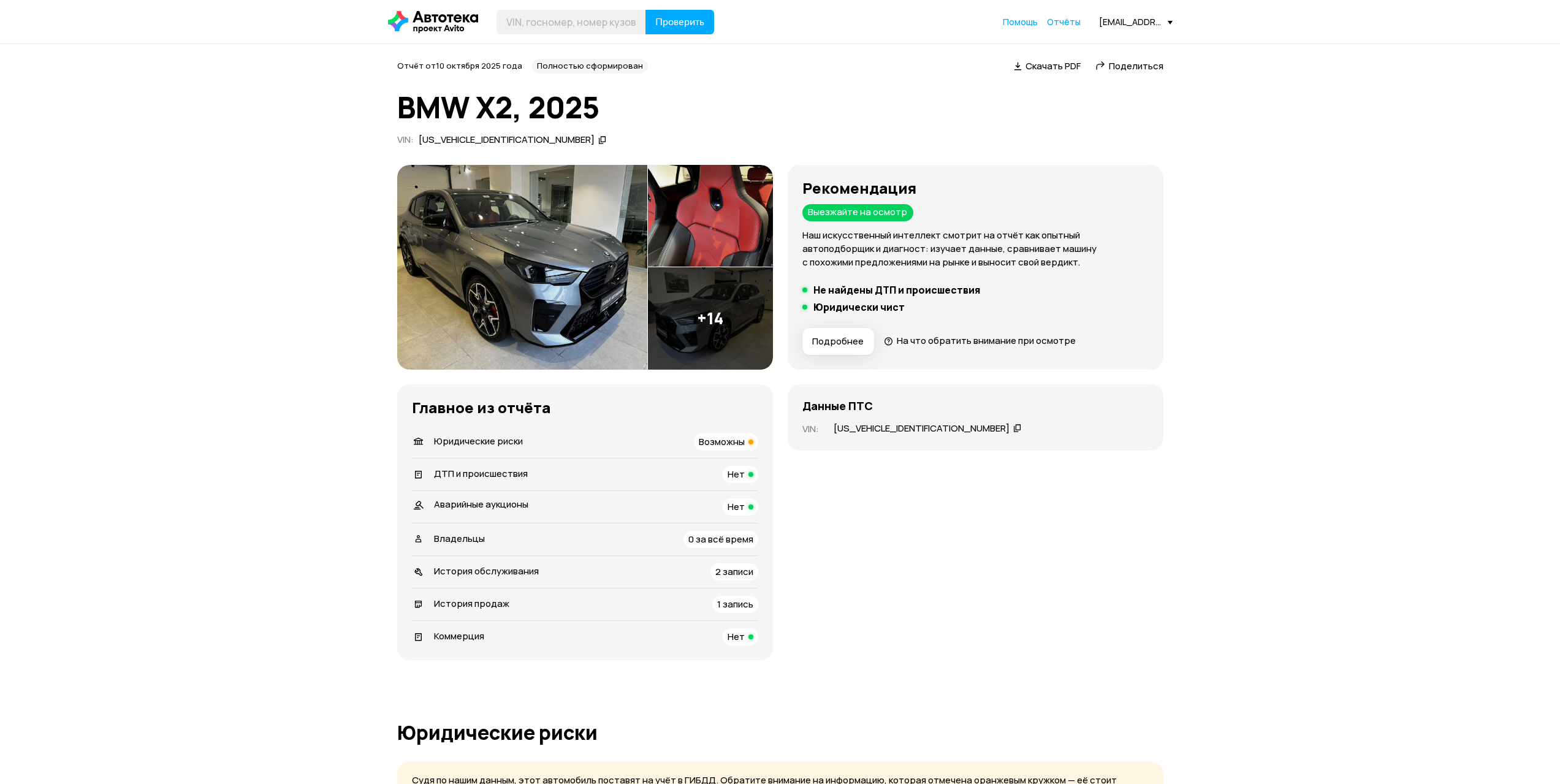
click at [573, 259] on img at bounding box center [522, 266] width 250 height 205
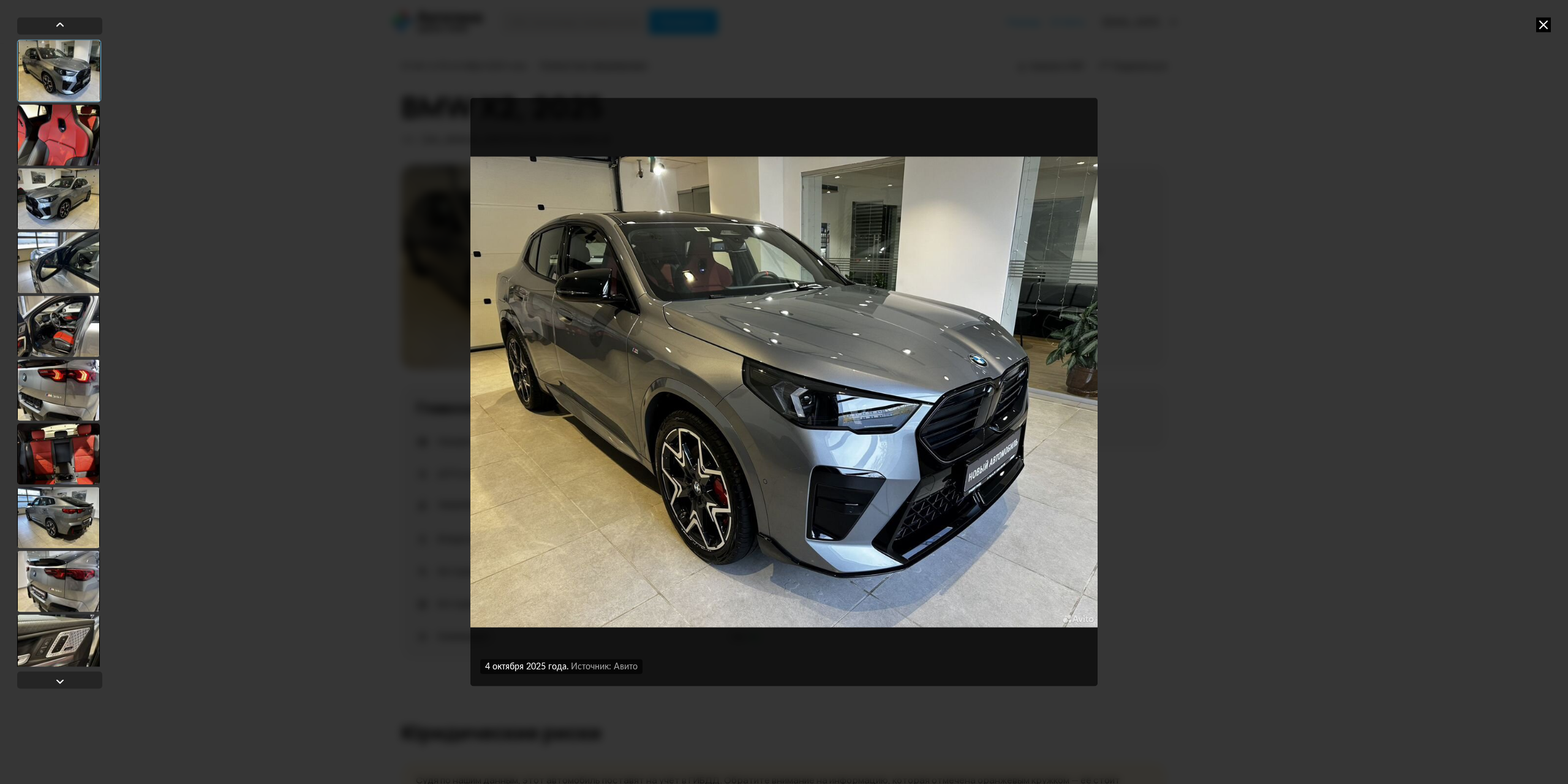
click at [55, 149] on div at bounding box center [58, 135] width 83 height 62
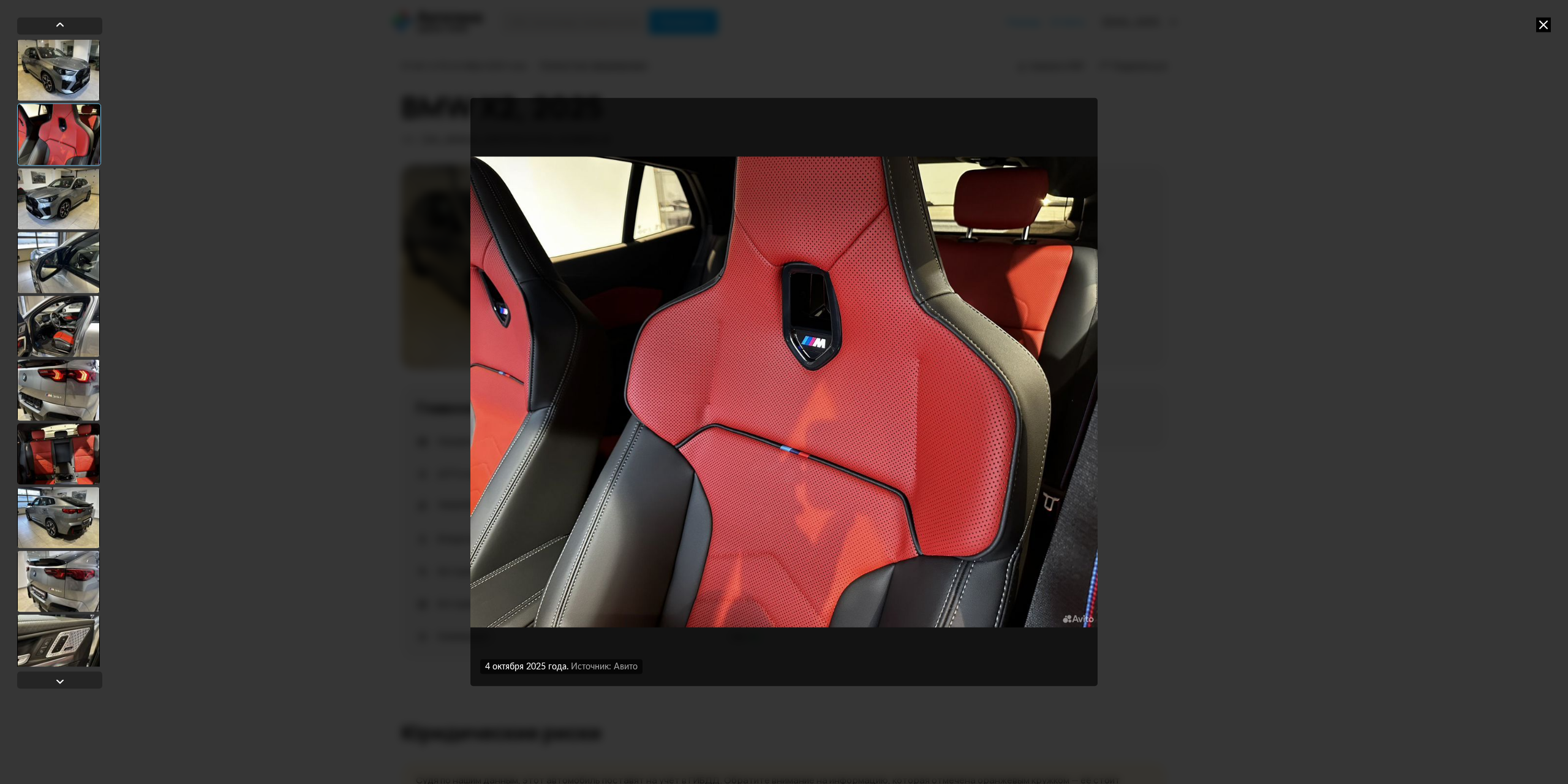
click at [84, 201] on div at bounding box center [58, 198] width 83 height 62
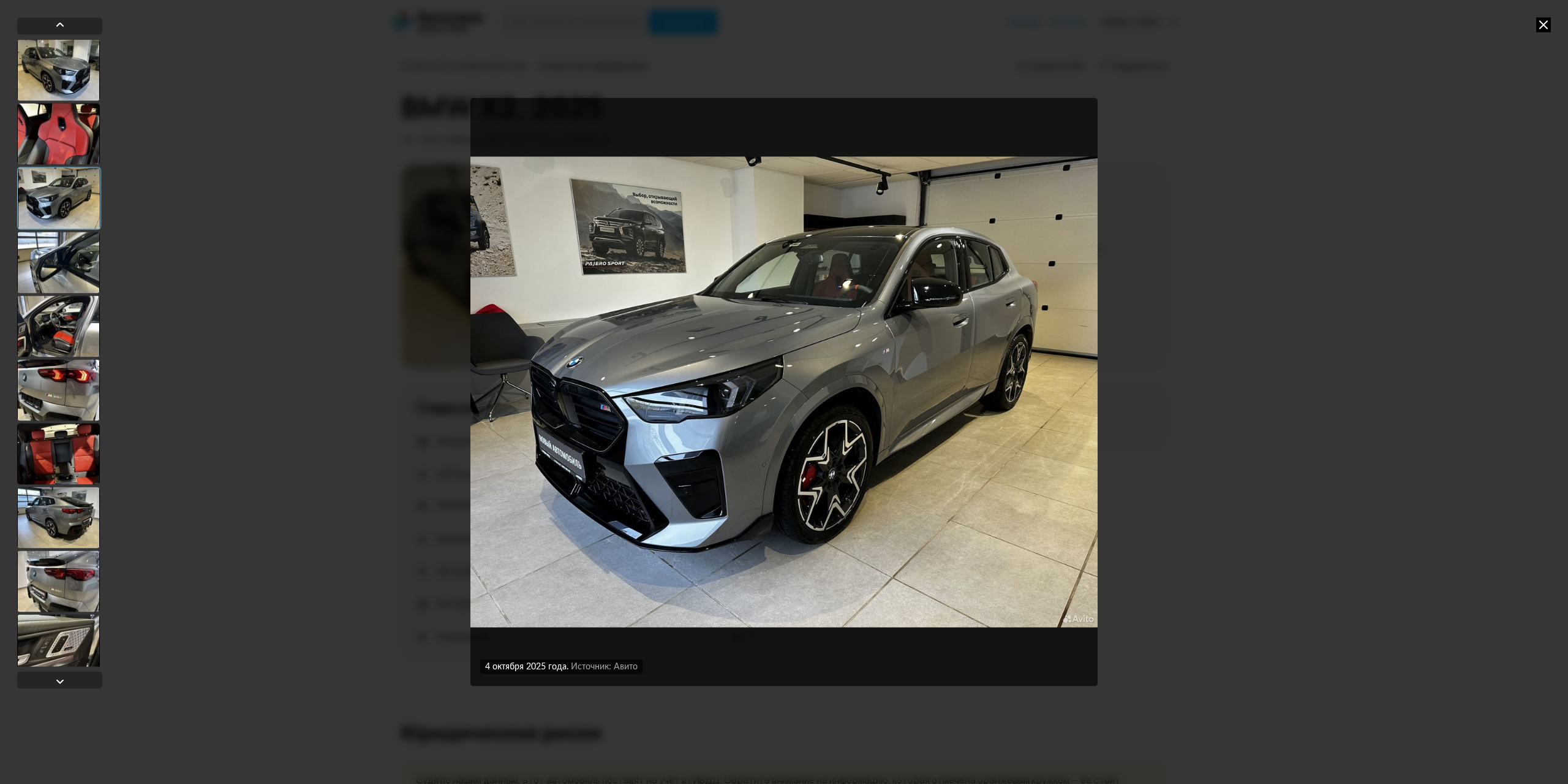
click at [69, 267] on div at bounding box center [58, 262] width 83 height 62
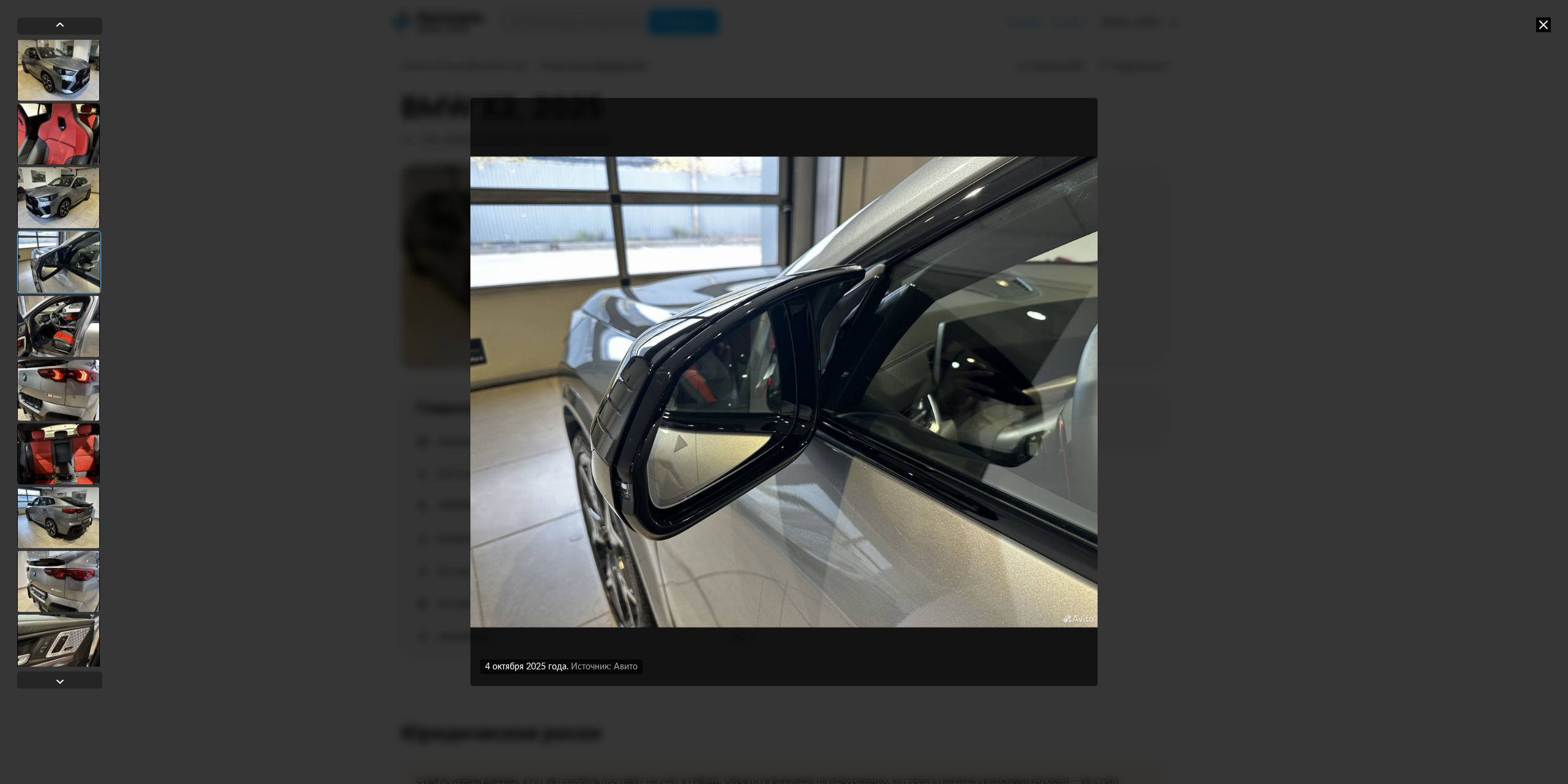
click at [72, 313] on div at bounding box center [58, 325] width 83 height 62
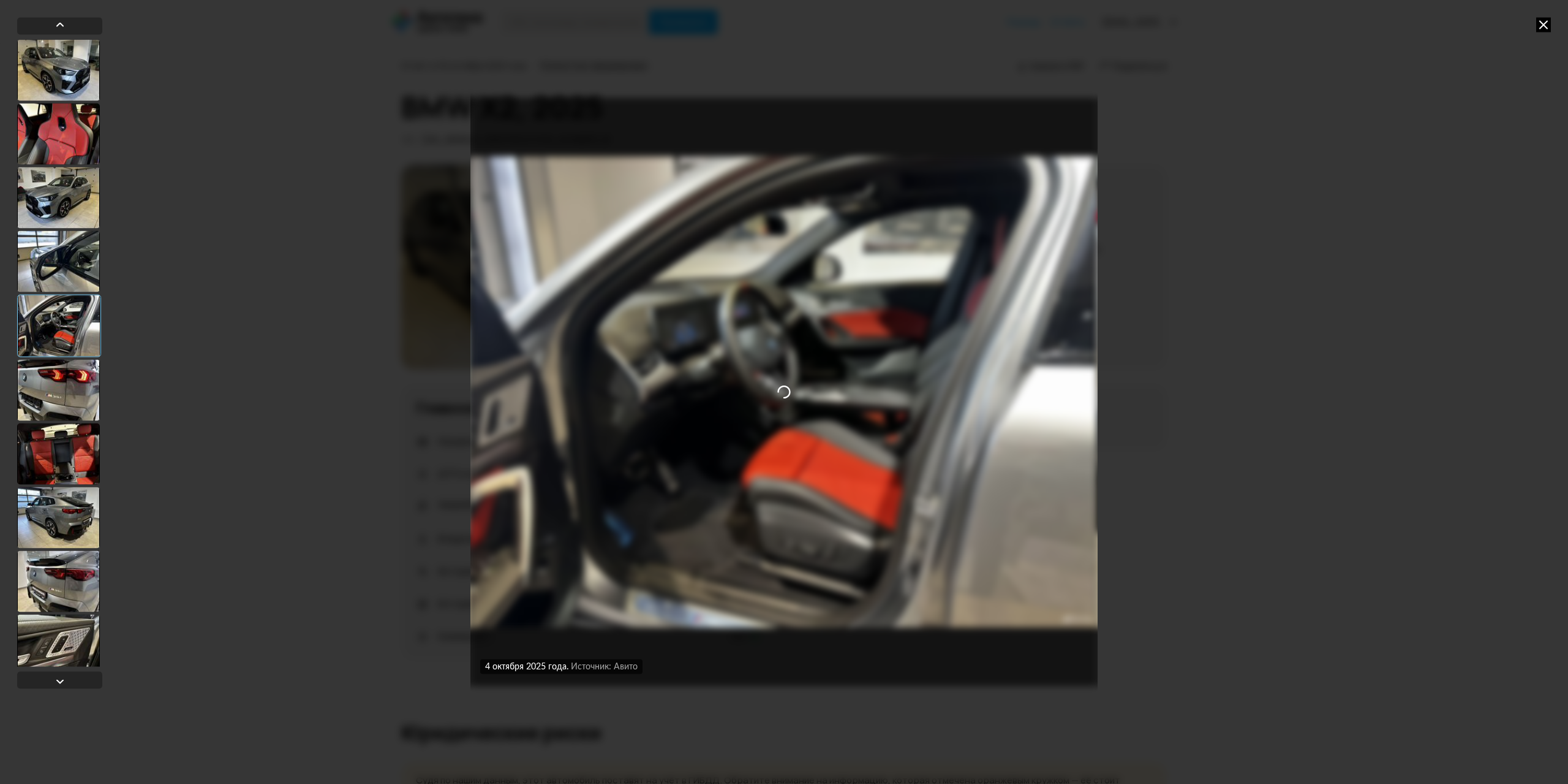
click at [71, 392] on div at bounding box center [58, 390] width 83 height 62
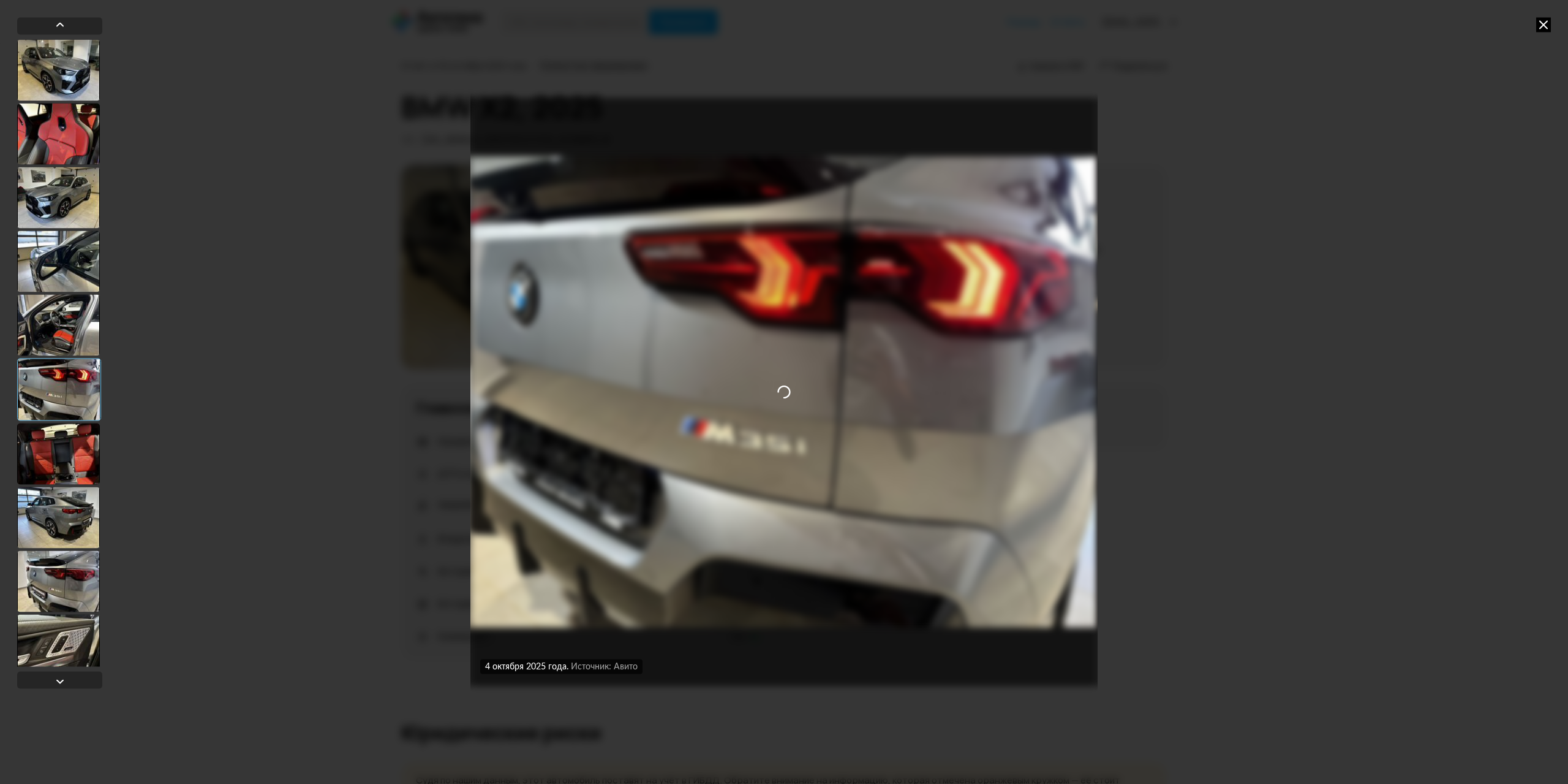
click at [58, 437] on div at bounding box center [58, 453] width 83 height 62
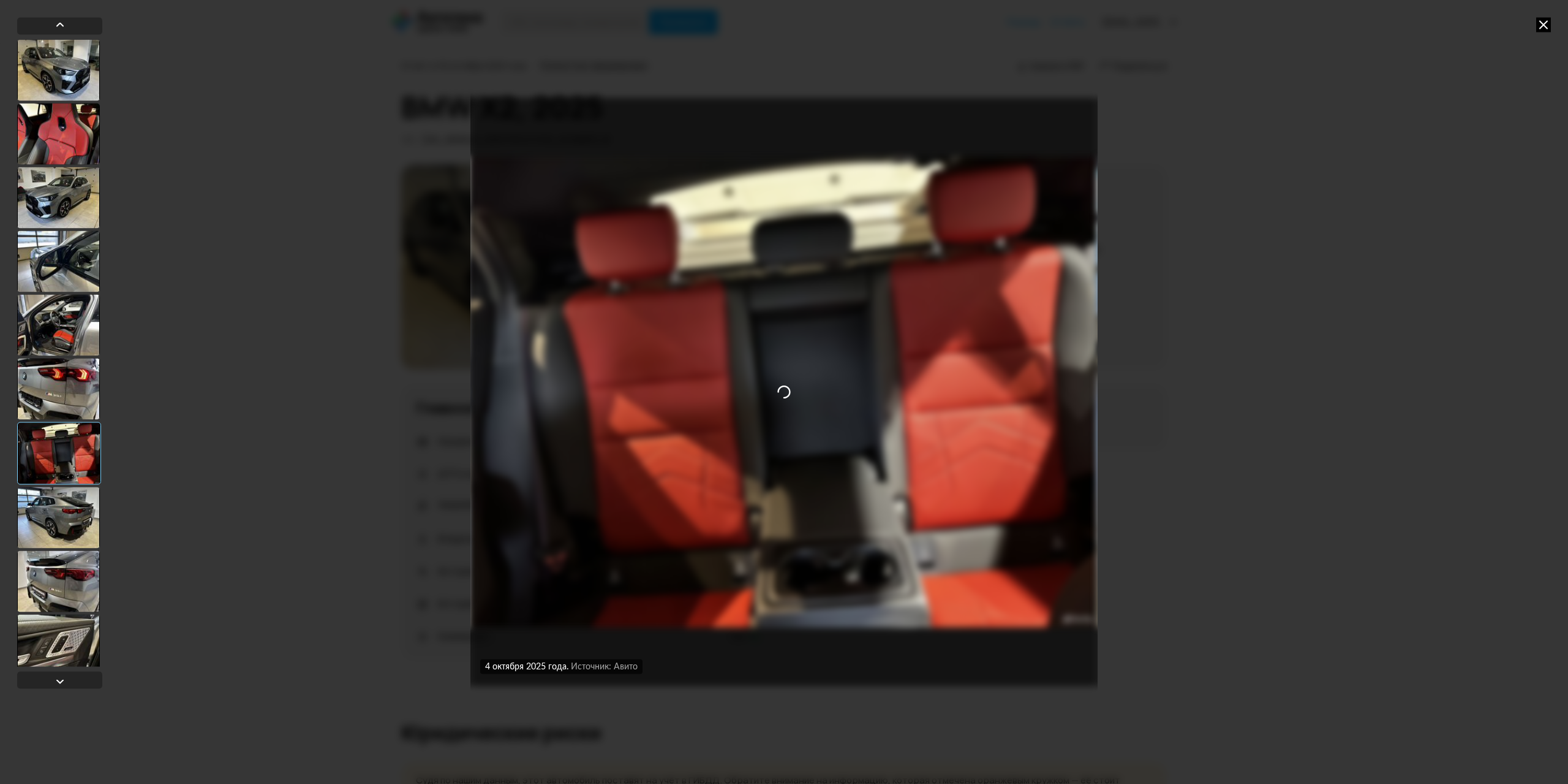
click at [52, 521] on div at bounding box center [58, 517] width 83 height 62
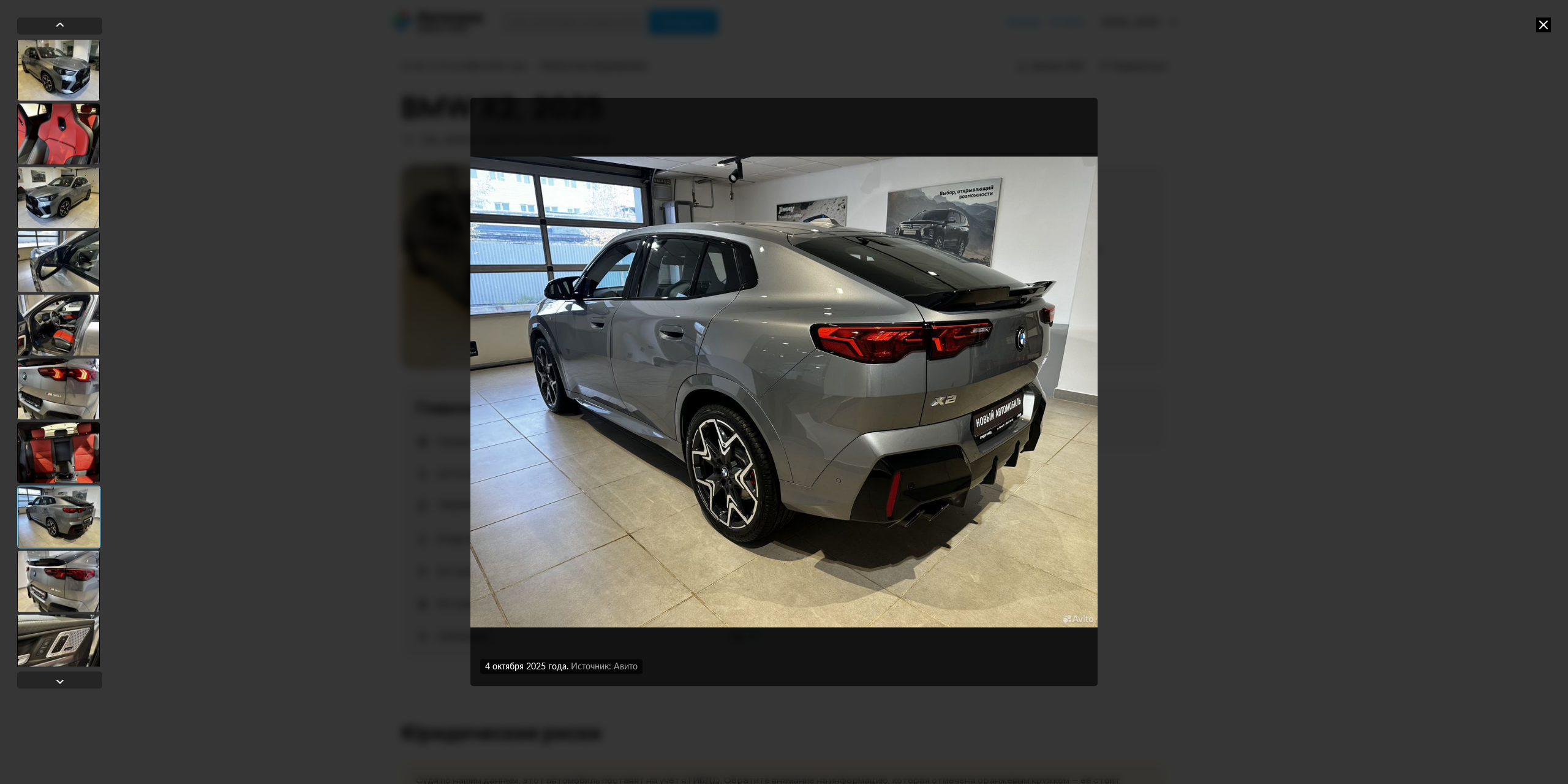
click at [62, 585] on div at bounding box center [58, 580] width 83 height 62
